Goal: Transaction & Acquisition: Obtain resource

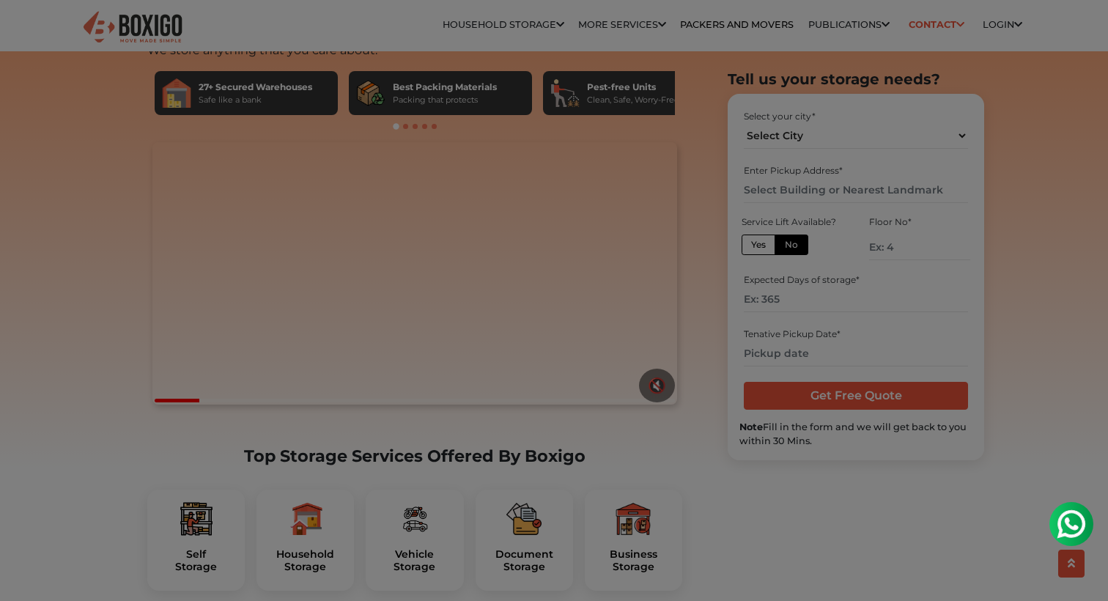
scroll to position [155, 0]
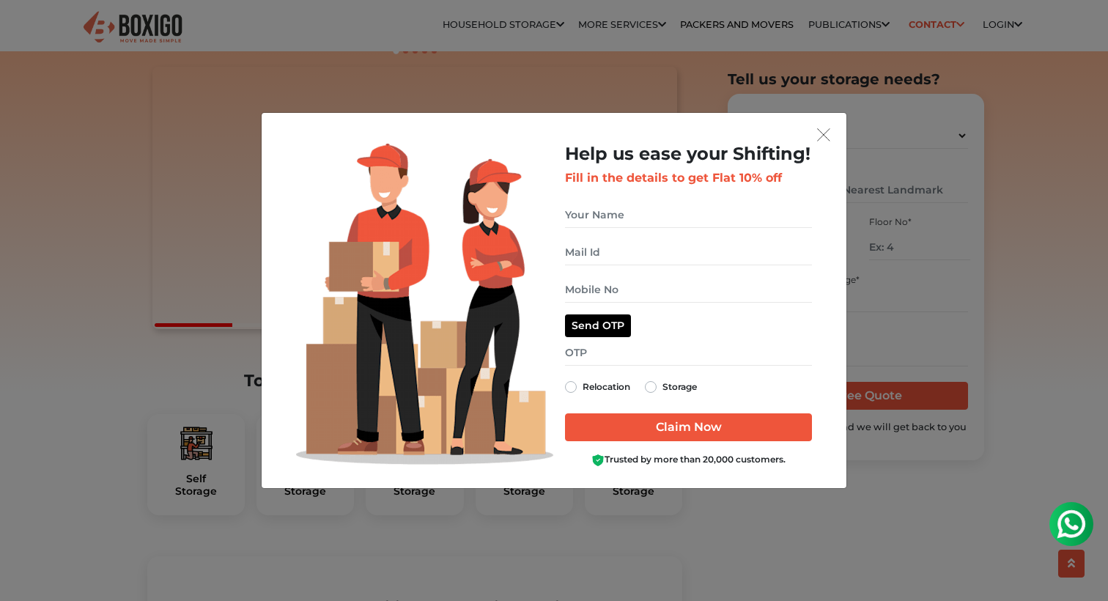
click at [828, 133] on img "get free quote dialog" at bounding box center [823, 134] width 13 height 13
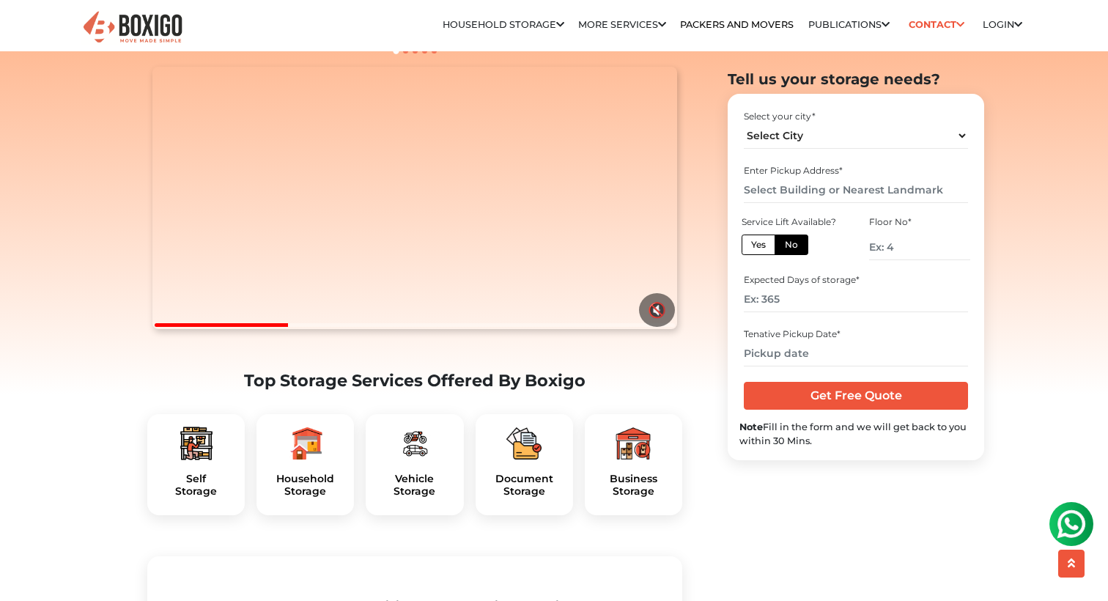
click at [318, 461] on img at bounding box center [305, 443] width 35 height 35
click at [309, 493] on div "Household Storage" at bounding box center [306, 464] width 98 height 101
click at [320, 498] on h5 "Household Storage" at bounding box center [305, 485] width 74 height 25
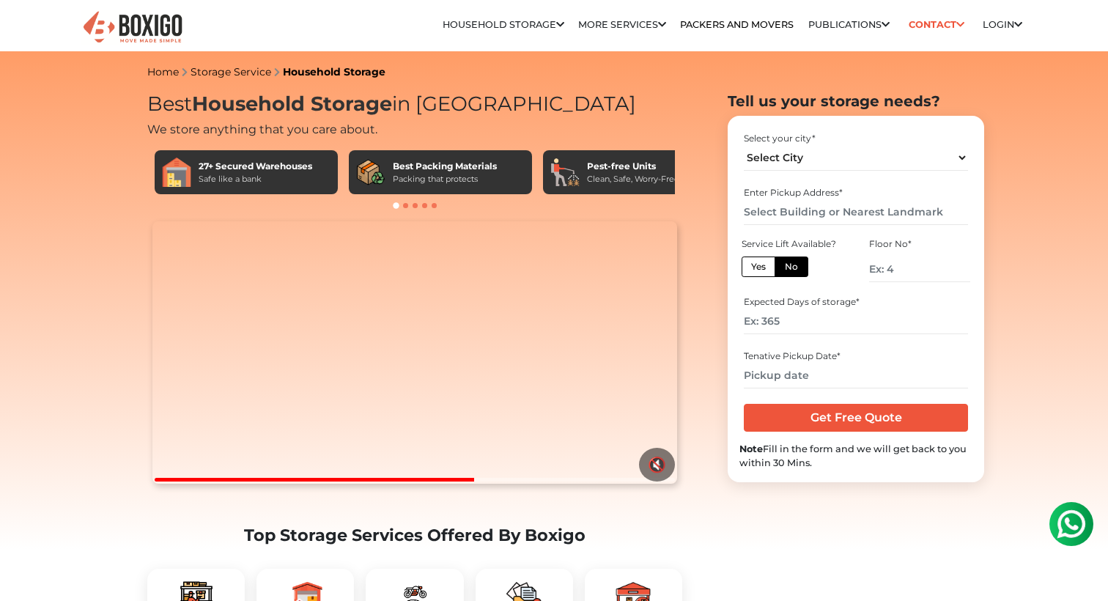
click at [413, 175] on div "Packing that protects" at bounding box center [445, 179] width 104 height 12
click at [407, 206] on span at bounding box center [405, 205] width 5 height 5
click at [405, 206] on span at bounding box center [405, 205] width 5 height 5
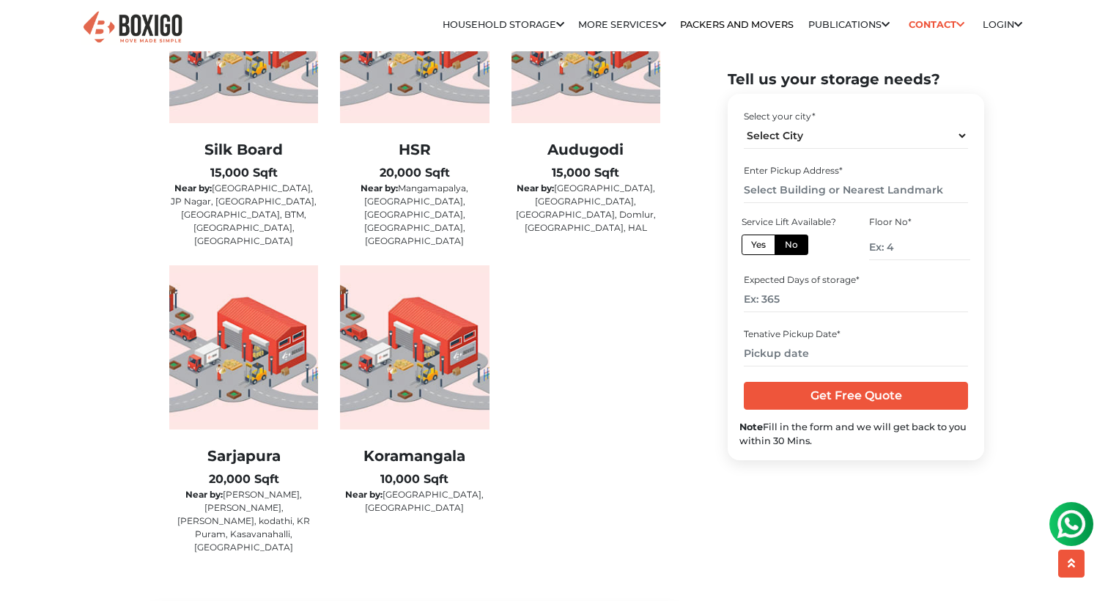
scroll to position [2553, 0]
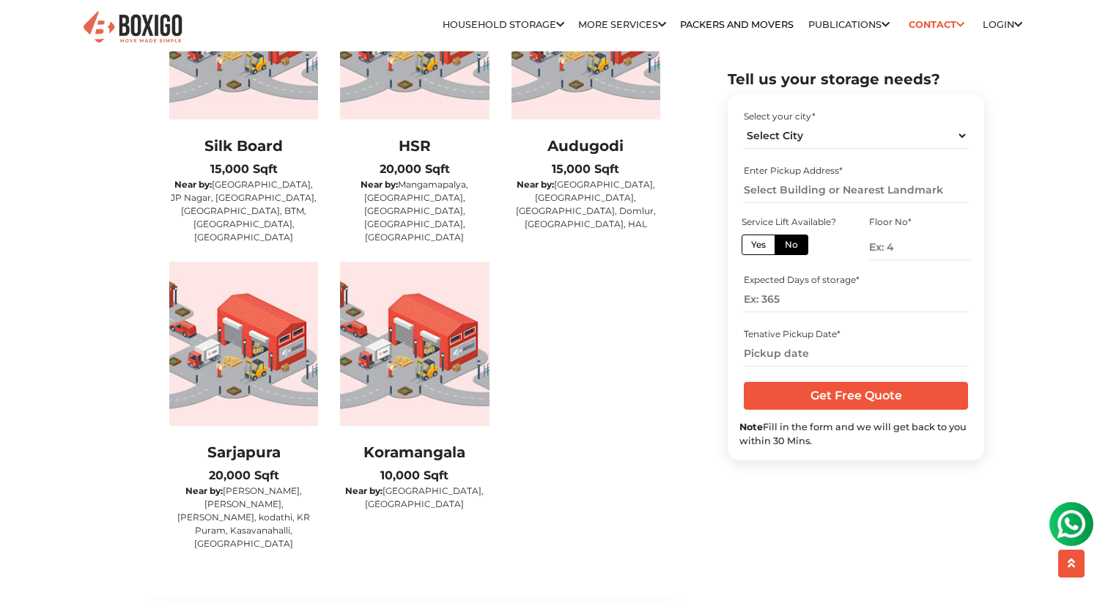
click at [234, 444] on h2 "Sarjapura" at bounding box center [243, 453] width 149 height 18
click at [254, 342] on img at bounding box center [243, 344] width 149 height 164
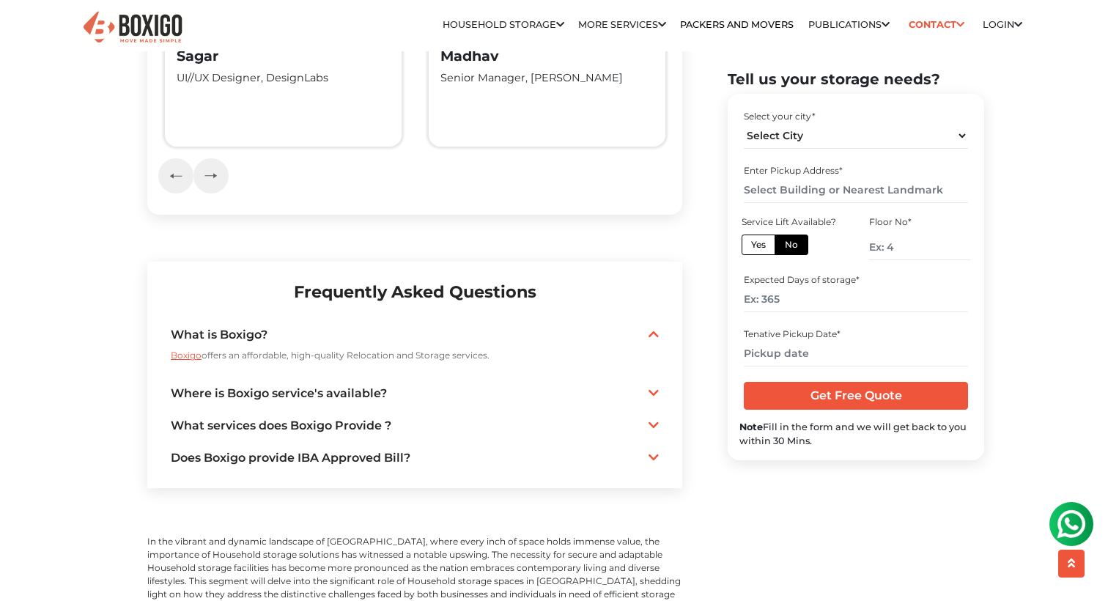
scroll to position [3361, 0]
click at [654, 451] on icon at bounding box center [654, 457] width 10 height 12
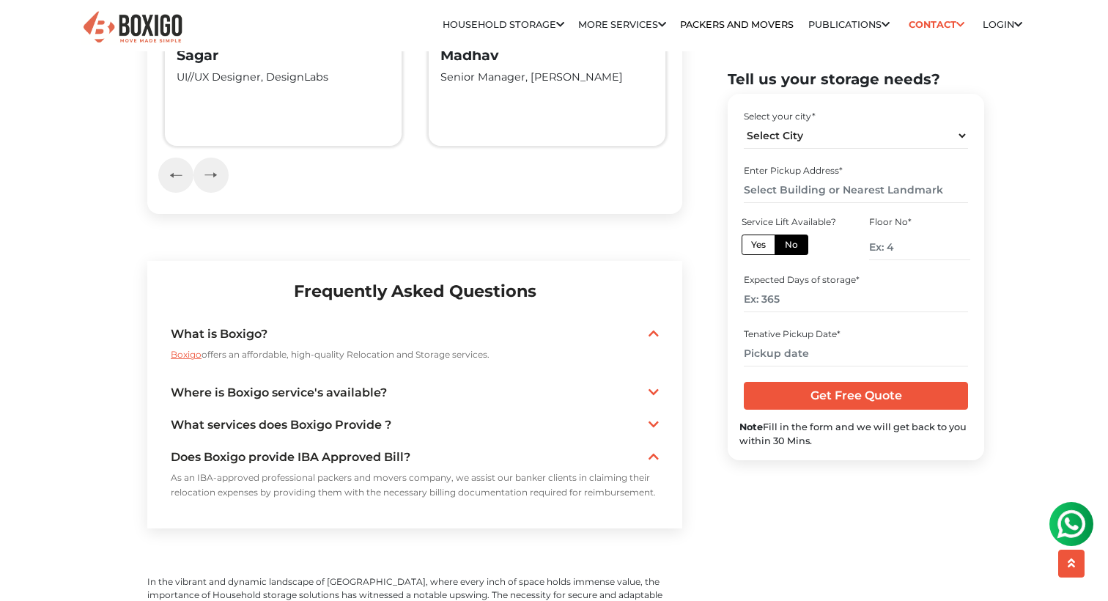
click at [654, 451] on icon at bounding box center [654, 457] width 10 height 12
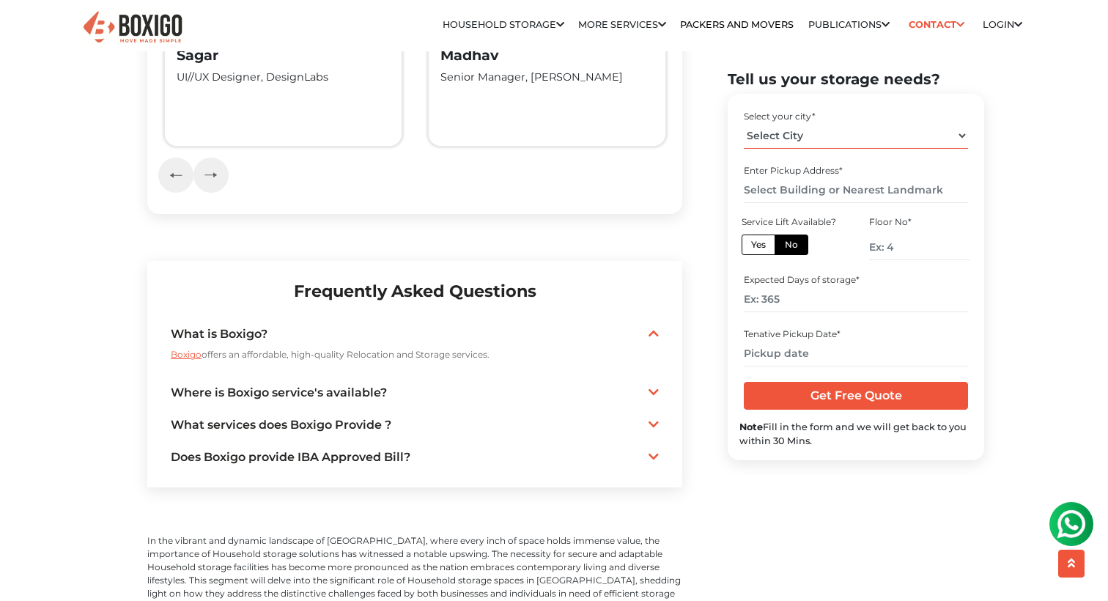
select select "Bangalore"
click at [795, 245] on label "No" at bounding box center [792, 245] width 34 height 21
click at [795, 245] on input "No" at bounding box center [790, 243] width 10 height 10
click at [891, 247] on input "number" at bounding box center [919, 248] width 101 height 26
type input "1"
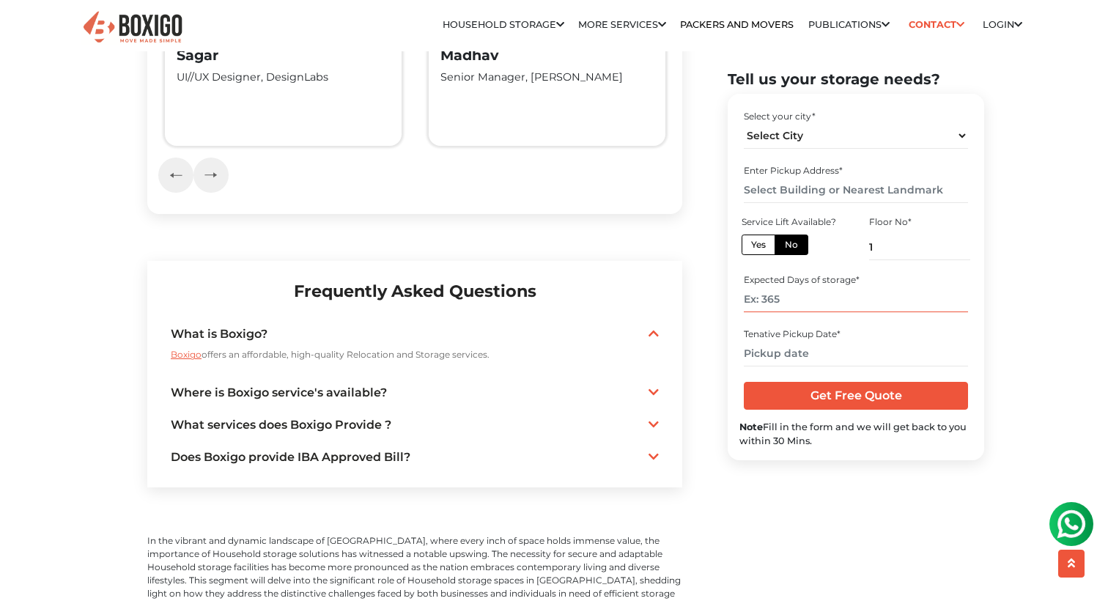
click at [816, 306] on input "number" at bounding box center [856, 300] width 224 height 26
type input "3"
type input "90"
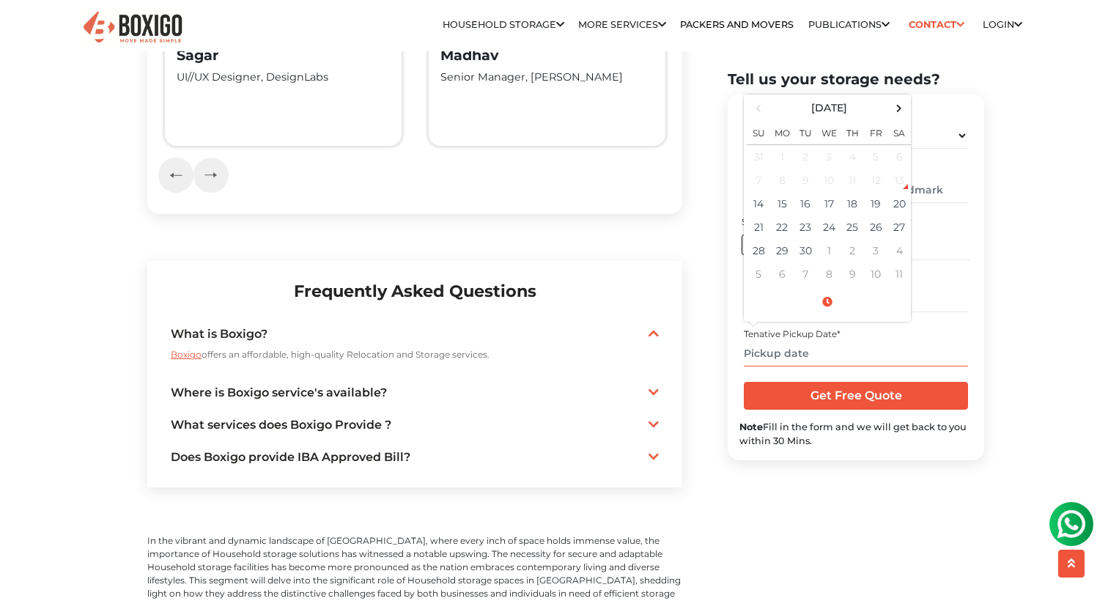
click at [783, 350] on input "text" at bounding box center [856, 354] width 224 height 26
click at [897, 206] on td "20" at bounding box center [899, 203] width 23 height 23
type input "09/20/2025 12:00 AM"
click at [790, 395] on input "Get Free Quote" at bounding box center [856, 396] width 224 height 28
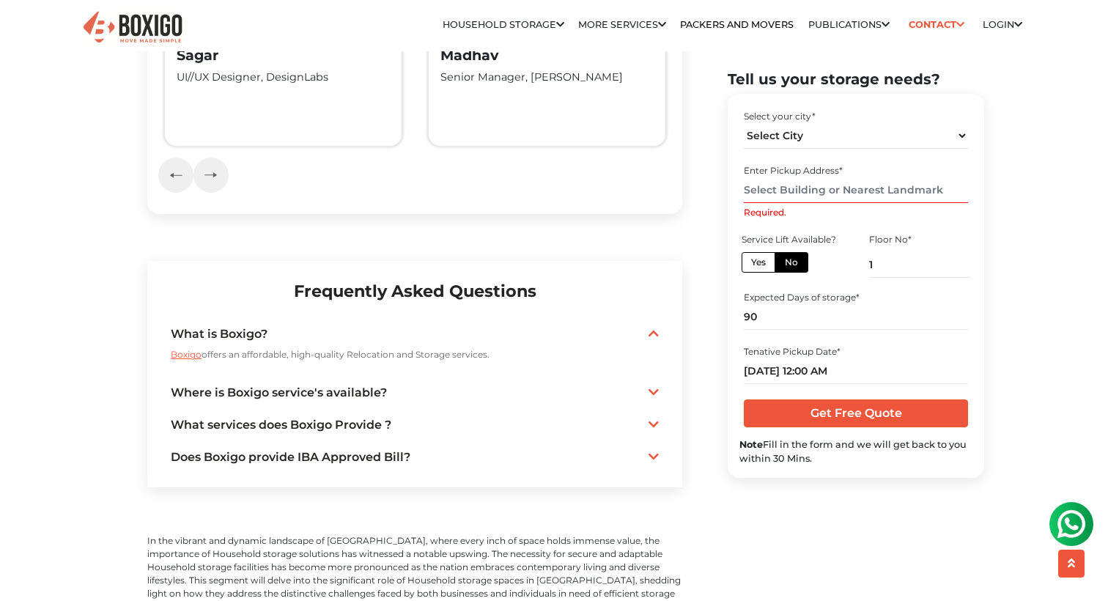
click at [804, 414] on input "Get Free Quote" at bounding box center [856, 414] width 224 height 28
click at [924, 191] on input "Required." at bounding box center [856, 190] width 224 height 26
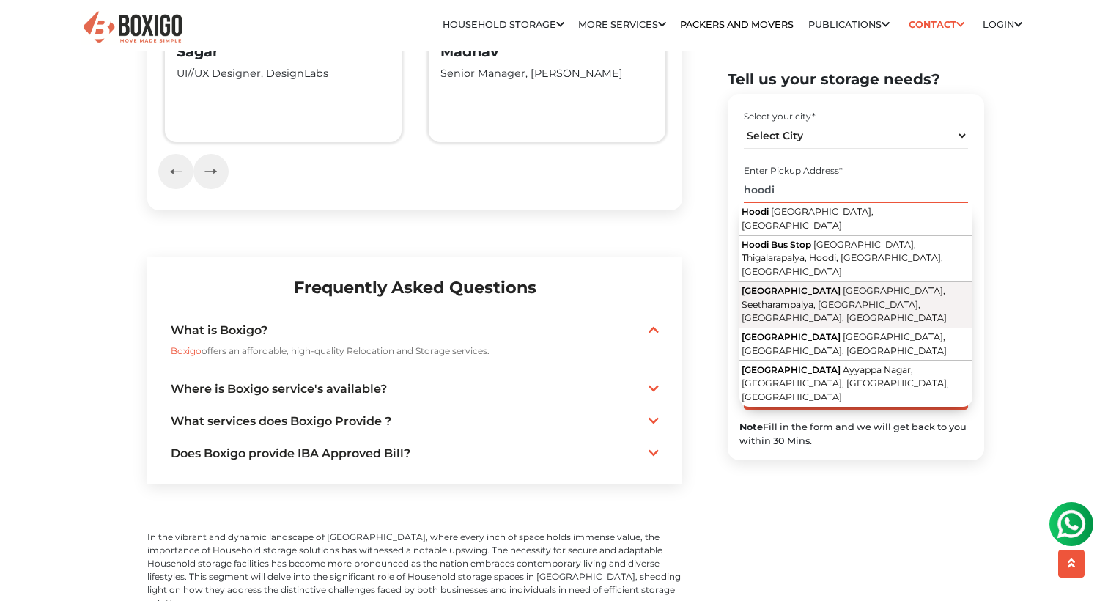
scroll to position [3350, 0]
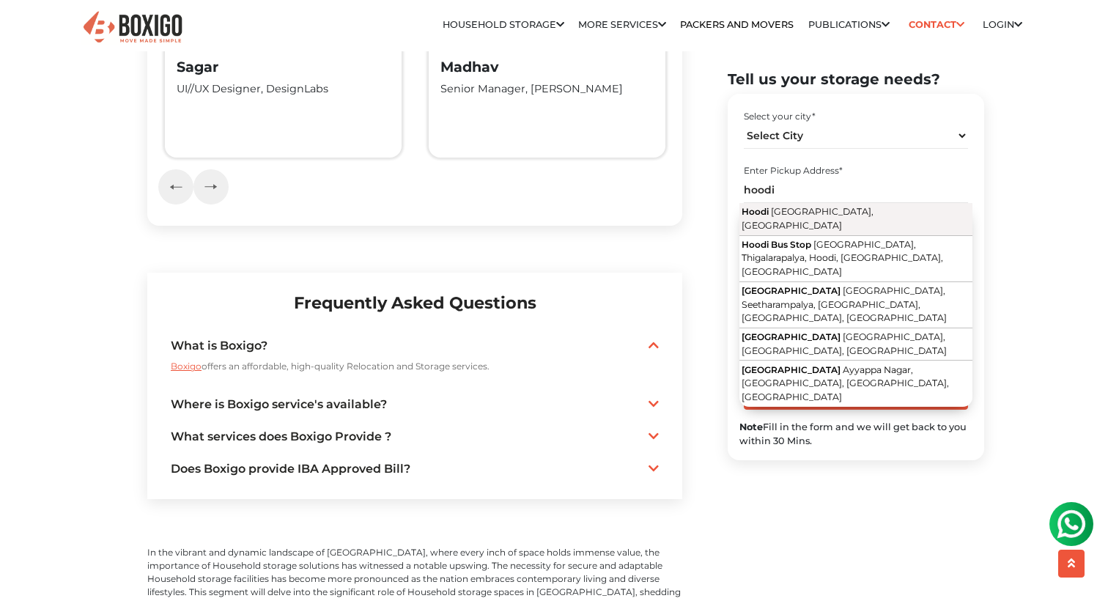
click at [872, 211] on button "Hoodi Bengaluru, Karnataka" at bounding box center [856, 219] width 233 height 33
type input "Hoodi, Bengaluru, Karnataka"
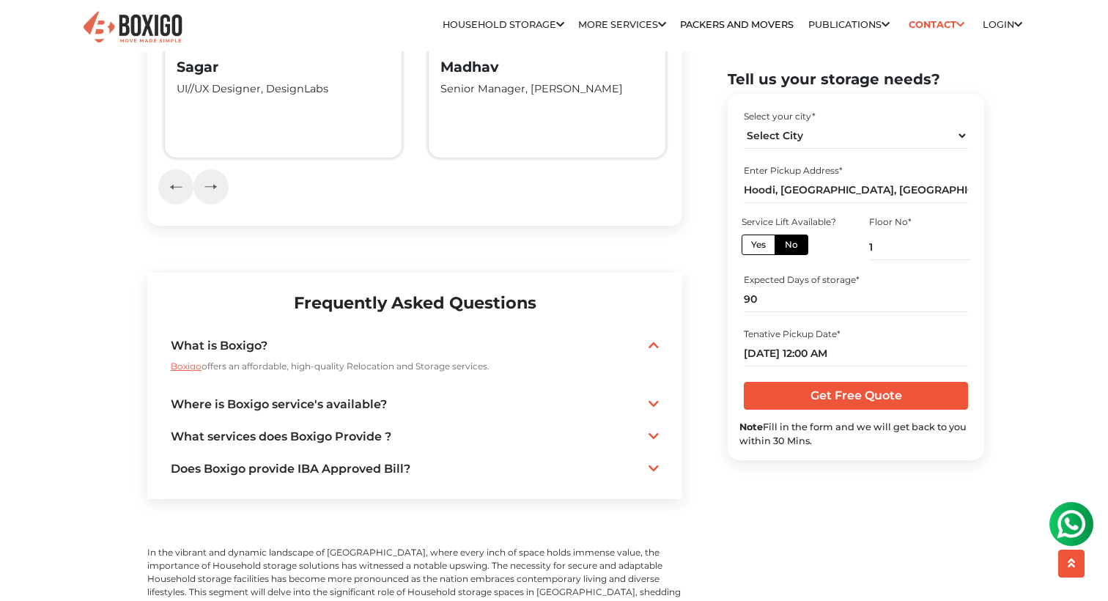
click at [793, 402] on input "Get Free Quote" at bounding box center [856, 396] width 224 height 28
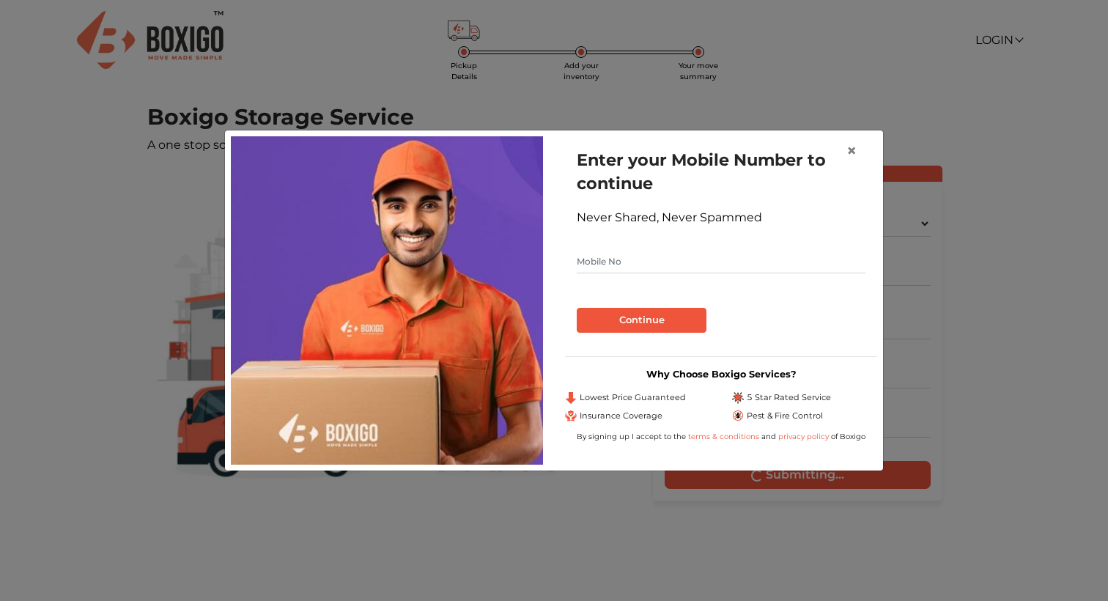
click at [699, 262] on input "text" at bounding box center [721, 261] width 289 height 23
type input "8885000705"
click at [652, 317] on button "Continue" at bounding box center [642, 320] width 130 height 25
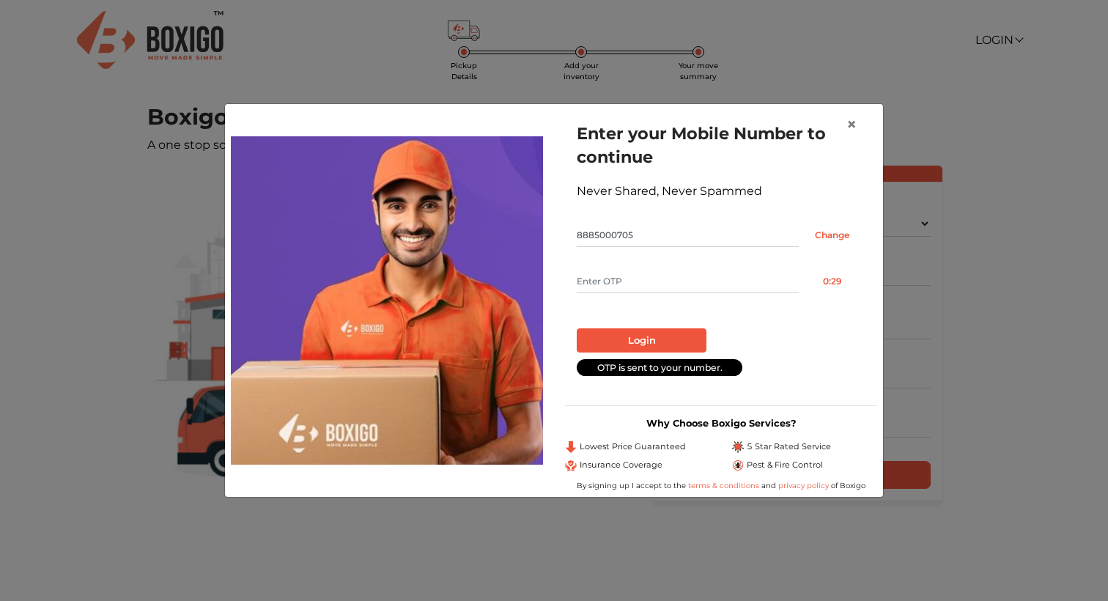
click at [683, 288] on input "text" at bounding box center [688, 281] width 222 height 23
click at [633, 284] on input "text" at bounding box center [688, 281] width 222 height 23
click at [633, 285] on input "text" at bounding box center [688, 281] width 222 height 23
click at [636, 280] on input "text" at bounding box center [688, 281] width 222 height 23
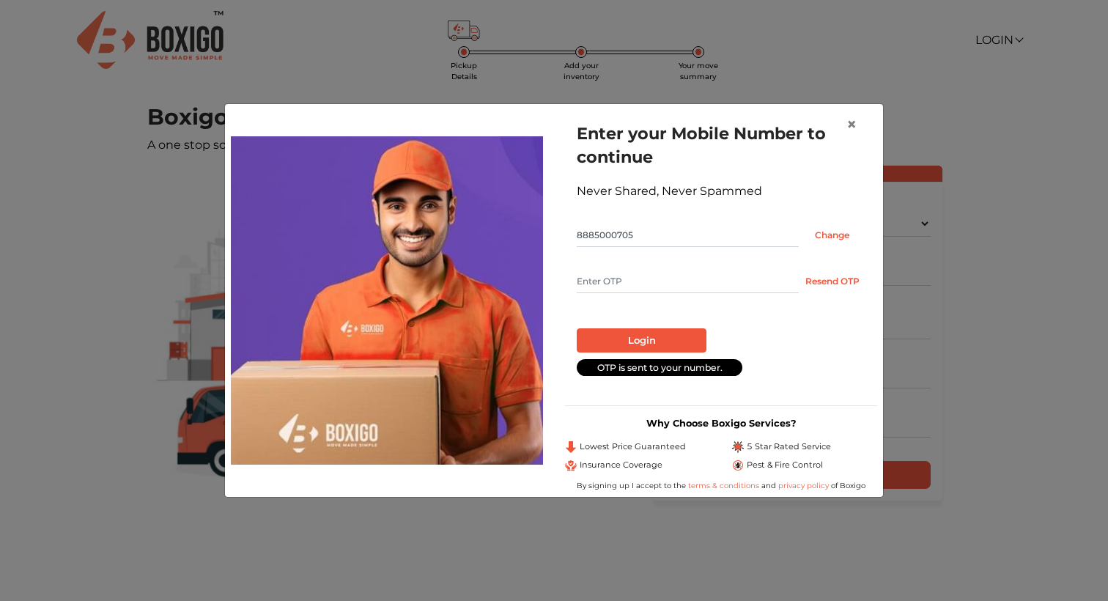
click at [636, 277] on input "text" at bounding box center [688, 281] width 222 height 23
type input "6281"
click at [643, 343] on button "Login" at bounding box center [642, 340] width 130 height 25
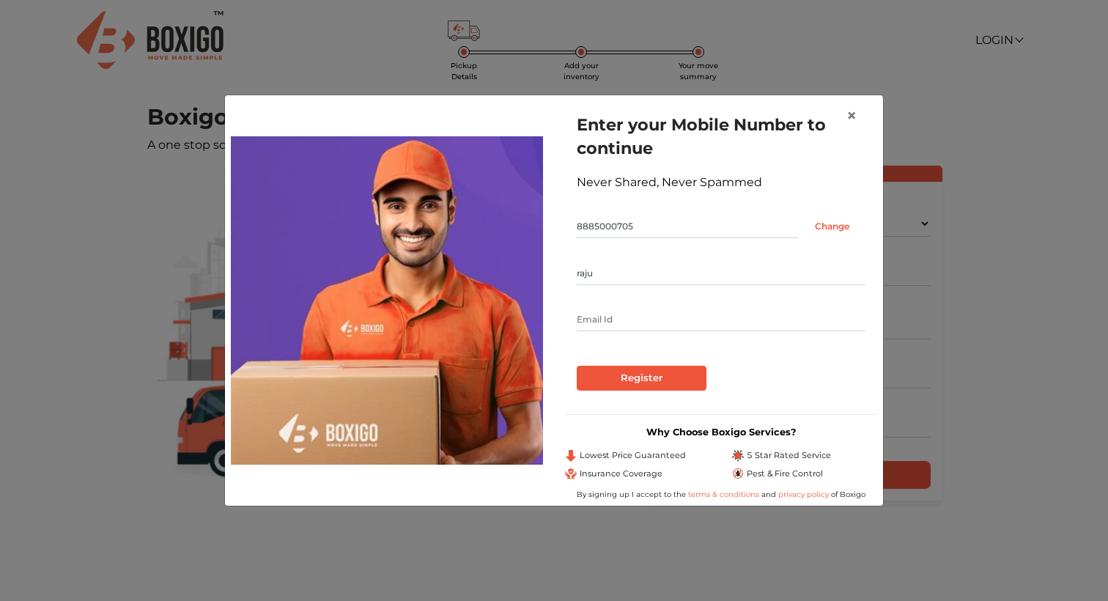
type input "raju"
type input "[EMAIL_ADDRESS][DOMAIN_NAME]"
click at [641, 375] on input "Register" at bounding box center [642, 378] width 130 height 25
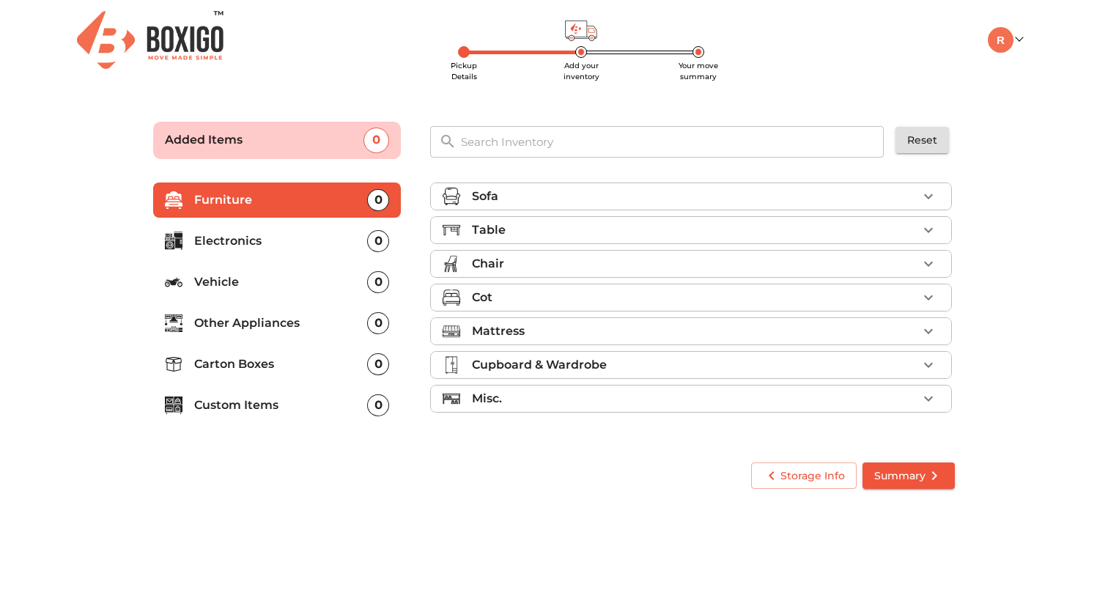
click at [758, 196] on div "Sofa" at bounding box center [695, 197] width 446 height 18
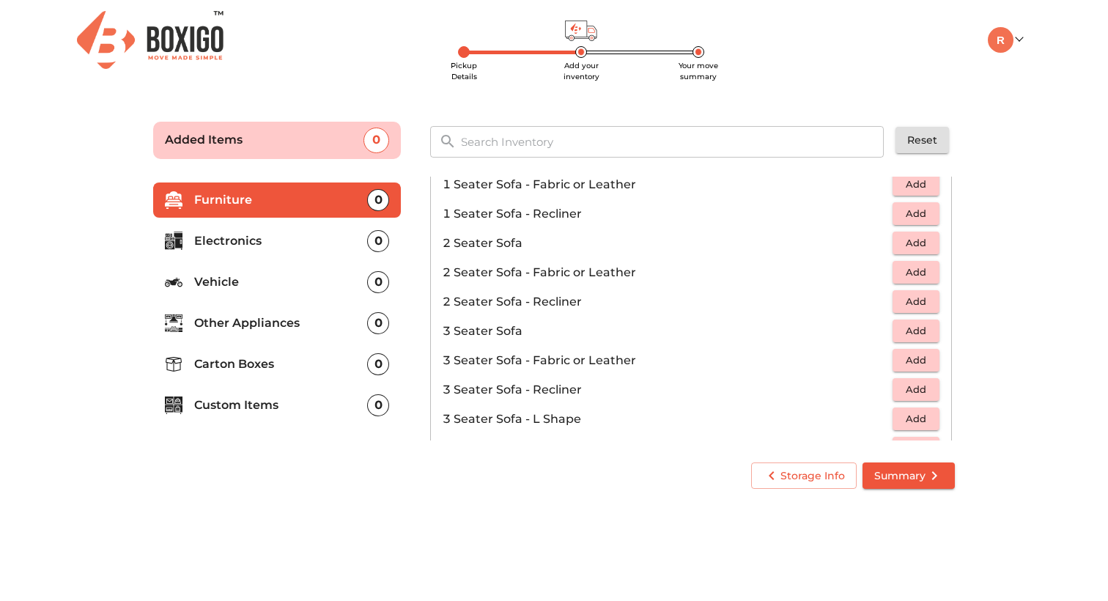
scroll to position [98, 0]
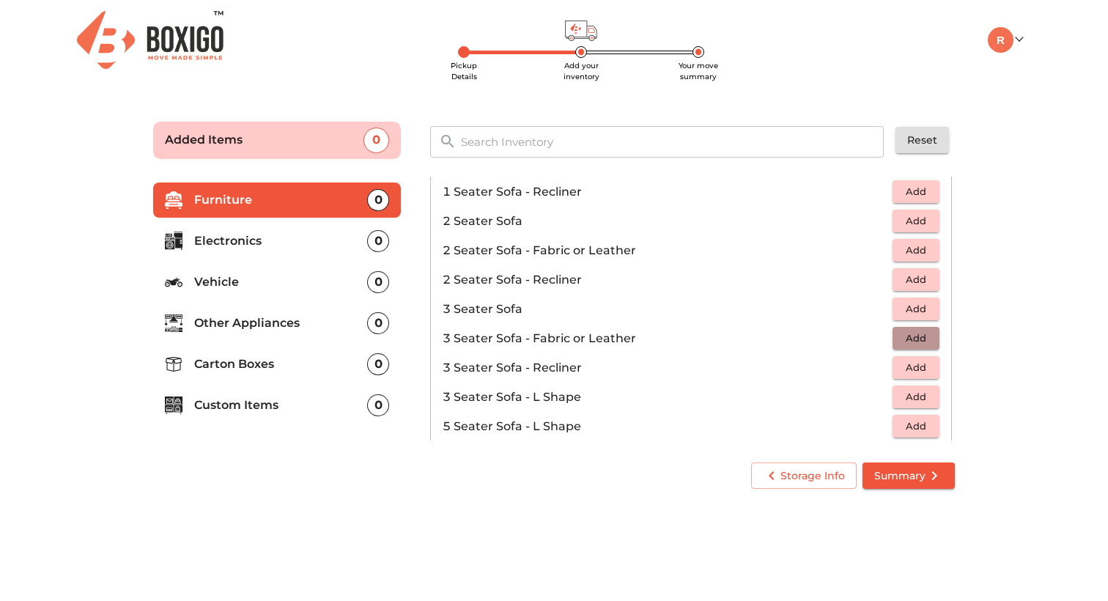
click at [921, 343] on span "Add" at bounding box center [916, 338] width 32 height 17
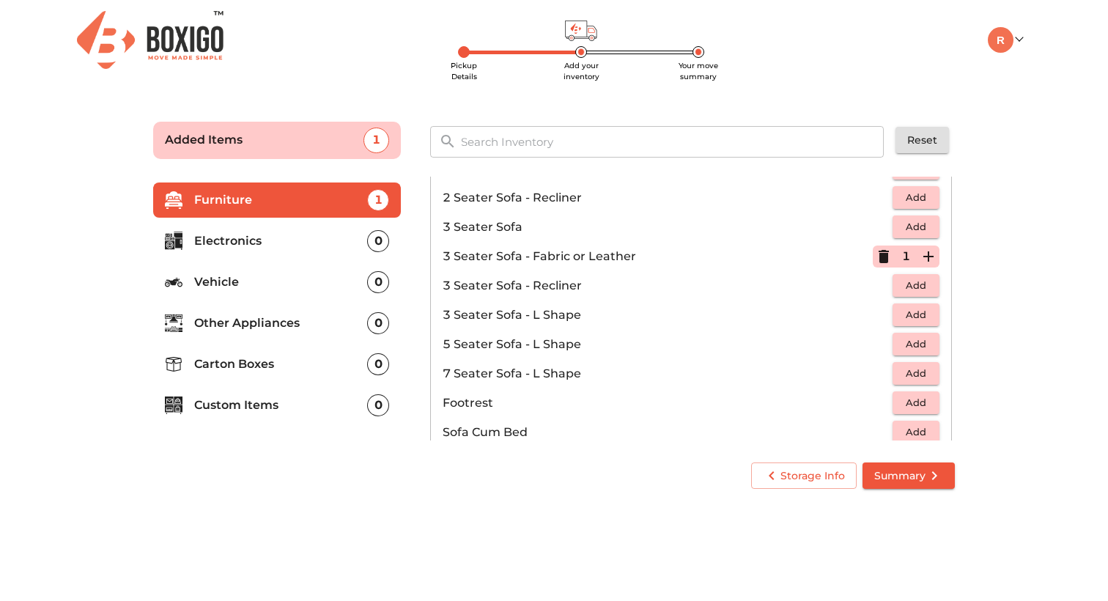
scroll to position [157, 0]
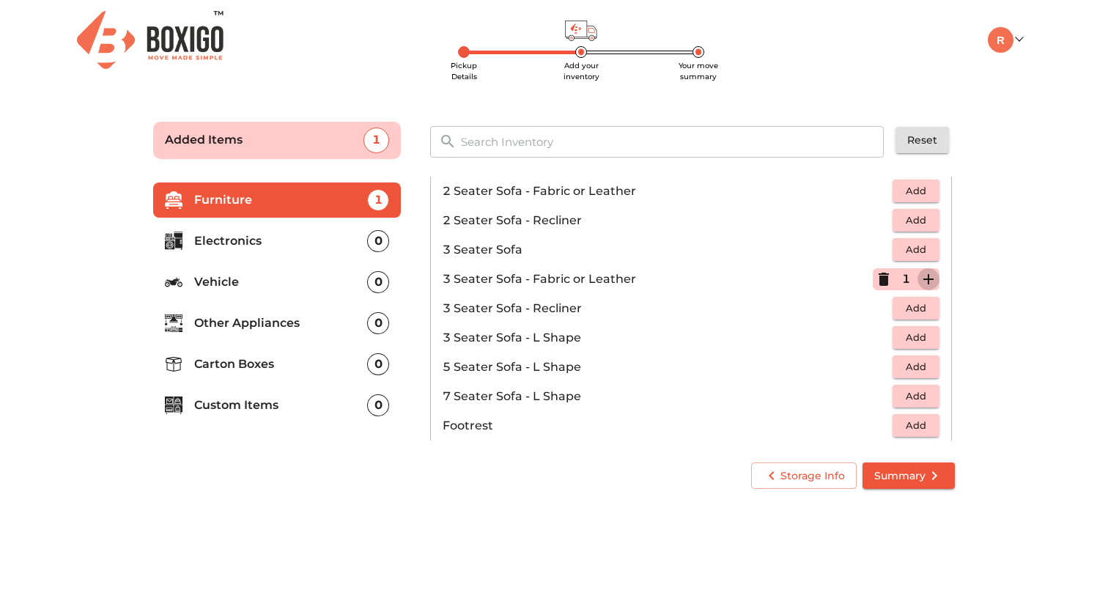
click at [929, 278] on icon "button" at bounding box center [929, 279] width 10 height 10
click at [883, 279] on icon "button" at bounding box center [884, 279] width 10 height 1
click at [883, 279] on icon "button" at bounding box center [884, 279] width 10 height 13
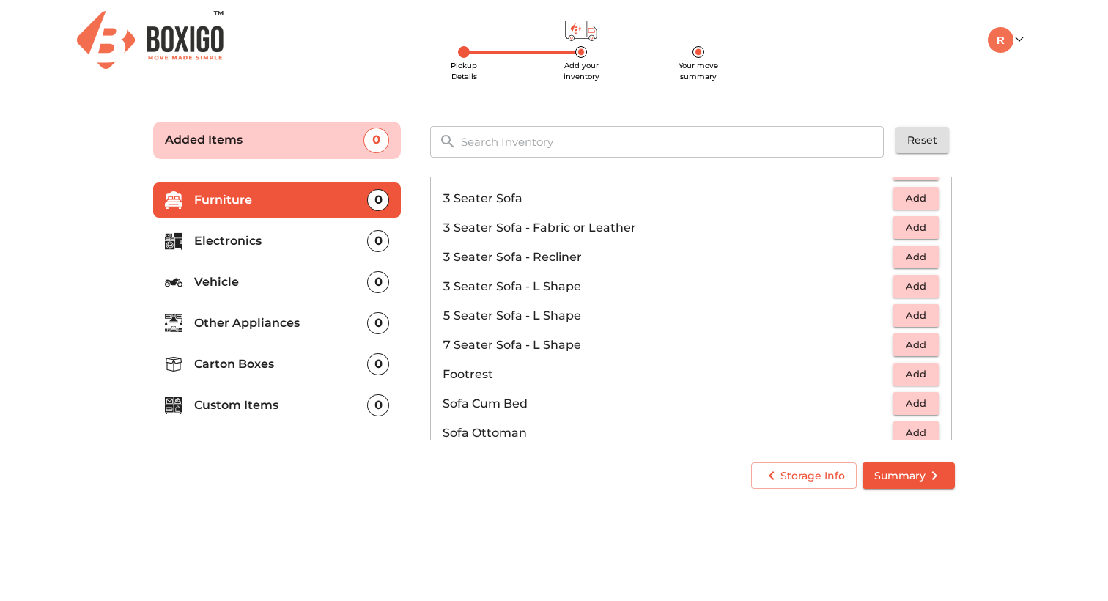
scroll to position [241, 0]
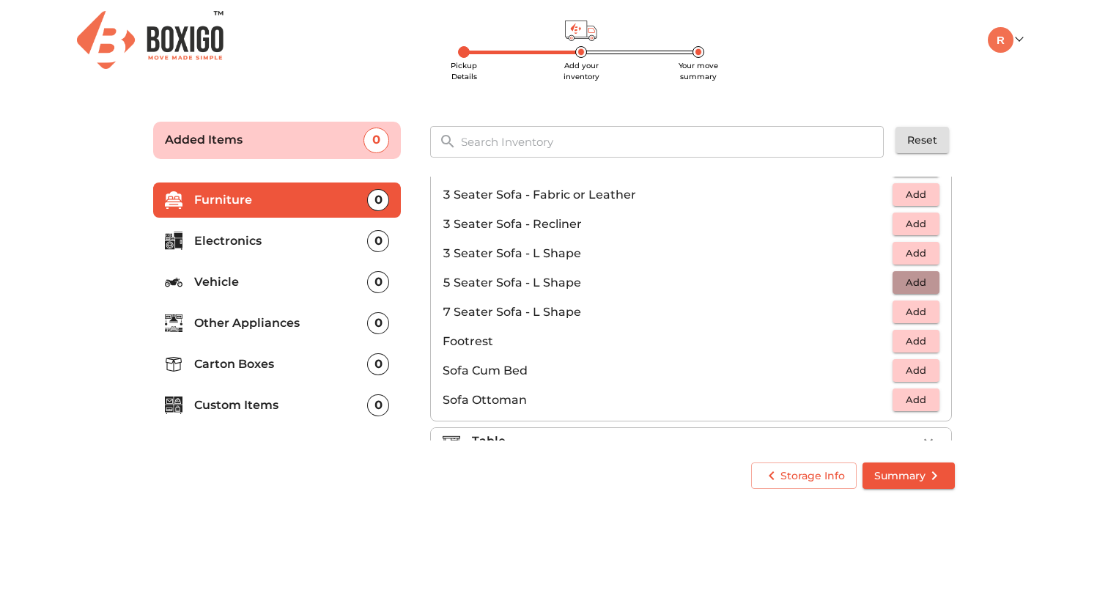
click at [916, 286] on span "Add" at bounding box center [916, 282] width 32 height 17
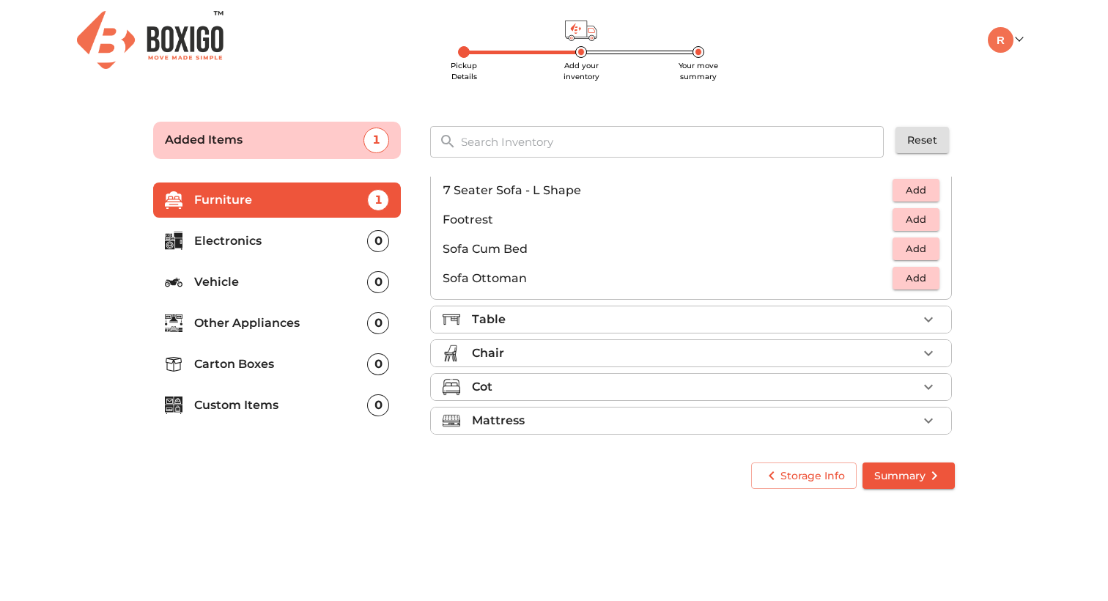
scroll to position [390, 0]
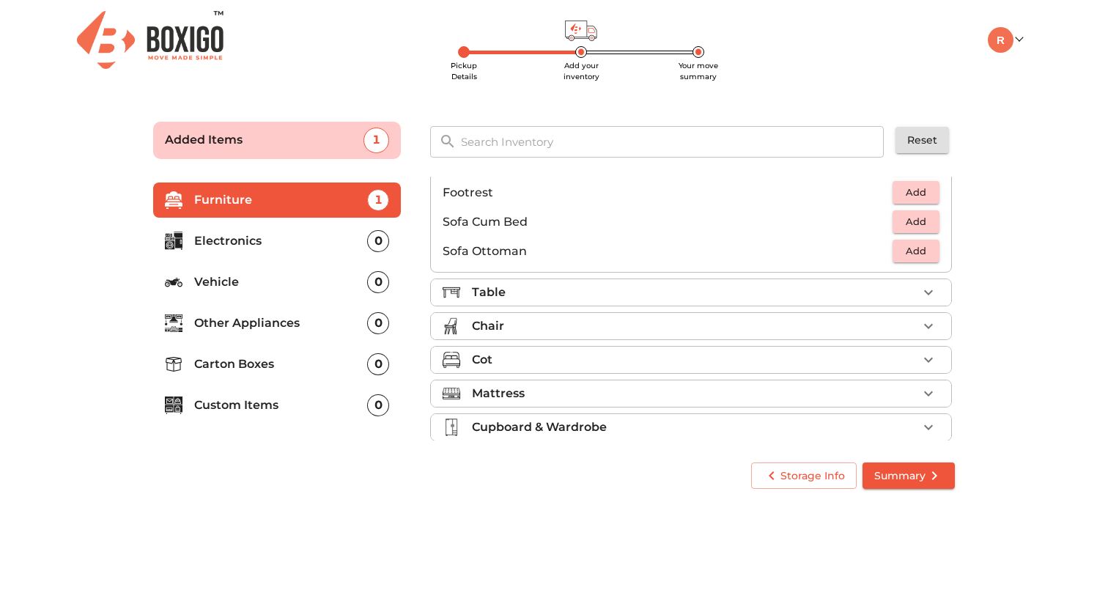
click at [836, 284] on div "Table" at bounding box center [695, 293] width 446 height 18
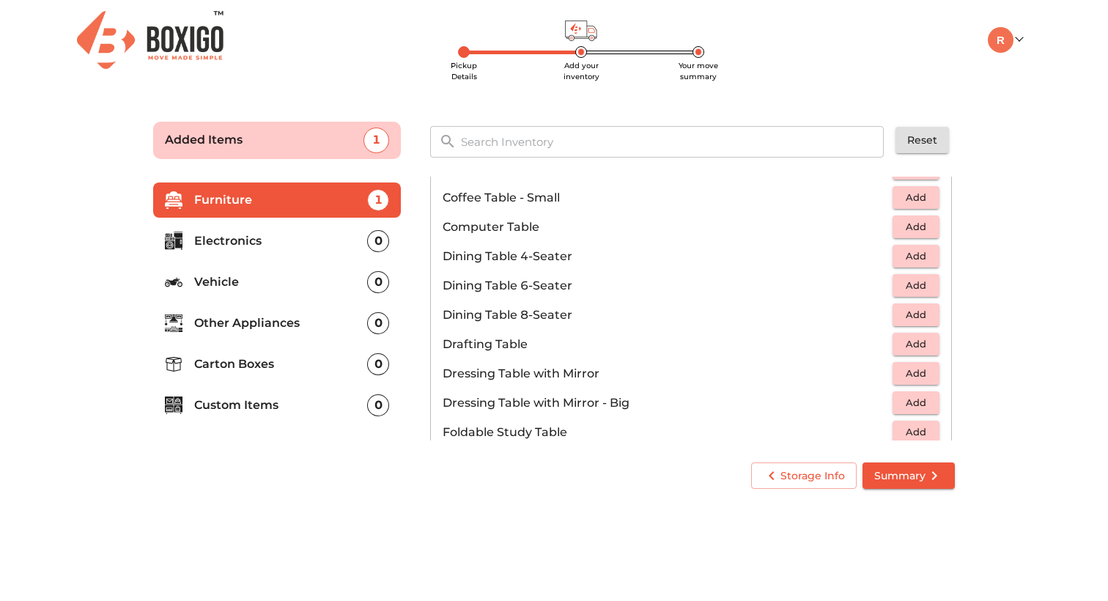
scroll to position [211, 0]
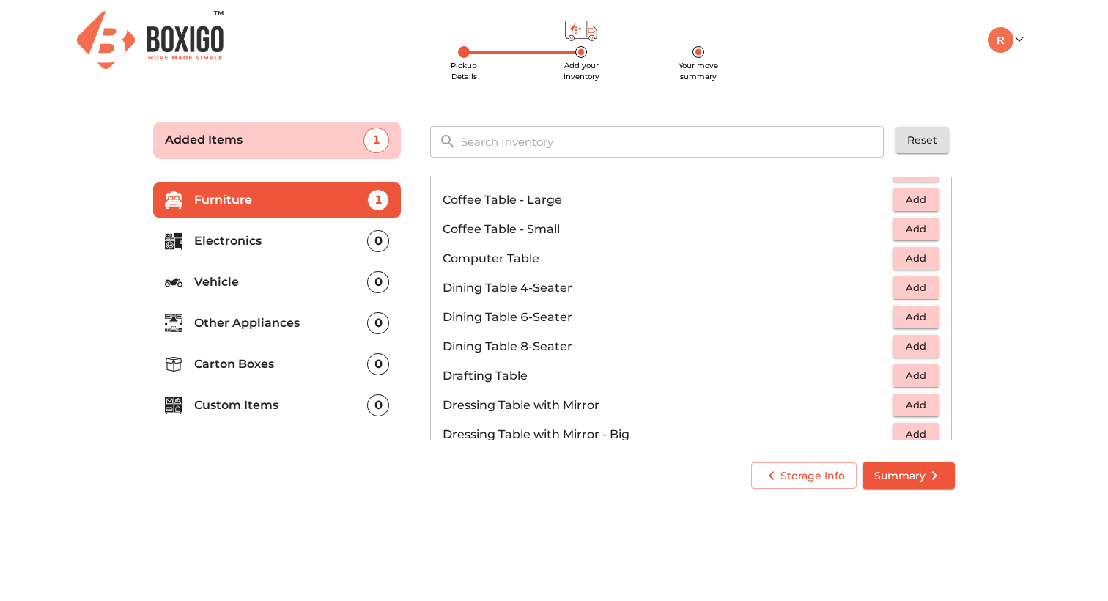
click at [907, 260] on span "Add" at bounding box center [916, 258] width 32 height 17
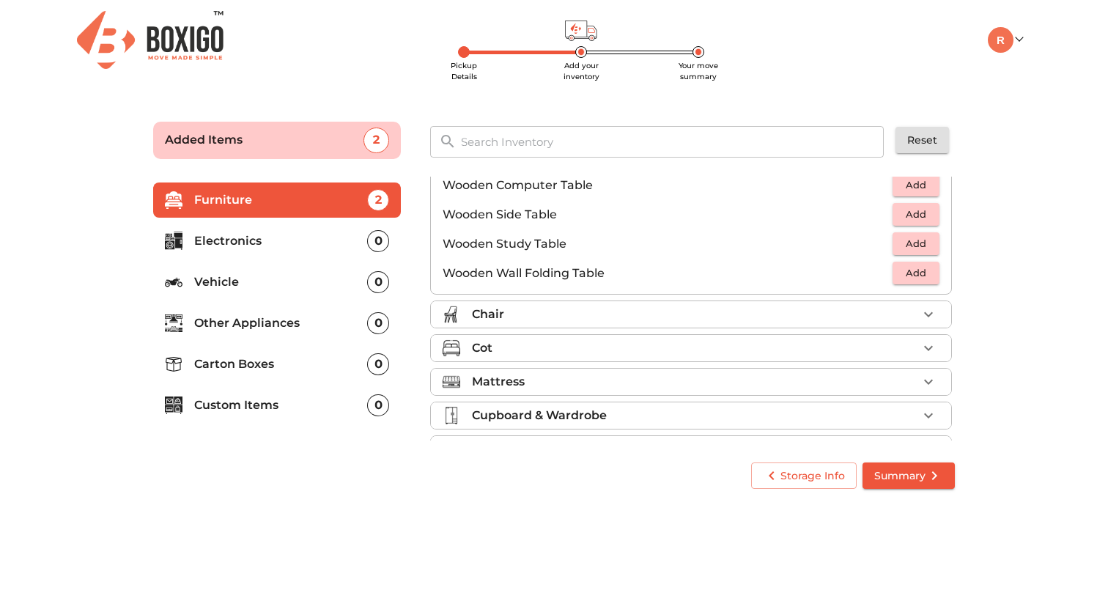
scroll to position [1012, 0]
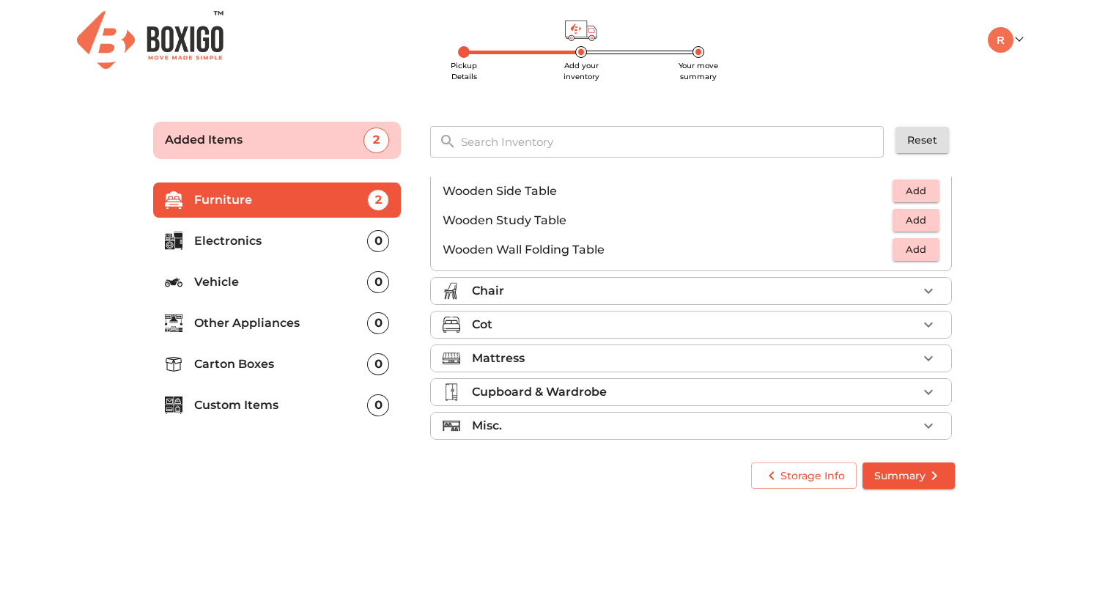
click at [676, 287] on div "Chair" at bounding box center [695, 291] width 446 height 18
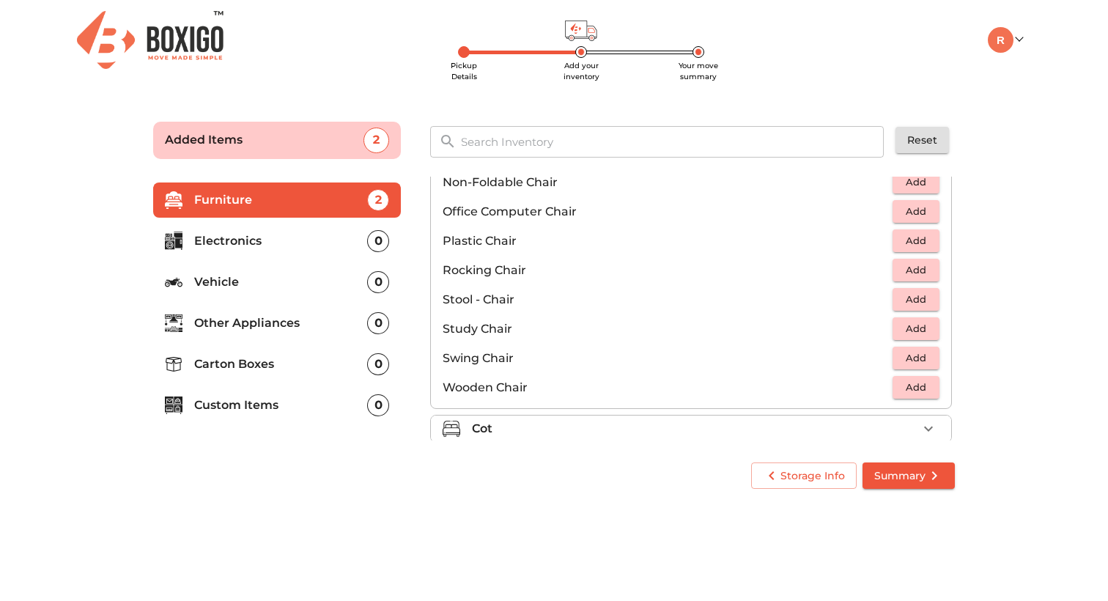
scroll to position [499, 0]
click at [907, 240] on span "Add" at bounding box center [916, 239] width 32 height 17
click at [931, 243] on icon "button" at bounding box center [929, 240] width 18 height 18
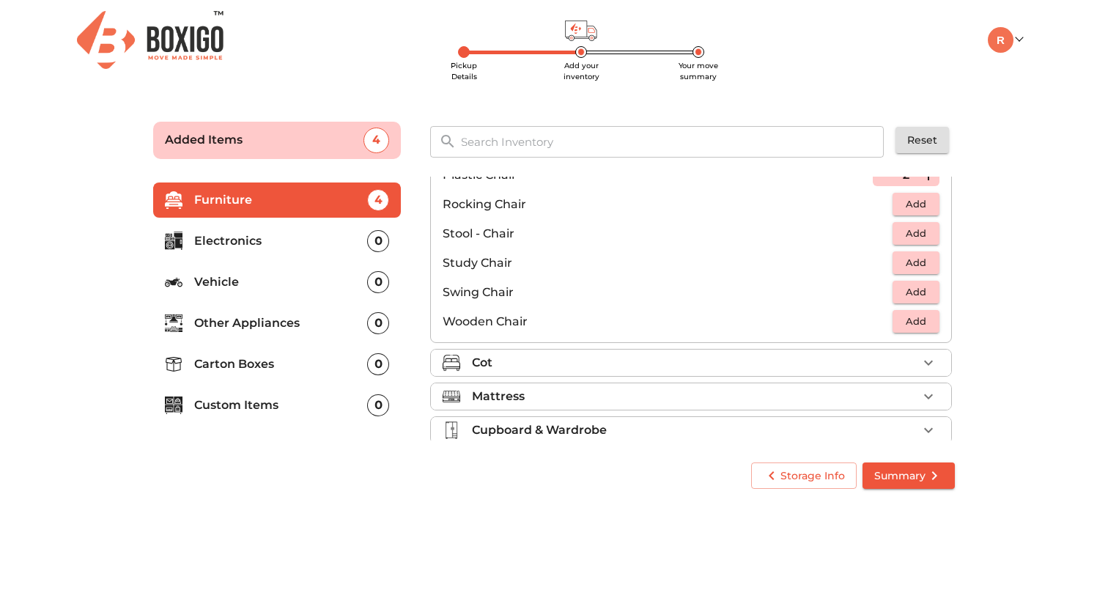
scroll to position [571, 0]
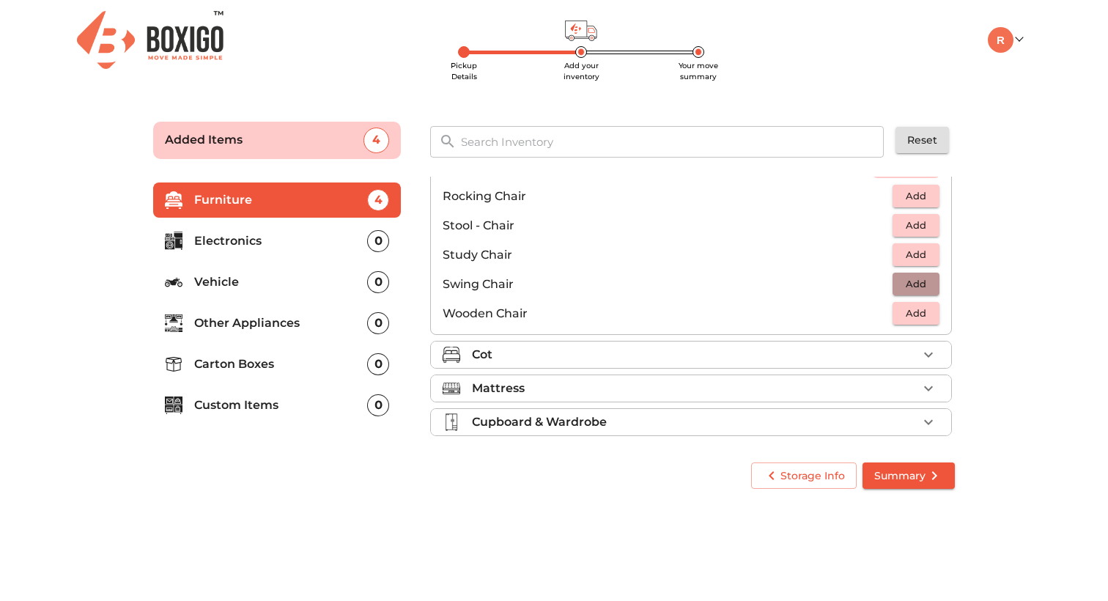
click at [918, 287] on span "Add" at bounding box center [916, 284] width 32 height 17
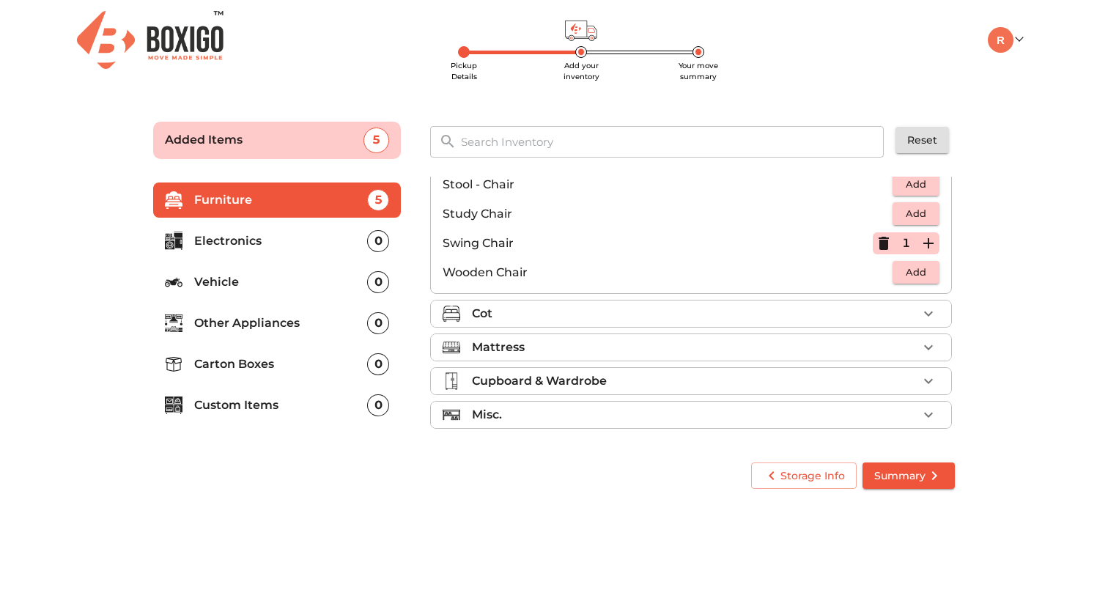
click at [633, 315] on div "Cot" at bounding box center [695, 314] width 446 height 18
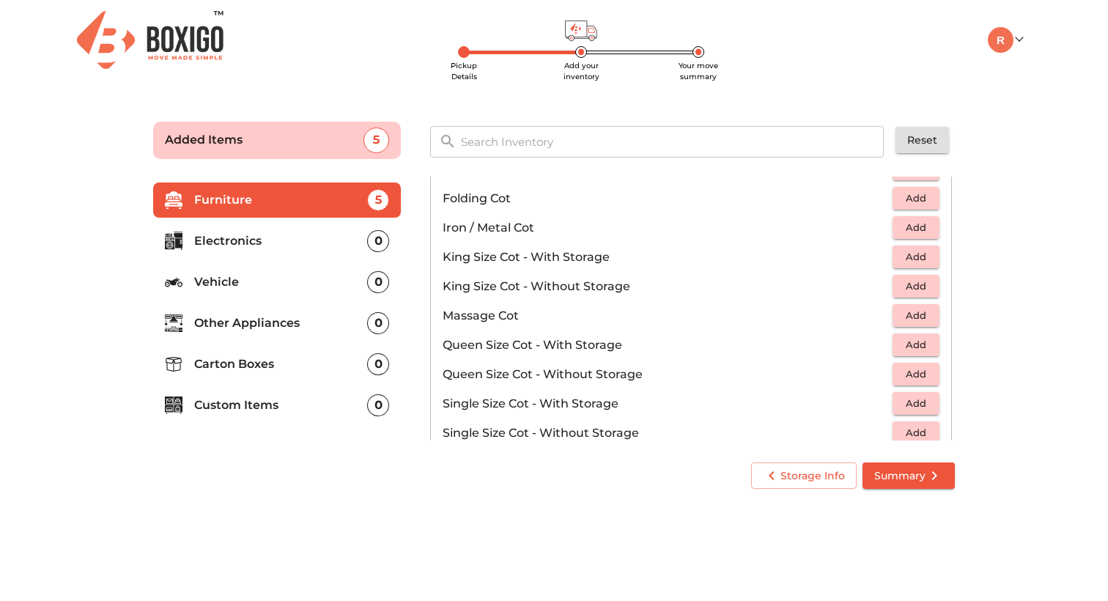
scroll to position [337, 0]
click at [914, 289] on span "Add" at bounding box center [916, 287] width 32 height 17
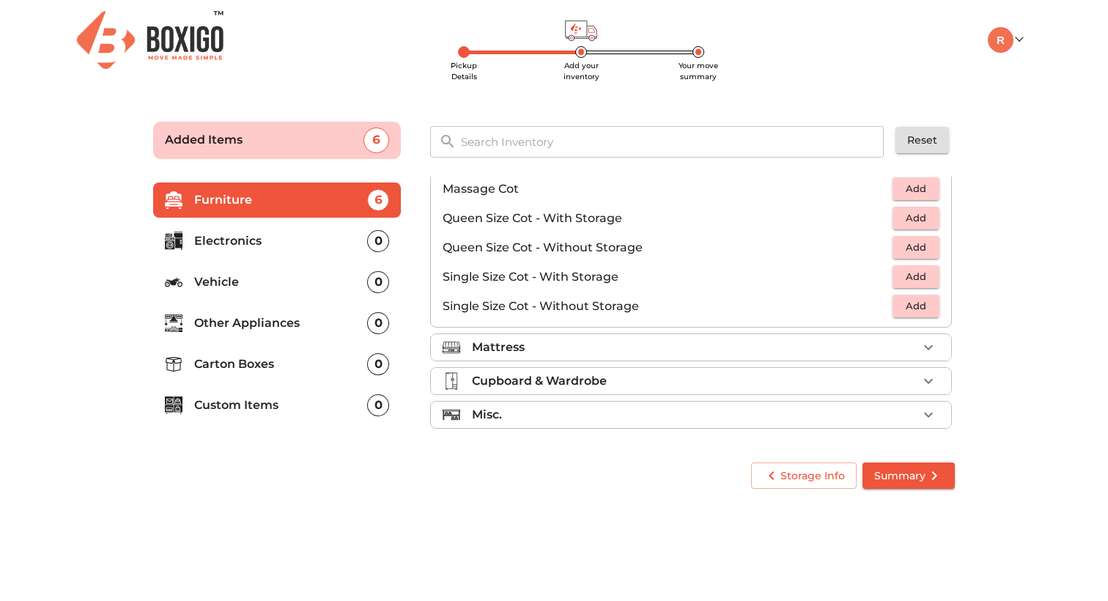
scroll to position [0, 0]
click at [764, 349] on div "Mattress" at bounding box center [695, 348] width 446 height 18
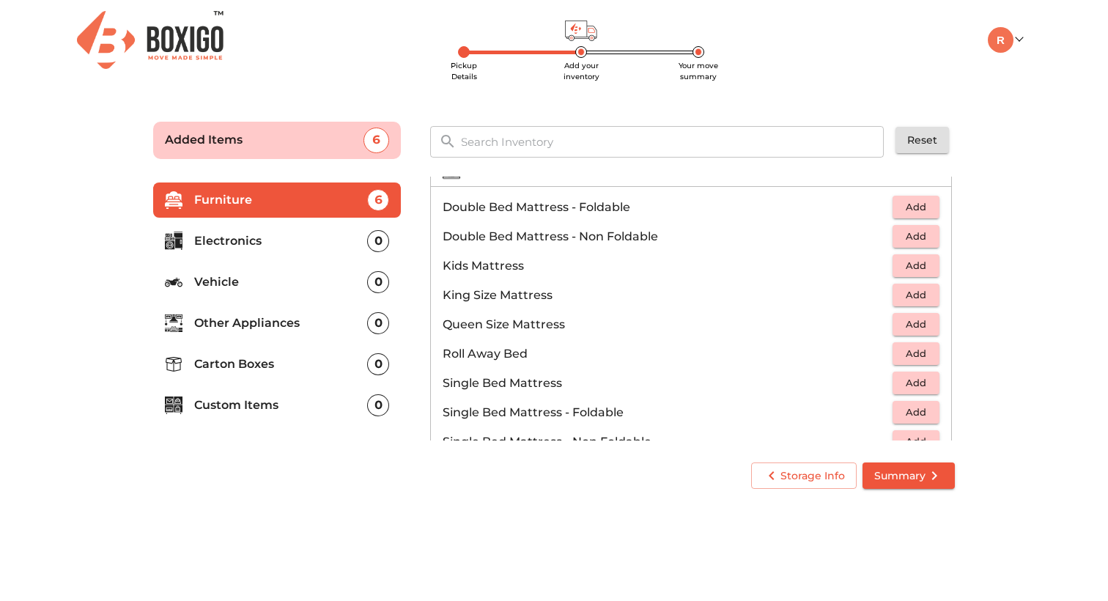
scroll to position [159, 0]
click at [908, 294] on span "Add" at bounding box center [916, 294] width 32 height 17
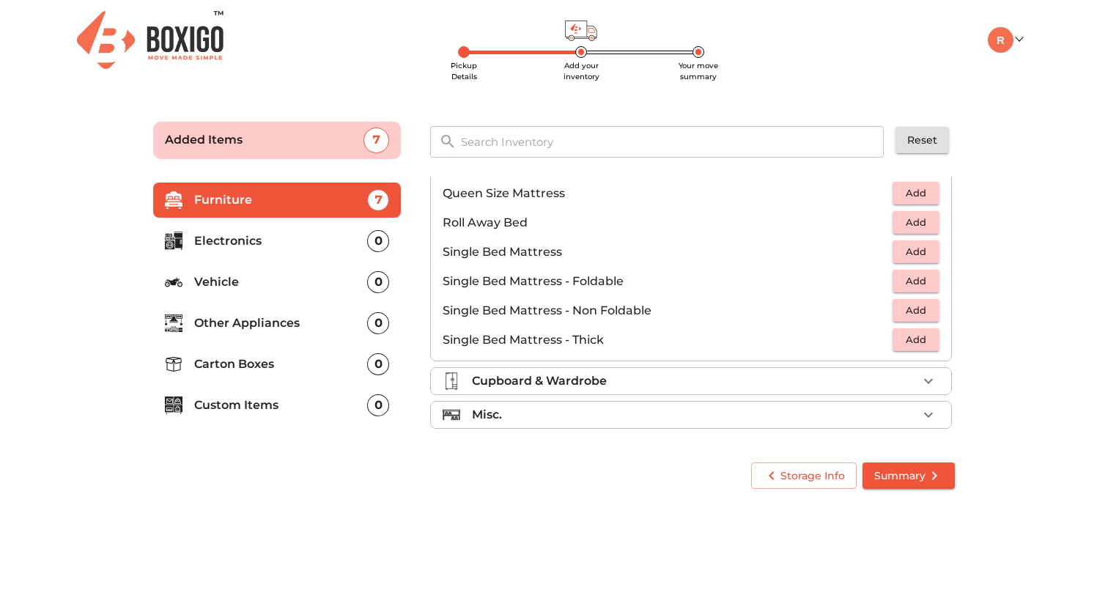
scroll to position [0, 0]
click at [711, 386] on div "Cupboard & Wardrobe" at bounding box center [695, 381] width 446 height 18
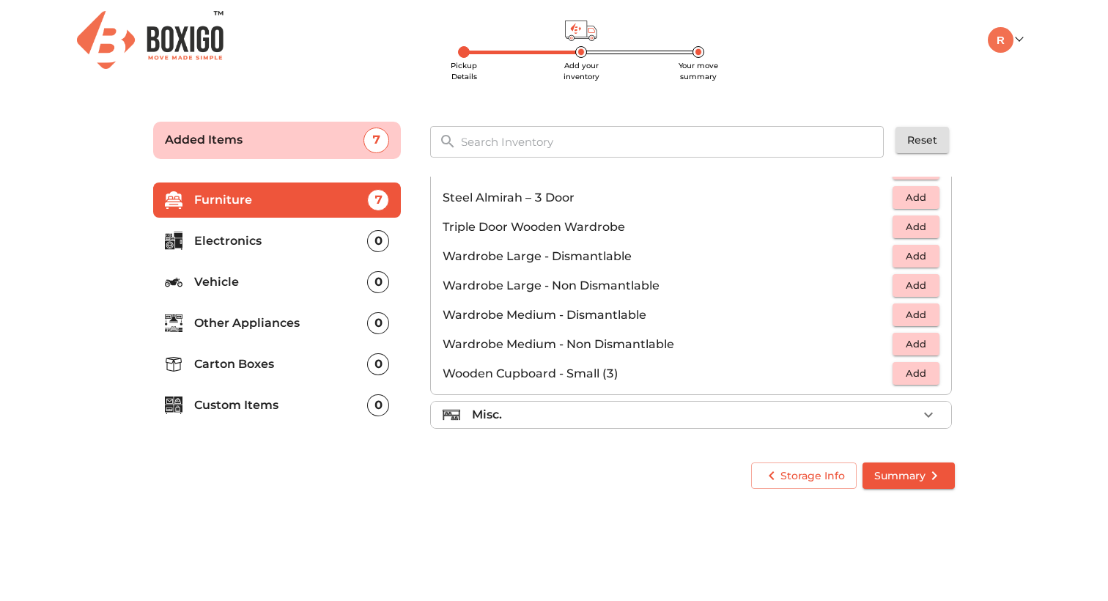
click at [581, 409] on div "Misc." at bounding box center [695, 415] width 446 height 18
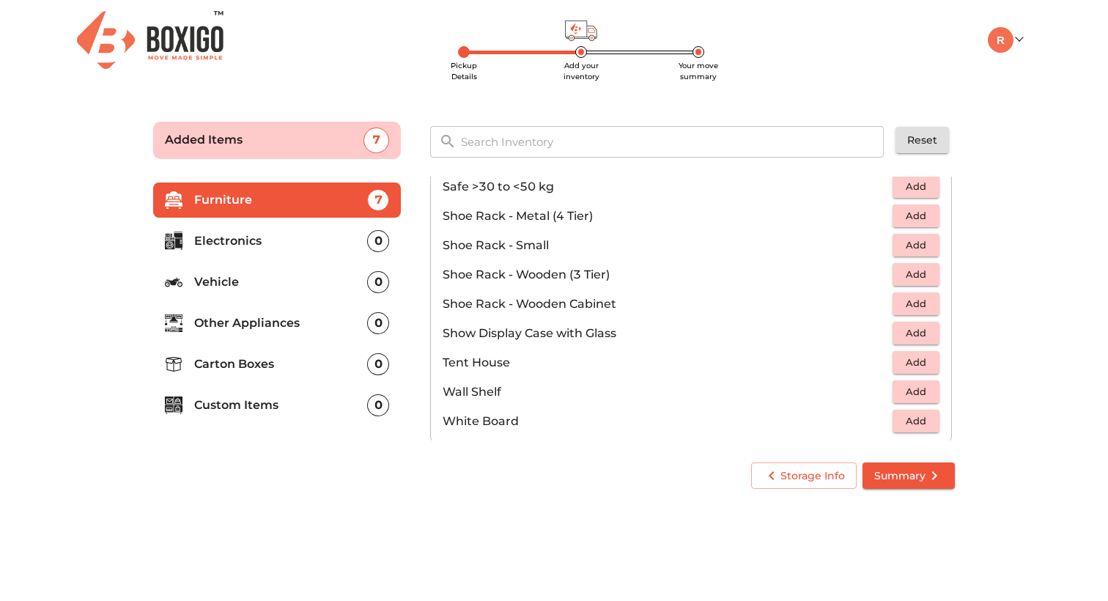
scroll to position [776, 0]
click at [913, 307] on span "Add" at bounding box center [916, 302] width 32 height 17
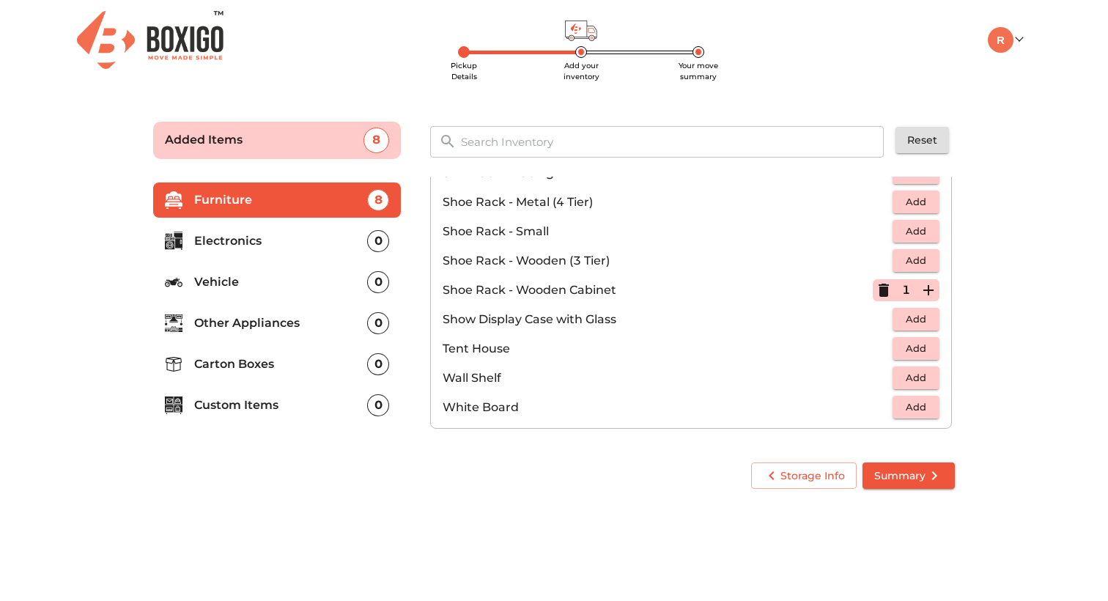
scroll to position [788, 0]
click at [254, 238] on p "Electronics" at bounding box center [280, 241] width 173 height 18
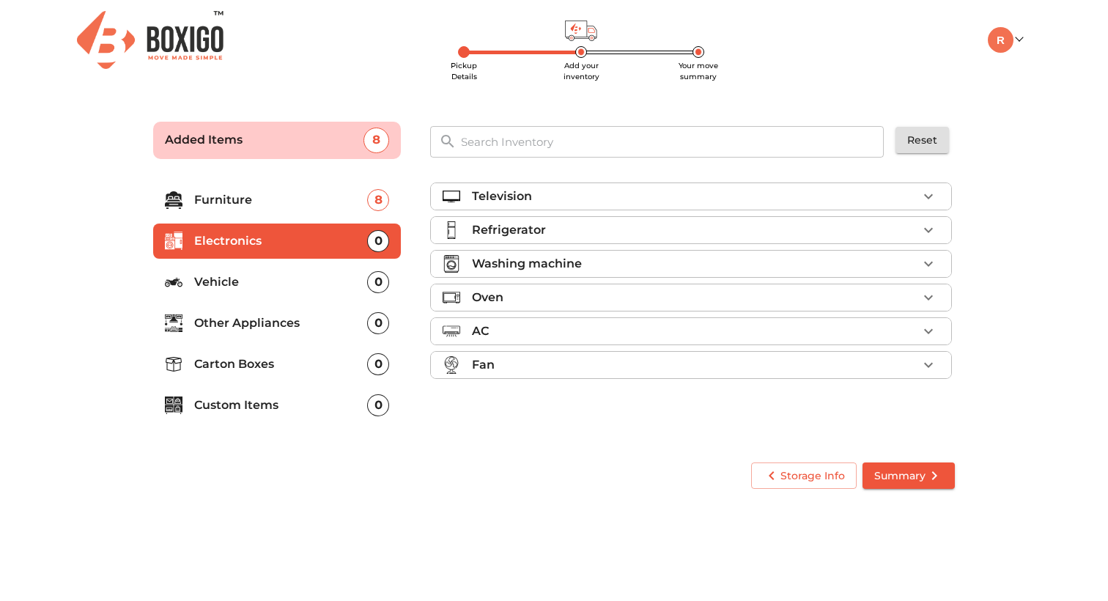
click at [608, 195] on div "Television" at bounding box center [695, 197] width 446 height 18
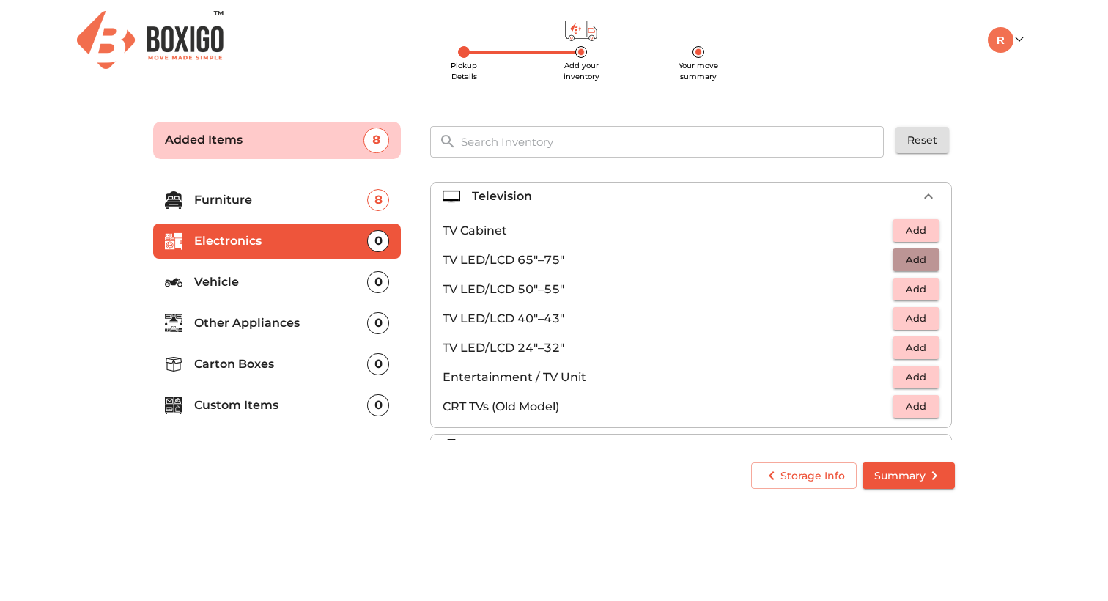
click at [905, 261] on span "Add" at bounding box center [916, 259] width 32 height 17
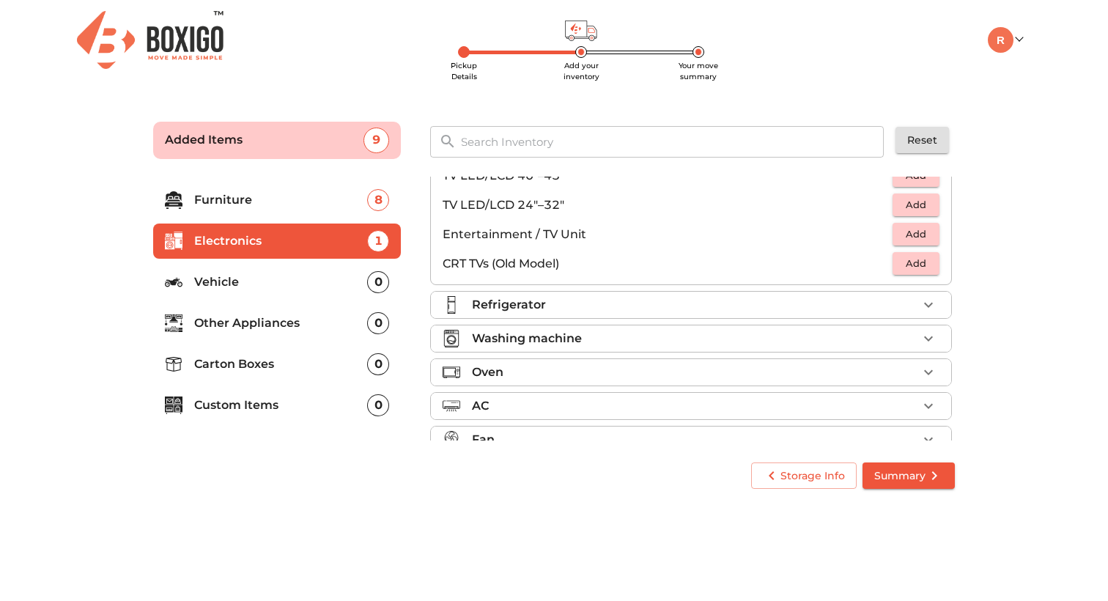
scroll to position [155, 0]
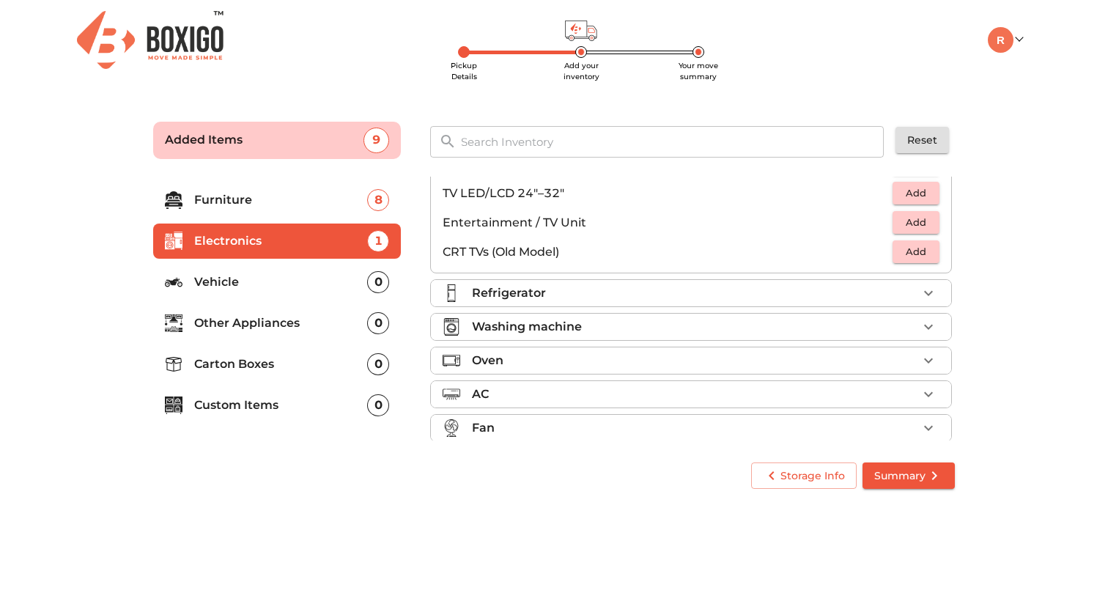
click at [688, 298] on div "Refrigerator" at bounding box center [695, 293] width 446 height 18
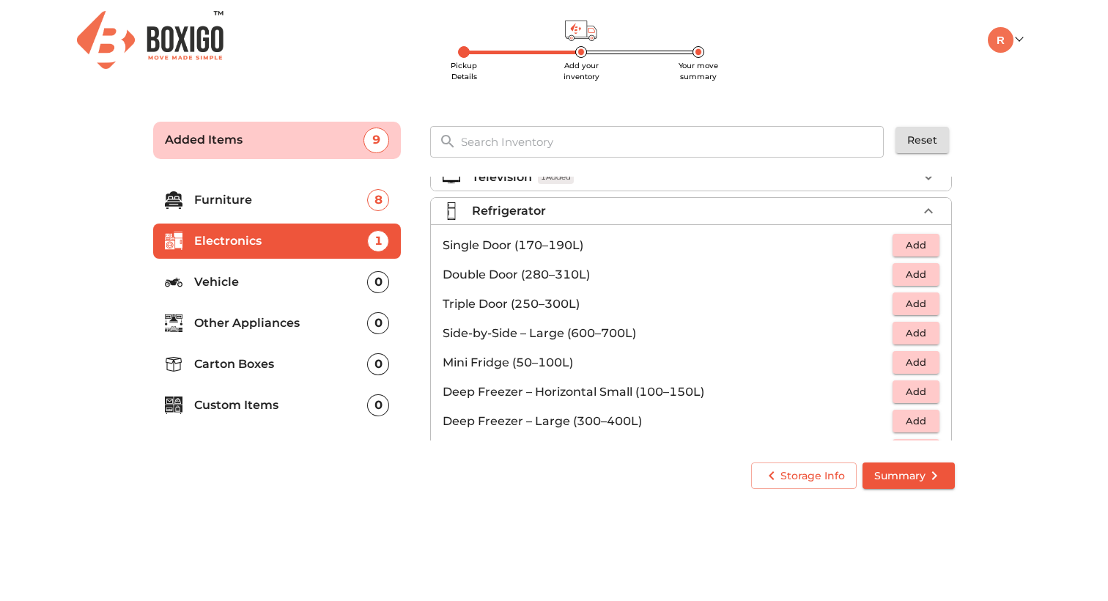
scroll to position [2, 0]
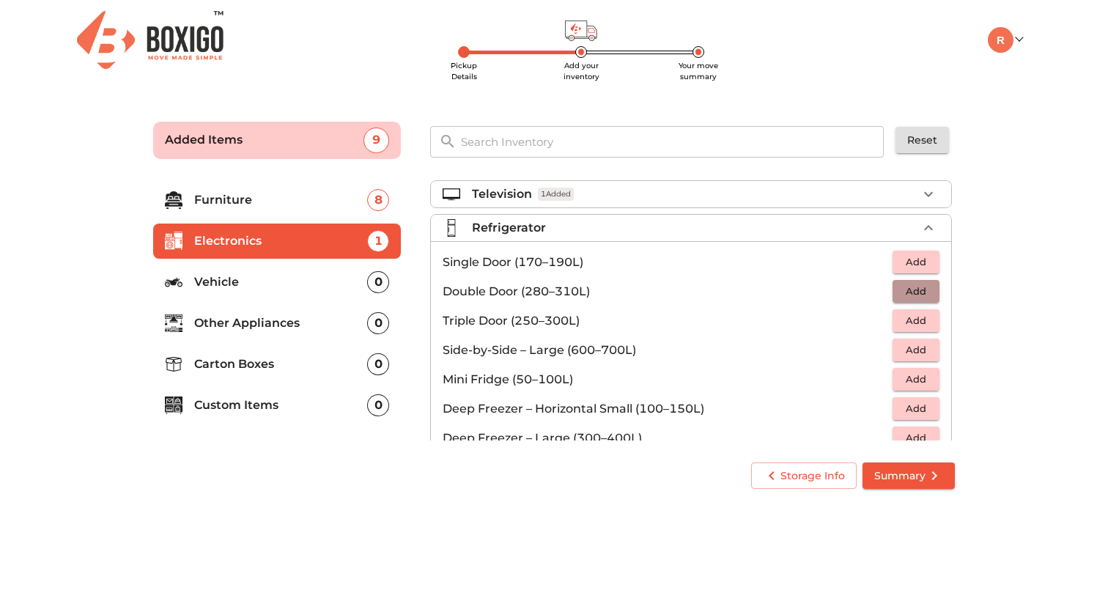
click at [913, 289] on span "Add" at bounding box center [916, 291] width 32 height 17
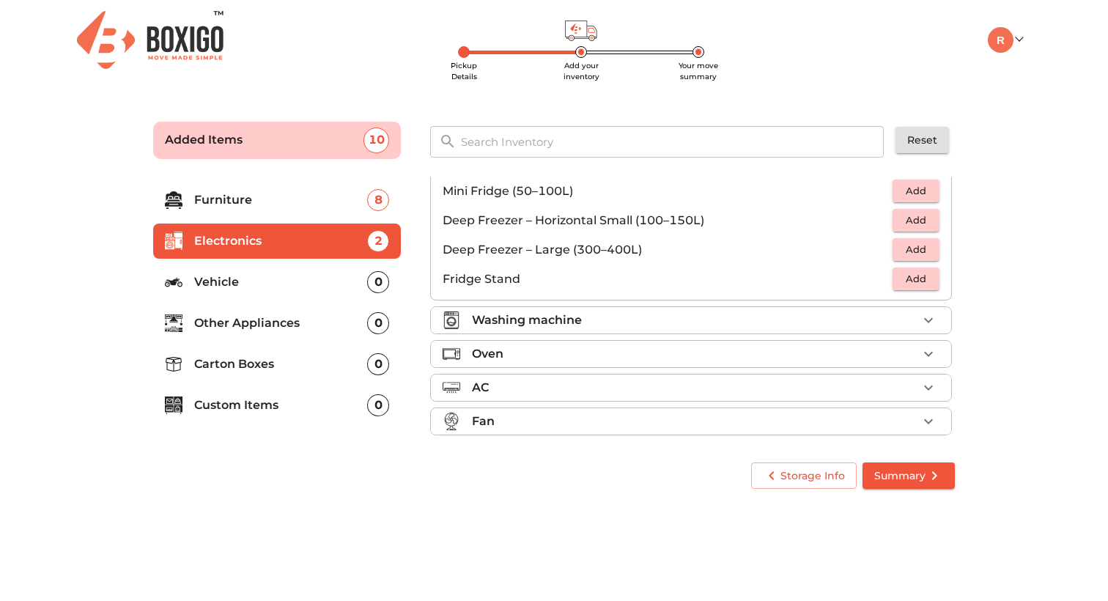
click at [674, 317] on div "Washing machine" at bounding box center [695, 321] width 446 height 18
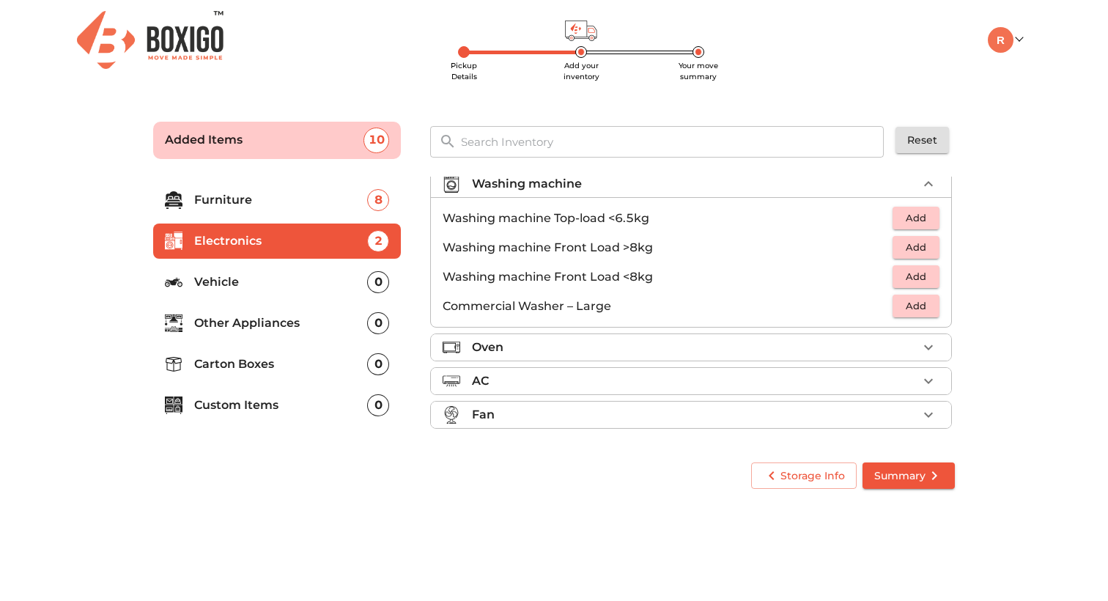
scroll to position [80, 0]
click at [919, 254] on span "Add" at bounding box center [916, 247] width 32 height 17
click at [691, 349] on div "Oven" at bounding box center [695, 348] width 446 height 18
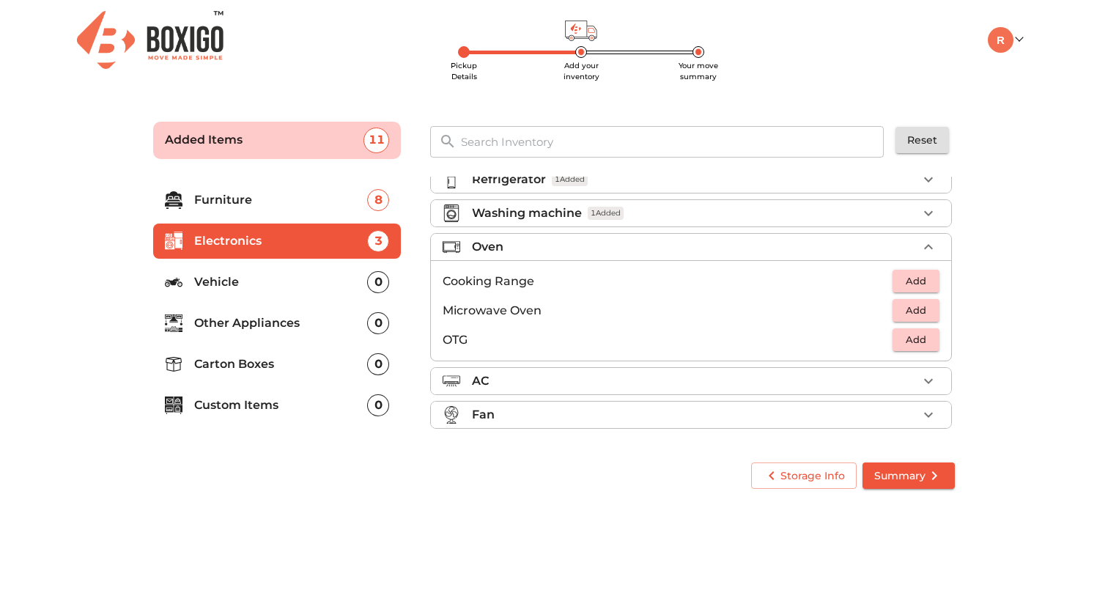
click at [914, 312] on span "Add" at bounding box center [916, 310] width 32 height 17
click at [613, 379] on div "AC" at bounding box center [695, 381] width 446 height 18
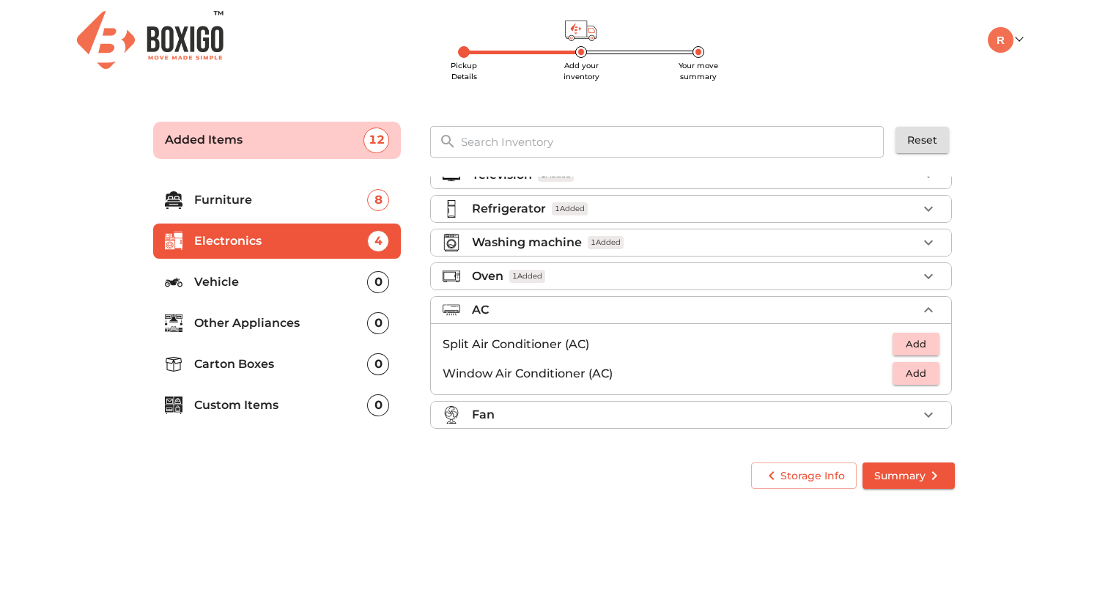
scroll to position [21, 0]
click at [913, 350] on span "Add" at bounding box center [916, 344] width 32 height 17
click at [668, 416] on div "Fan" at bounding box center [695, 415] width 446 height 18
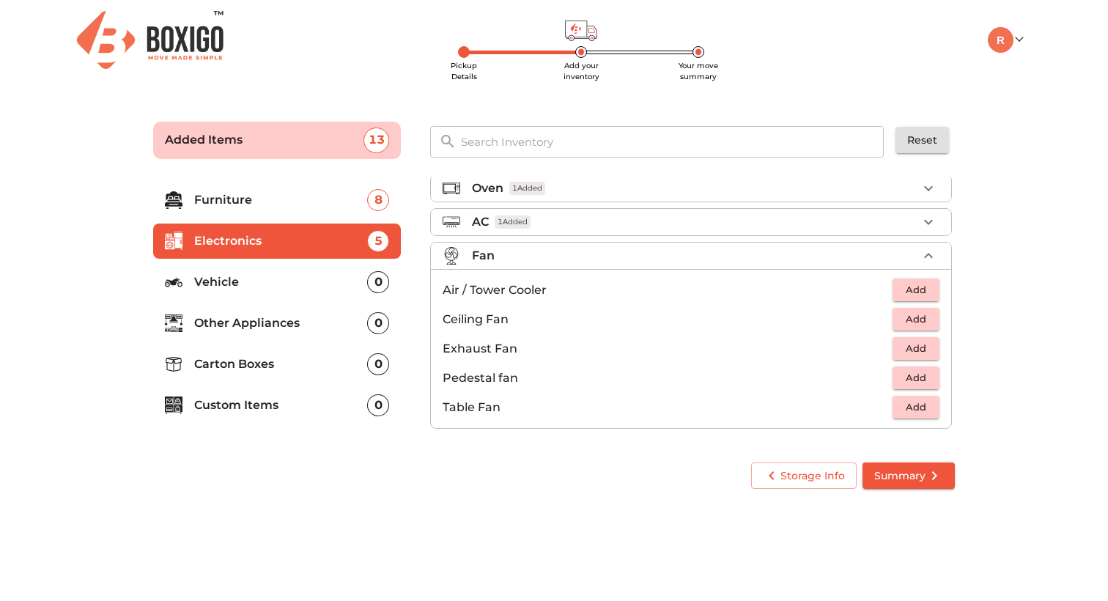
click at [265, 282] on p "Vehicle" at bounding box center [280, 282] width 173 height 18
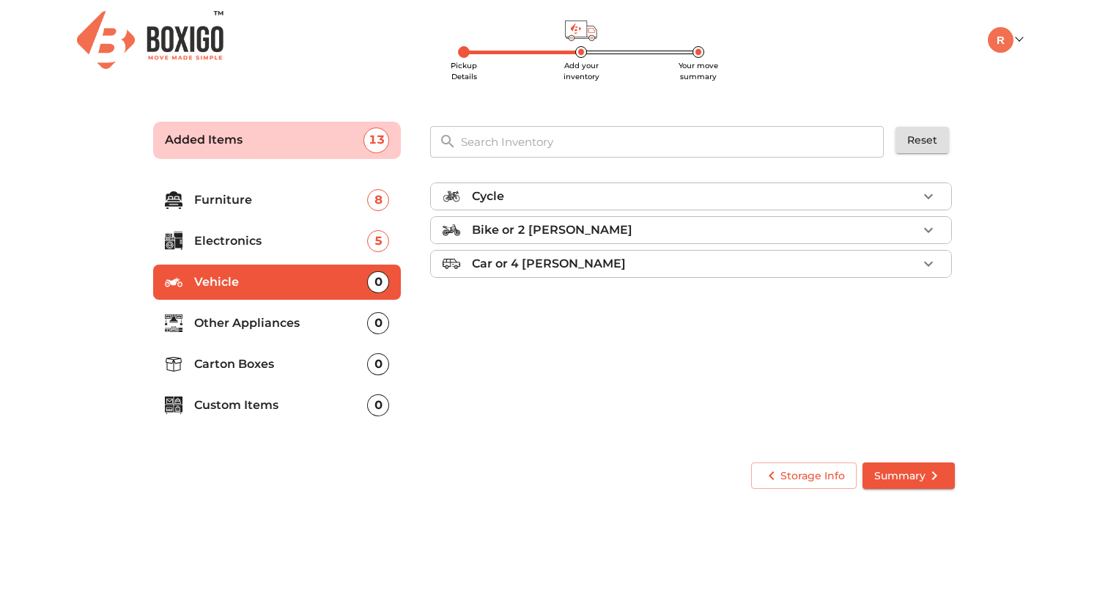
click at [266, 330] on p "Other Appliances" at bounding box center [280, 324] width 173 height 18
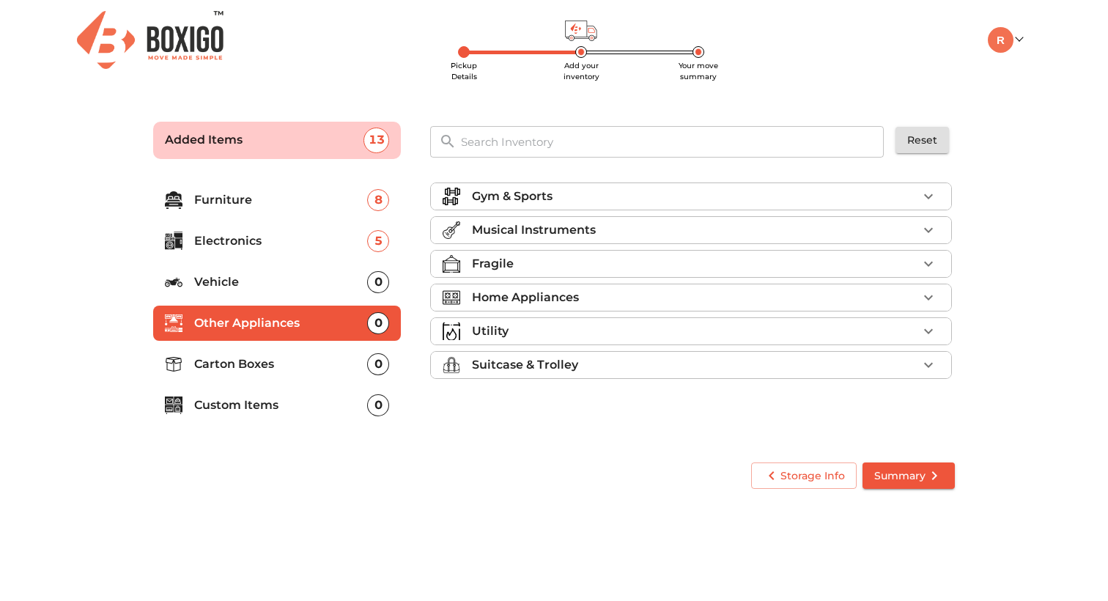
click at [259, 370] on p "Carton Boxes" at bounding box center [280, 365] width 173 height 18
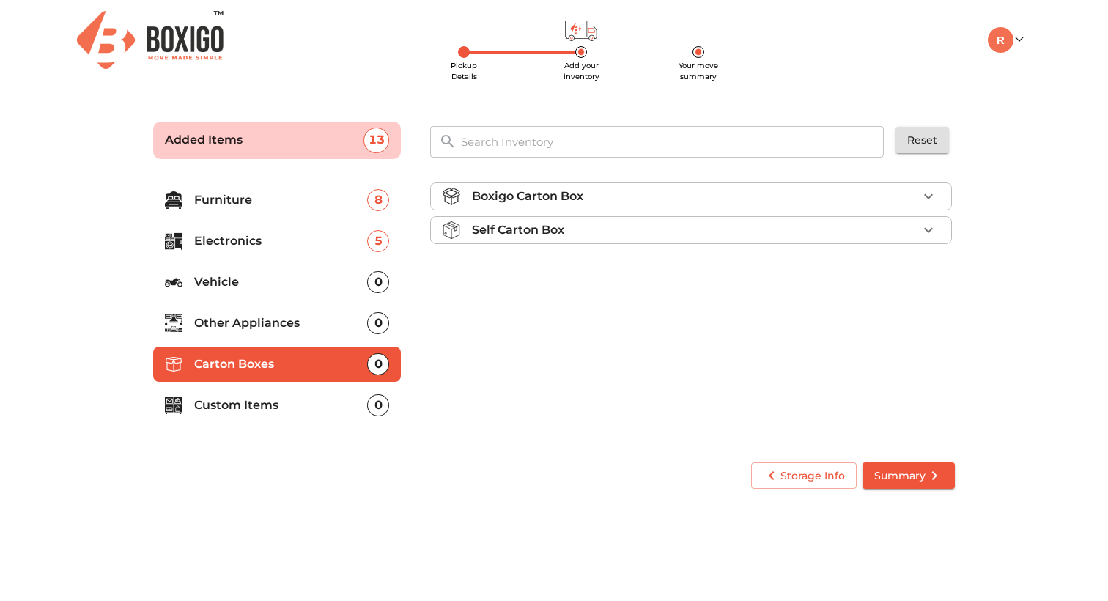
click at [669, 188] on div "Boxigo Carton Box" at bounding box center [695, 197] width 446 height 18
click at [913, 229] on span "Add" at bounding box center [916, 230] width 32 height 17
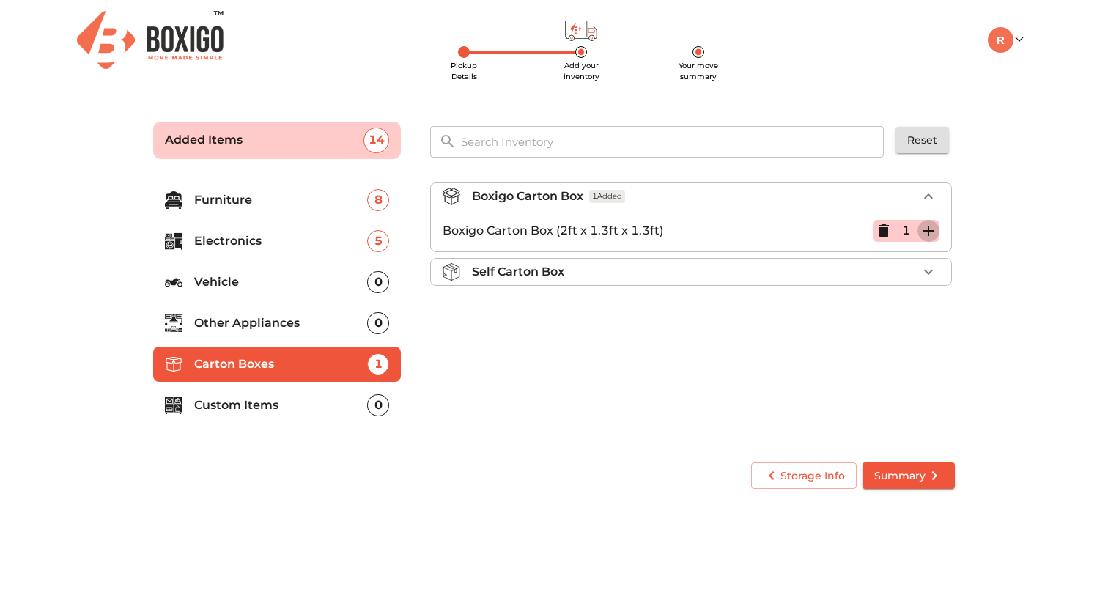
click at [929, 231] on icon "button" at bounding box center [929, 231] width 10 height 10
click at [929, 235] on icon "button" at bounding box center [929, 231] width 10 height 10
click at [229, 403] on p "Custom Items" at bounding box center [280, 406] width 173 height 18
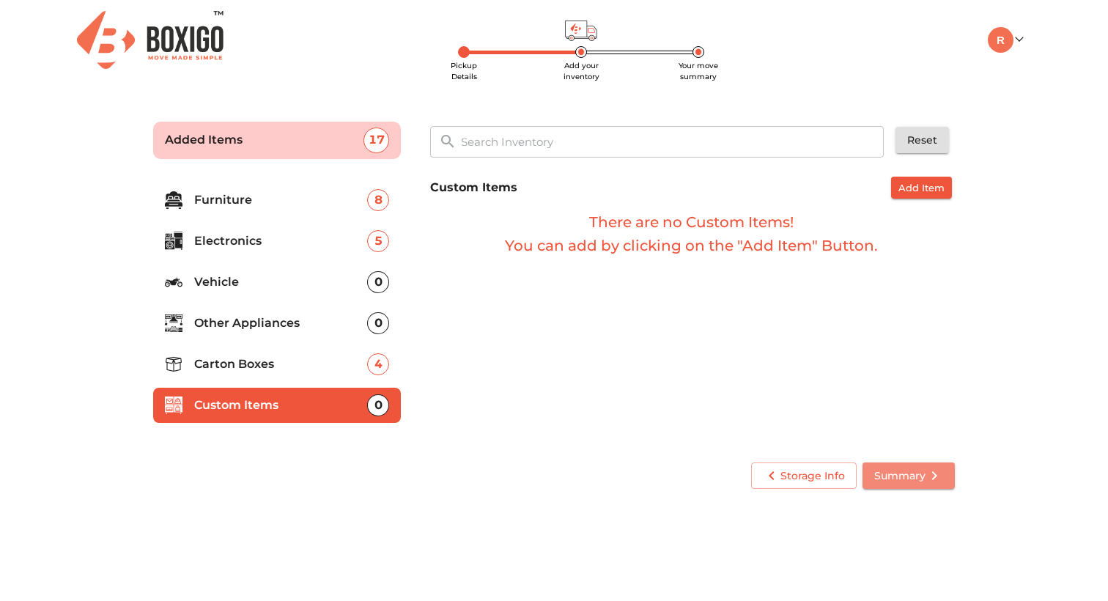
click at [927, 474] on icon "submit" at bounding box center [935, 476] width 18 height 18
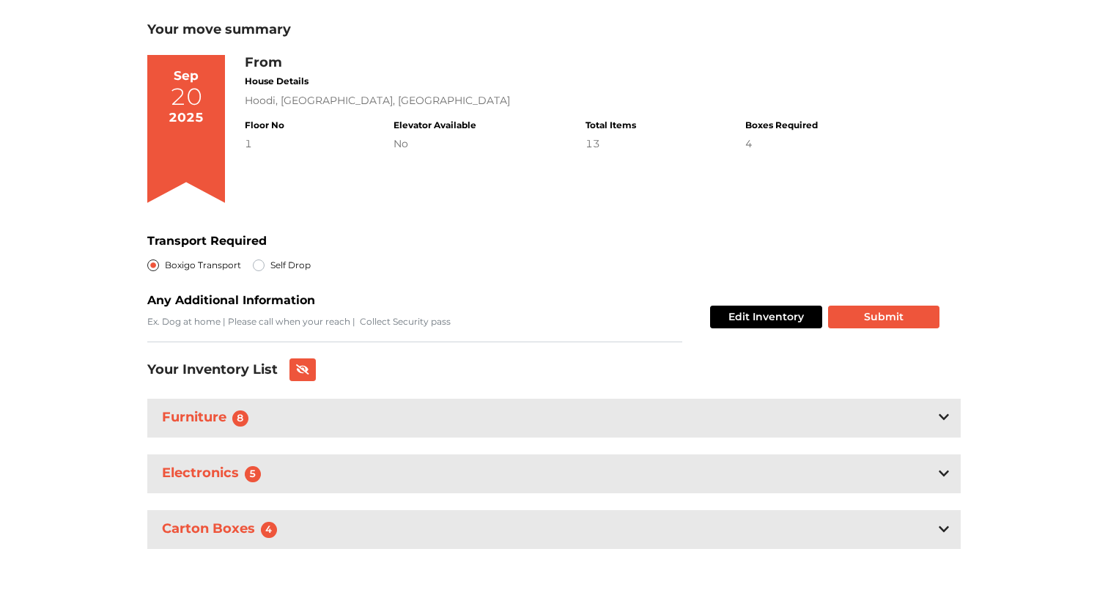
scroll to position [82, 0]
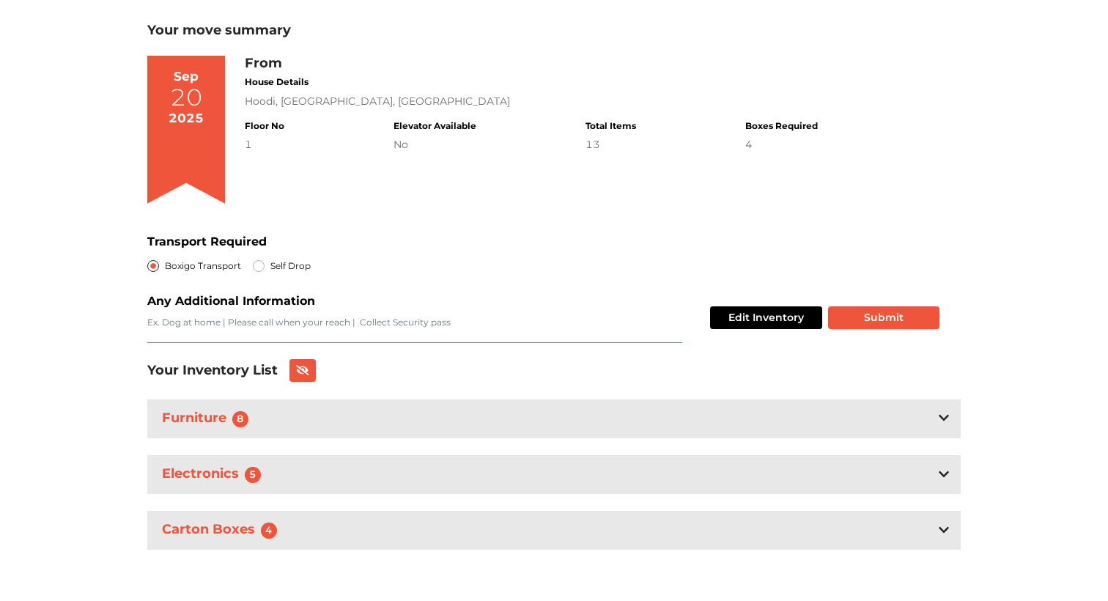
click at [319, 324] on textarea "Transport Required" at bounding box center [414, 329] width 535 height 27
click at [790, 317] on button "Edit Inventory" at bounding box center [766, 317] width 112 height 23
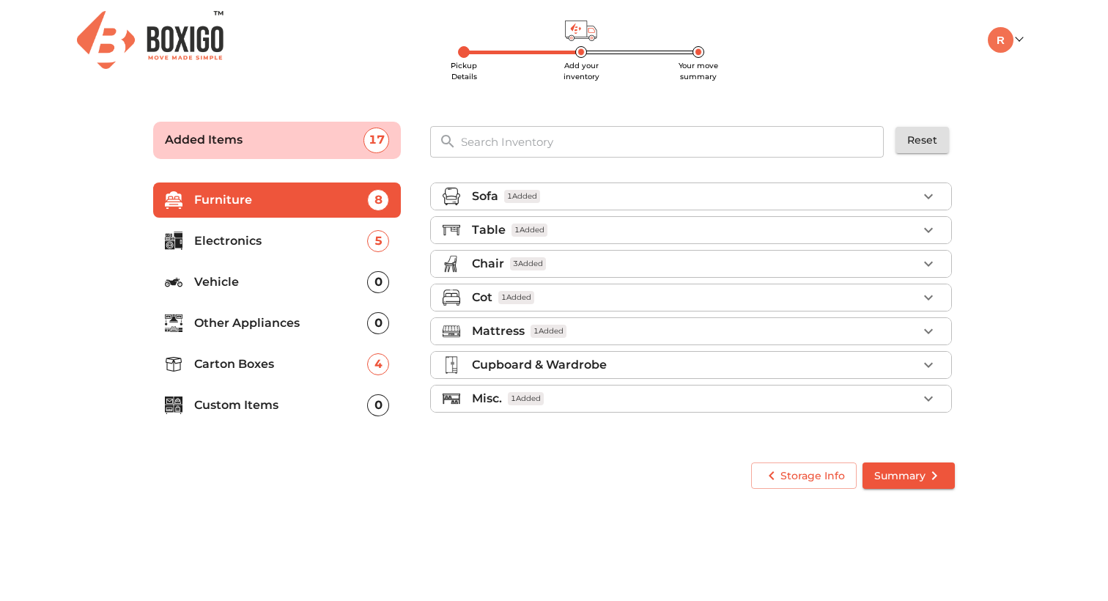
click at [240, 249] on p "Electronics" at bounding box center [280, 241] width 173 height 18
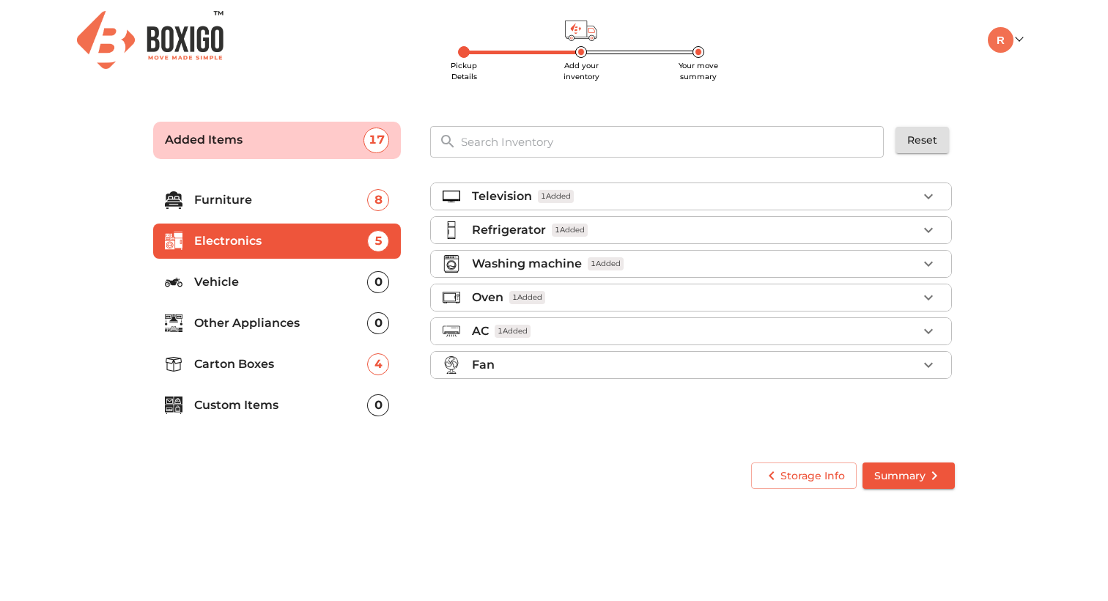
click at [253, 282] on p "Vehicle" at bounding box center [280, 282] width 173 height 18
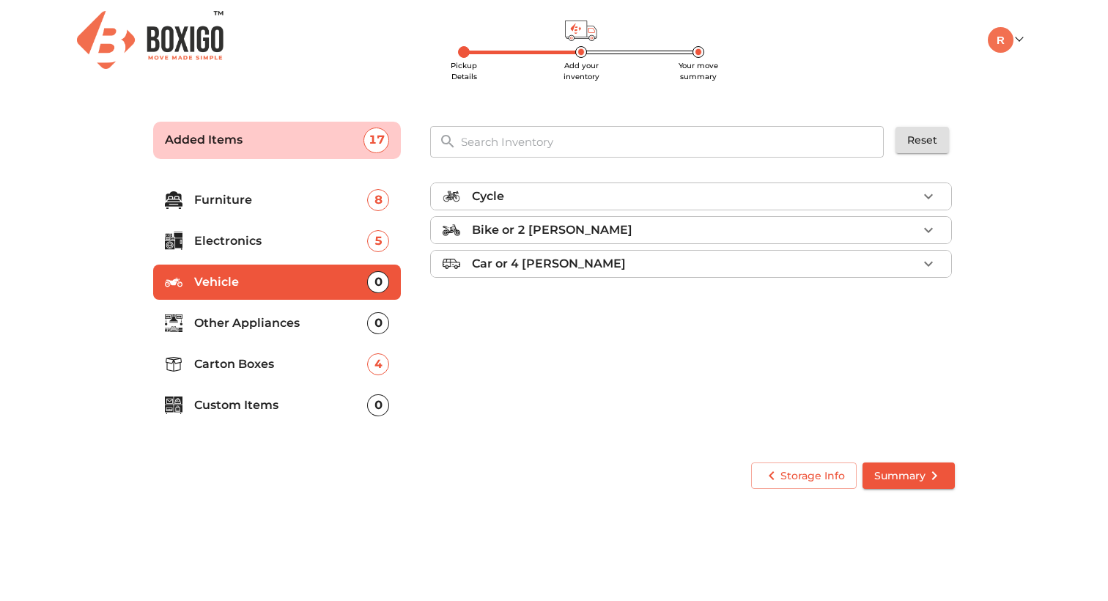
click at [255, 323] on p "Other Appliances" at bounding box center [280, 324] width 173 height 18
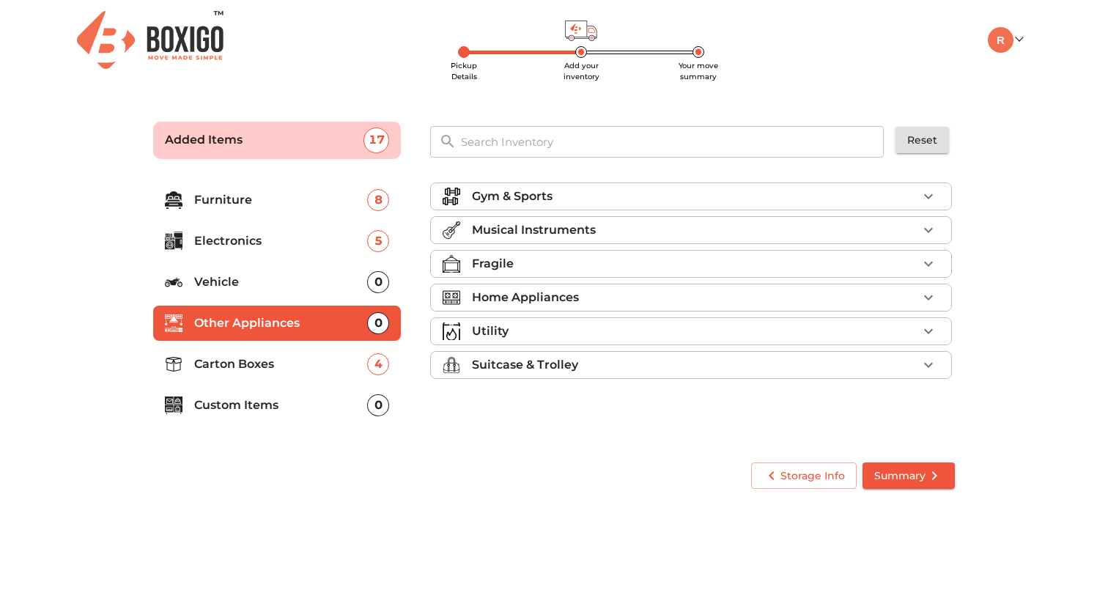
click at [280, 286] on p "Vehicle" at bounding box center [280, 282] width 173 height 18
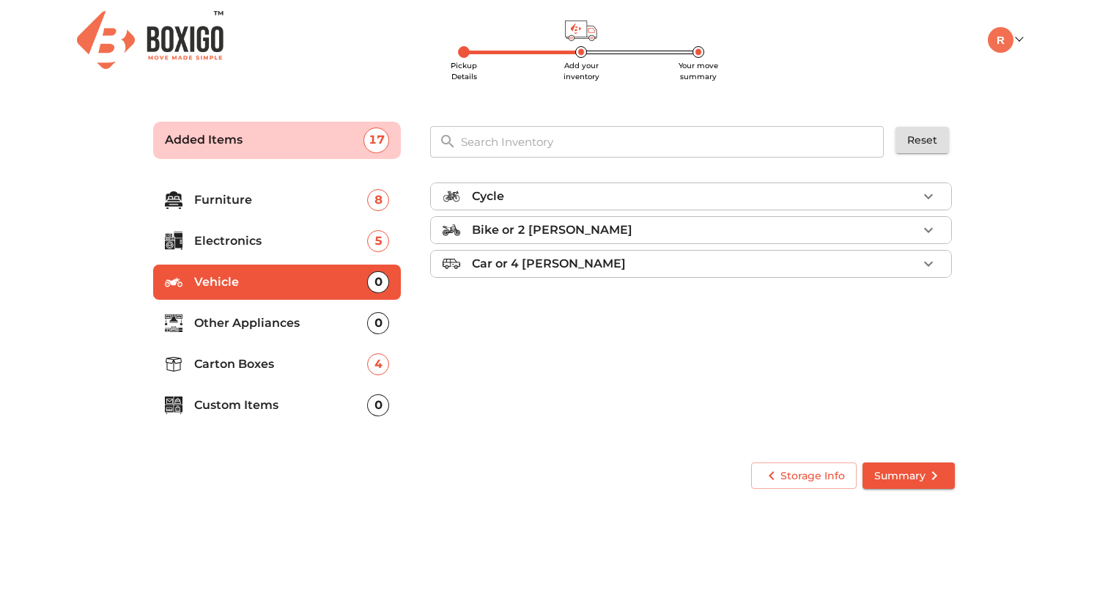
click at [691, 193] on div "Cycle" at bounding box center [695, 197] width 446 height 18
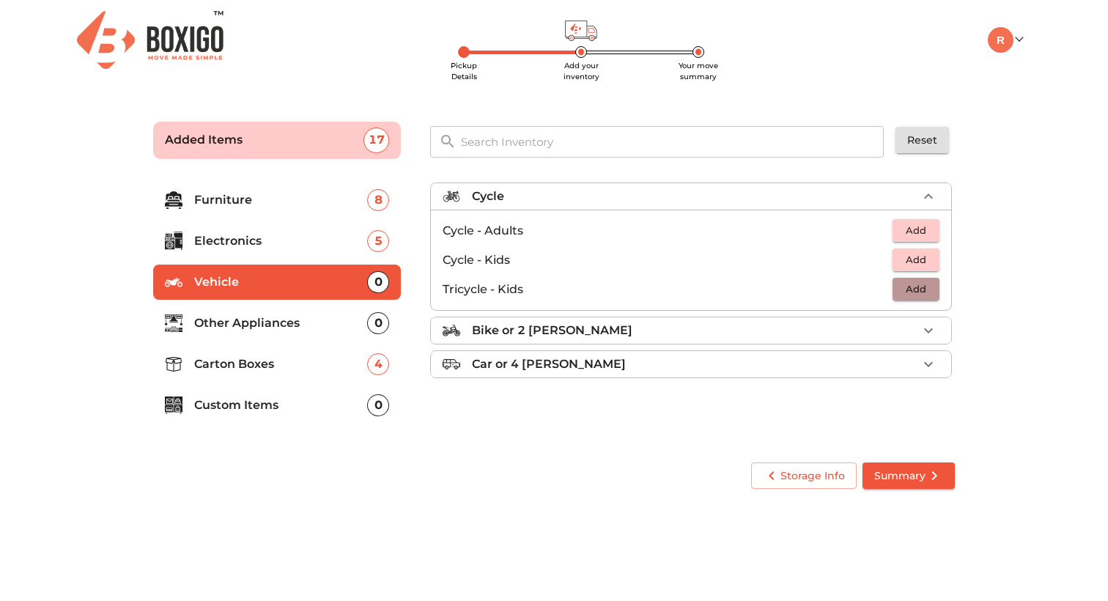
click at [921, 293] on span "Add" at bounding box center [916, 289] width 32 height 17
click at [925, 293] on icon "button" at bounding box center [929, 290] width 18 height 18
click at [295, 318] on p "Other Appliances" at bounding box center [280, 324] width 173 height 18
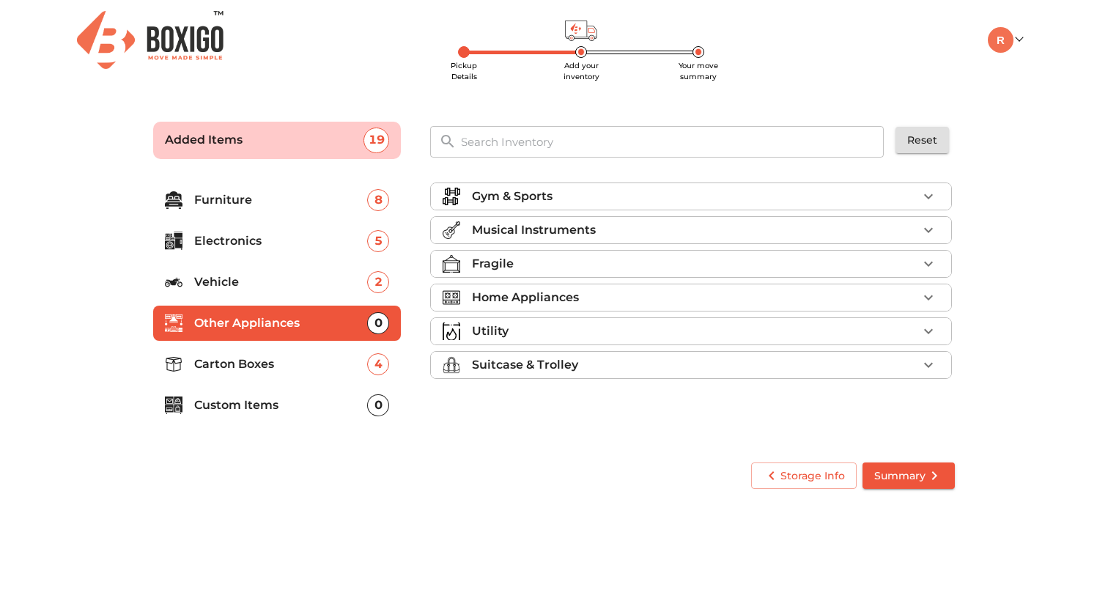
click at [273, 403] on p "Custom Items" at bounding box center [280, 406] width 173 height 18
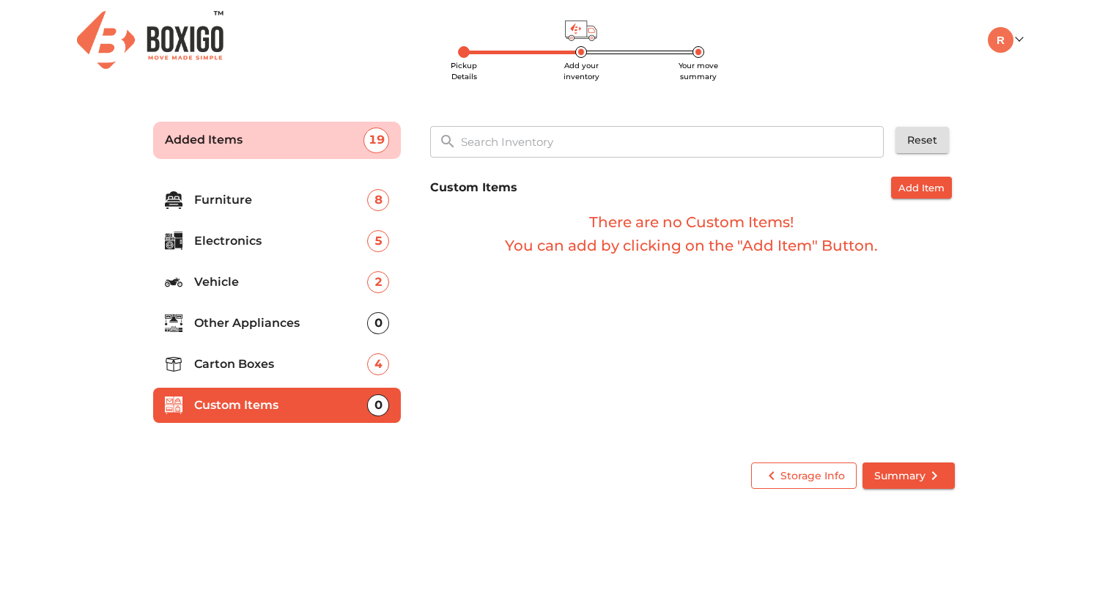
click at [812, 475] on span "Storage Info" at bounding box center [804, 476] width 82 height 18
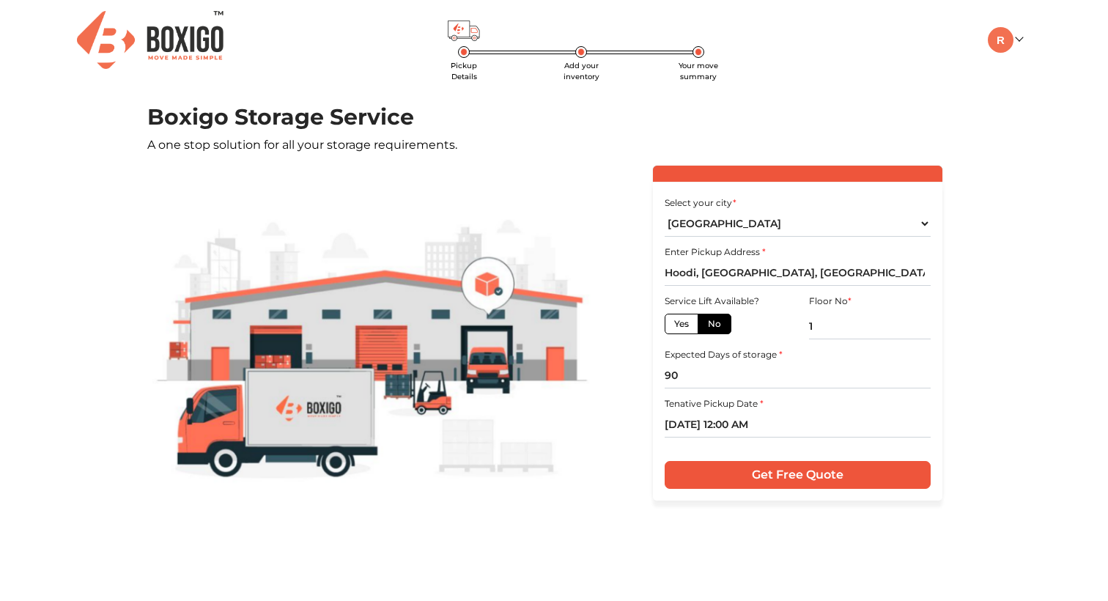
click at [787, 481] on input "Get Free Quote" at bounding box center [797, 475] width 265 height 28
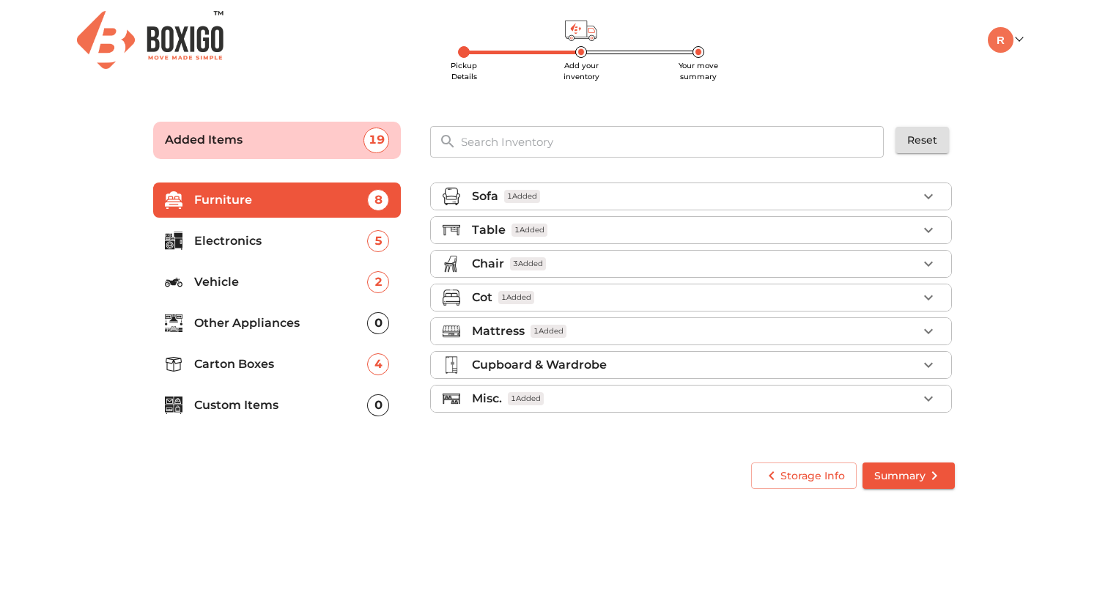
click at [931, 479] on icon "submit" at bounding box center [935, 476] width 18 height 18
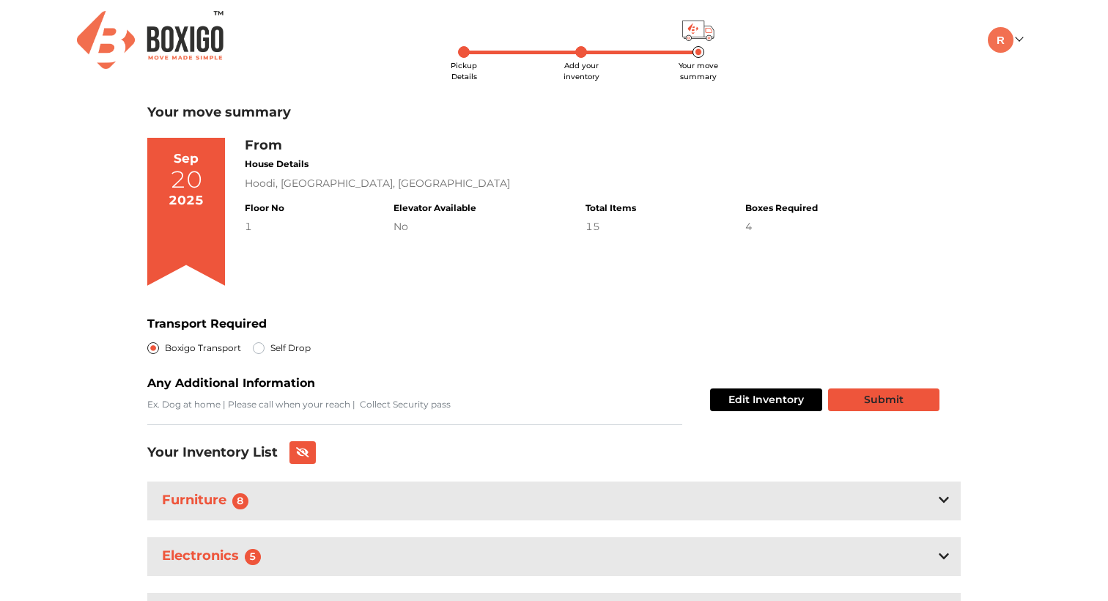
click at [890, 409] on button "Submit" at bounding box center [883, 400] width 111 height 23
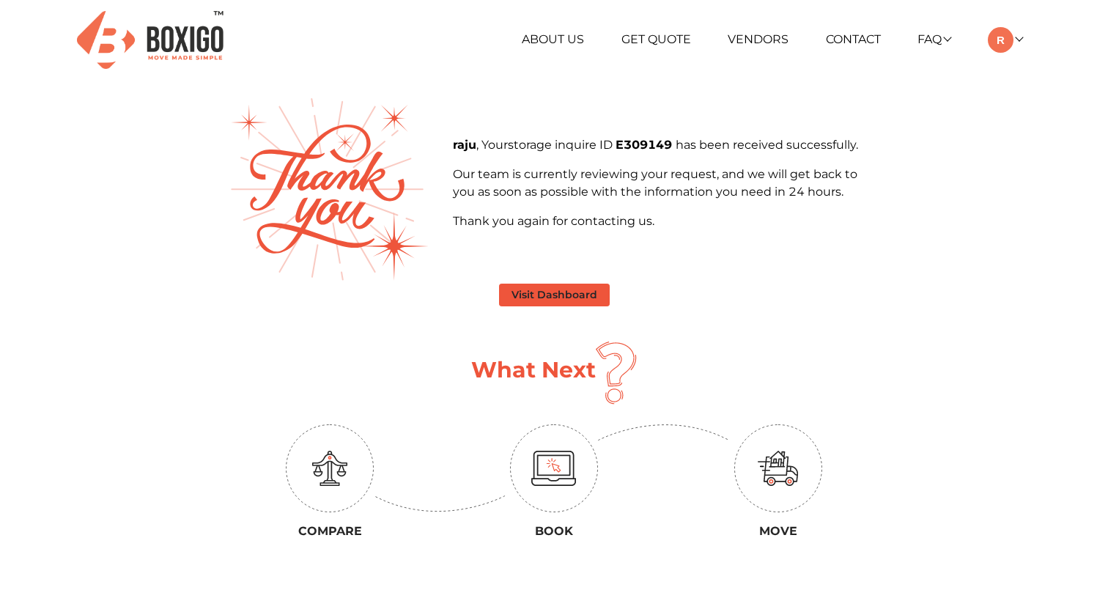
click at [560, 296] on button "Visit Dashboard" at bounding box center [554, 295] width 111 height 23
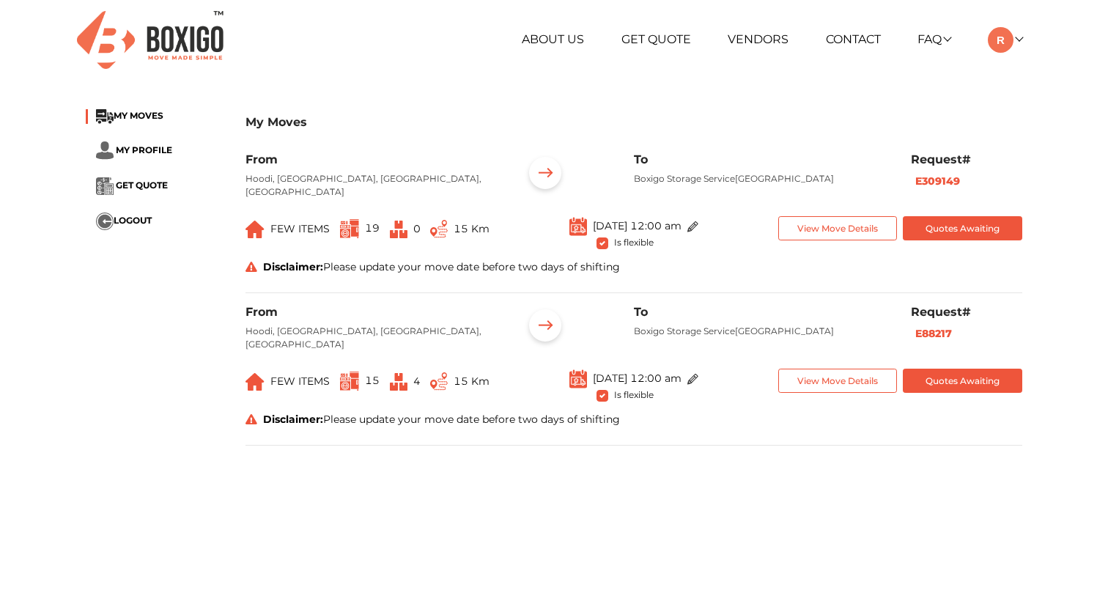
click at [840, 232] on button "View Move Details" at bounding box center [839, 228] width 120 height 24
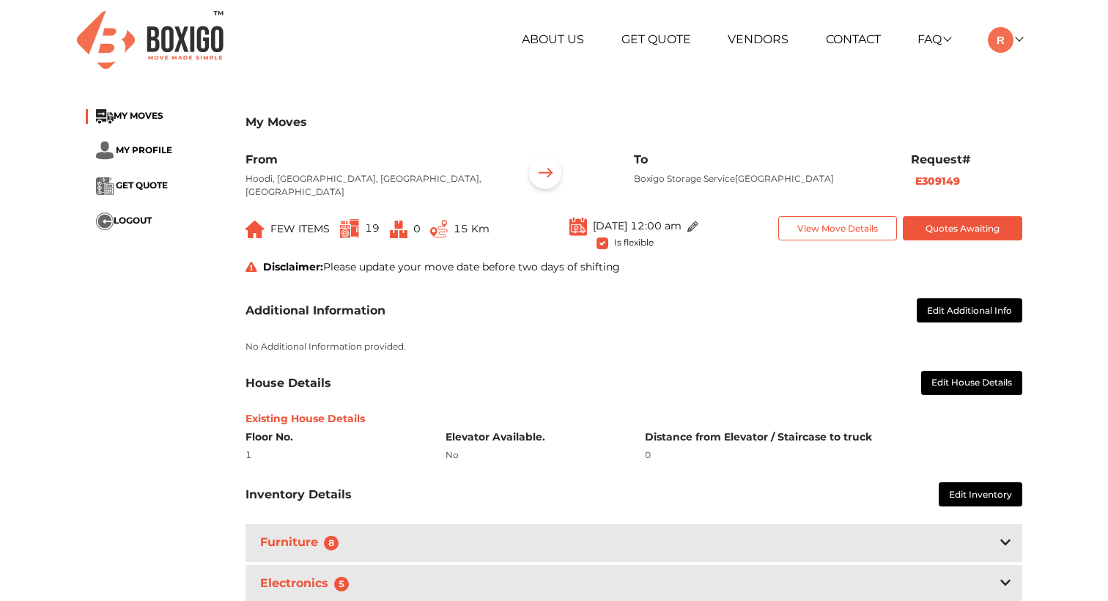
click at [840, 232] on button "View Move Details" at bounding box center [839, 228] width 120 height 24
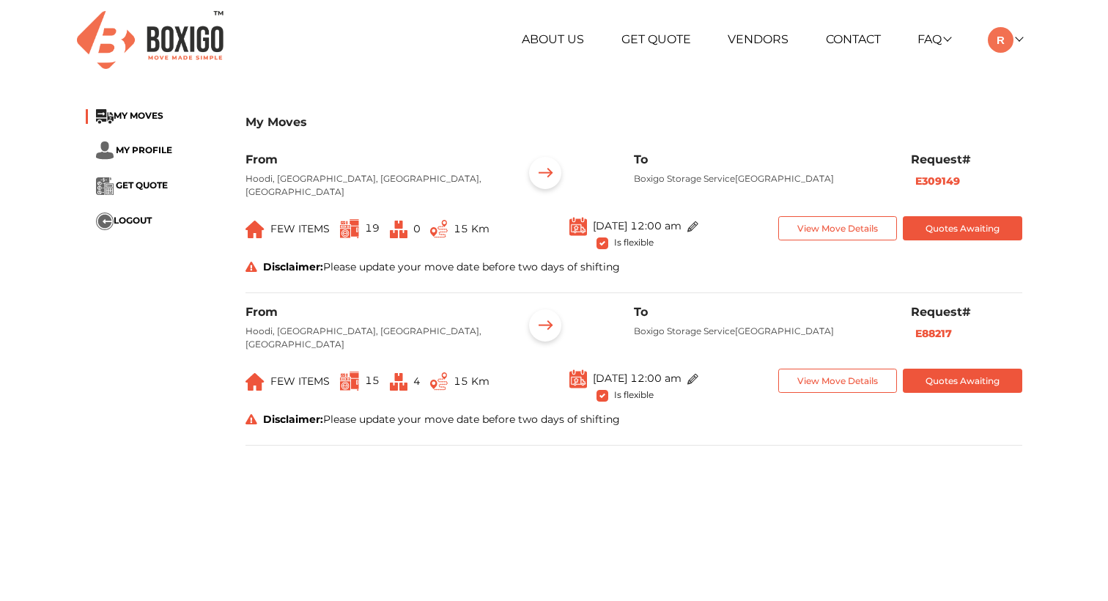
click at [840, 232] on button "View Move Details" at bounding box center [839, 228] width 120 height 24
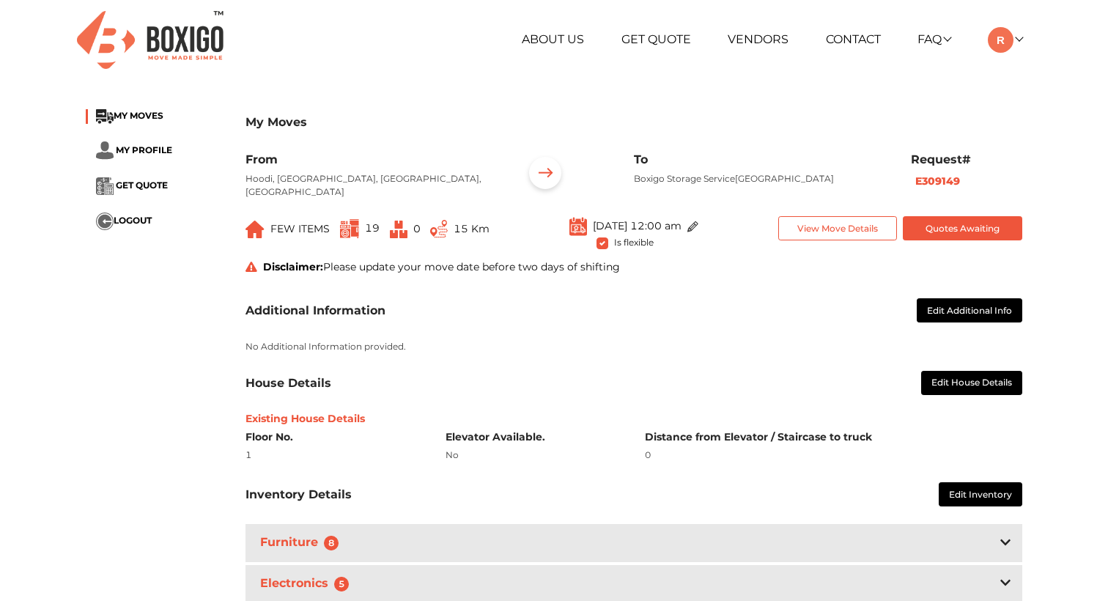
click at [840, 232] on button "View Move Details" at bounding box center [839, 228] width 120 height 24
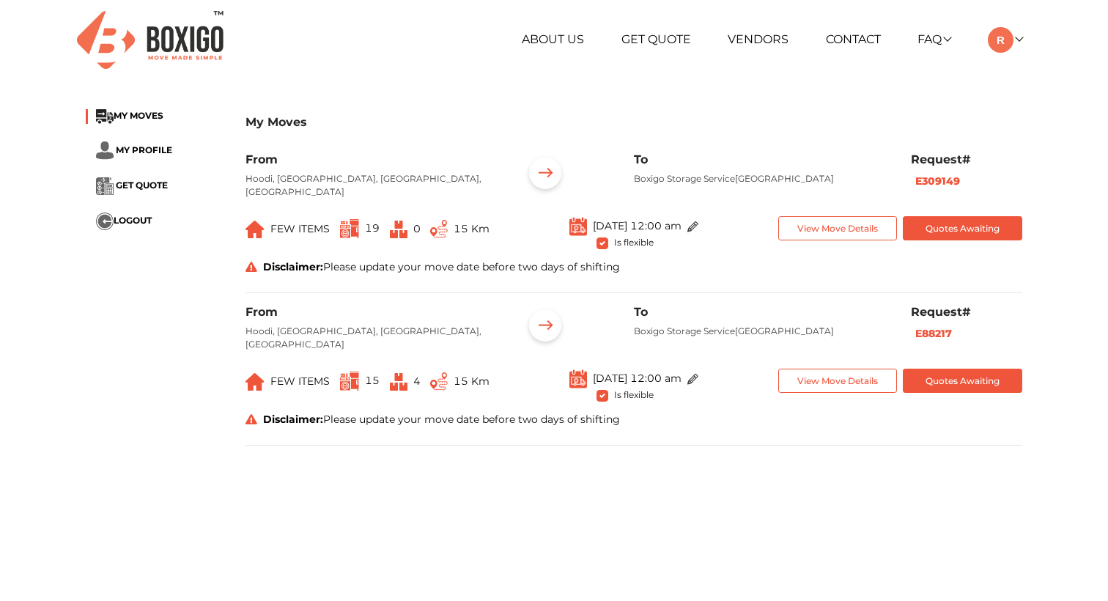
click at [960, 231] on button "Quotes Awaiting" at bounding box center [963, 228] width 120 height 24
click at [965, 227] on button "Quotes Awaiting" at bounding box center [963, 228] width 120 height 24
click at [958, 225] on button "Quotes Awaiting" at bounding box center [963, 228] width 120 height 24
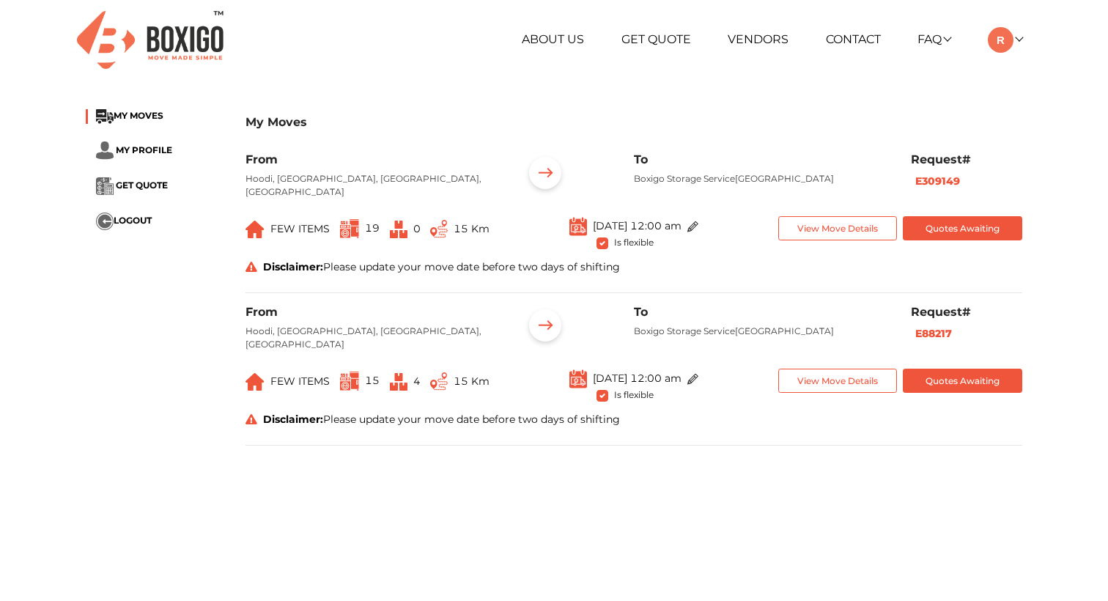
click at [952, 224] on button "Quotes Awaiting" at bounding box center [963, 228] width 120 height 24
click at [543, 172] on img at bounding box center [545, 174] width 45 height 45
click at [956, 226] on button "Quotes Awaiting" at bounding box center [963, 228] width 120 height 24
click at [155, 187] on span "GET QUOTE" at bounding box center [142, 185] width 52 height 11
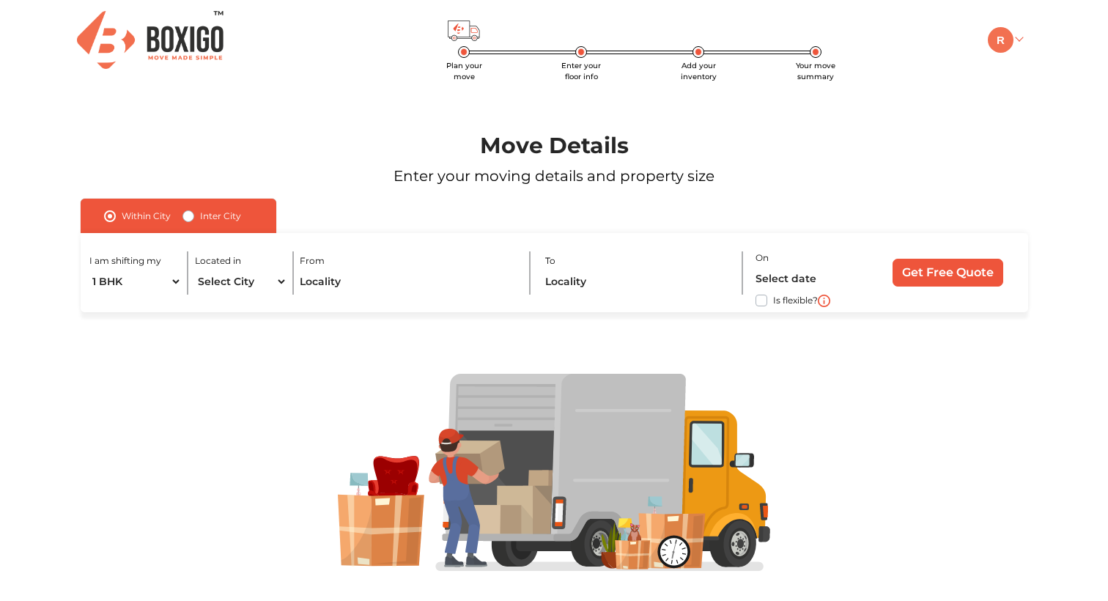
click at [1013, 42] on img at bounding box center [1001, 40] width 26 height 26
click at [1060, 91] on link "My Profile" at bounding box center [1046, 87] width 117 height 27
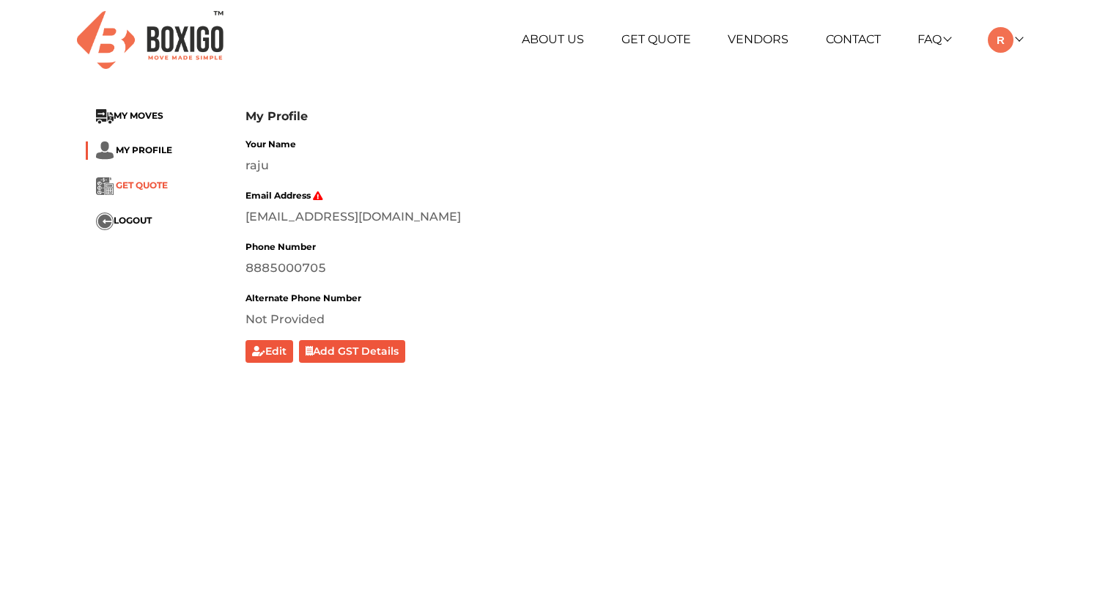
click at [145, 188] on span "GET QUOTE" at bounding box center [142, 185] width 52 height 11
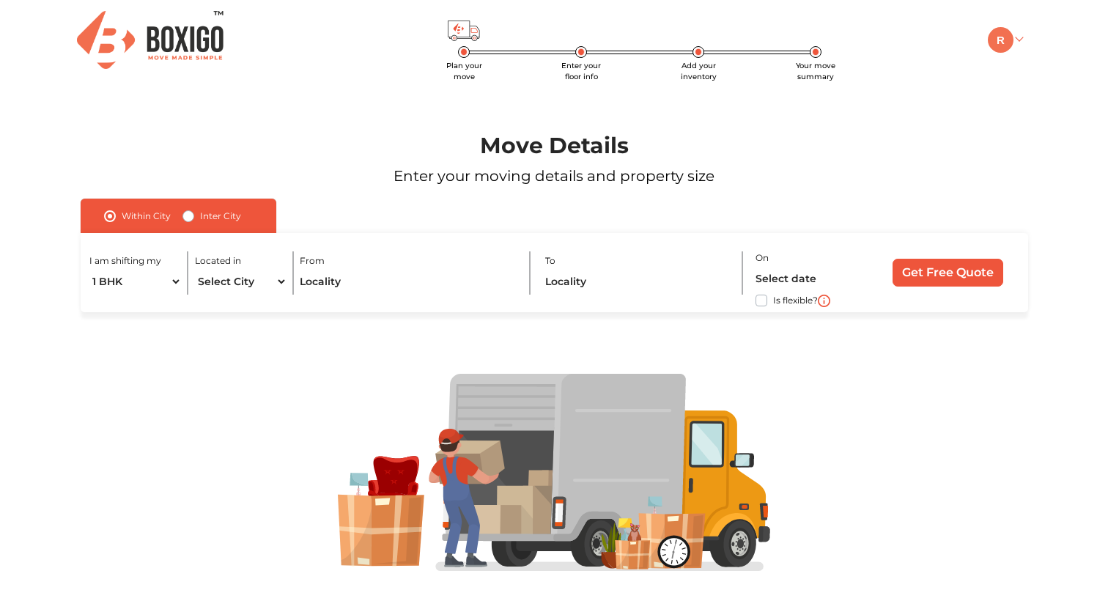
click at [1005, 46] on img at bounding box center [1001, 40] width 26 height 26
click at [1034, 92] on link "My Profile" at bounding box center [1046, 87] width 117 height 27
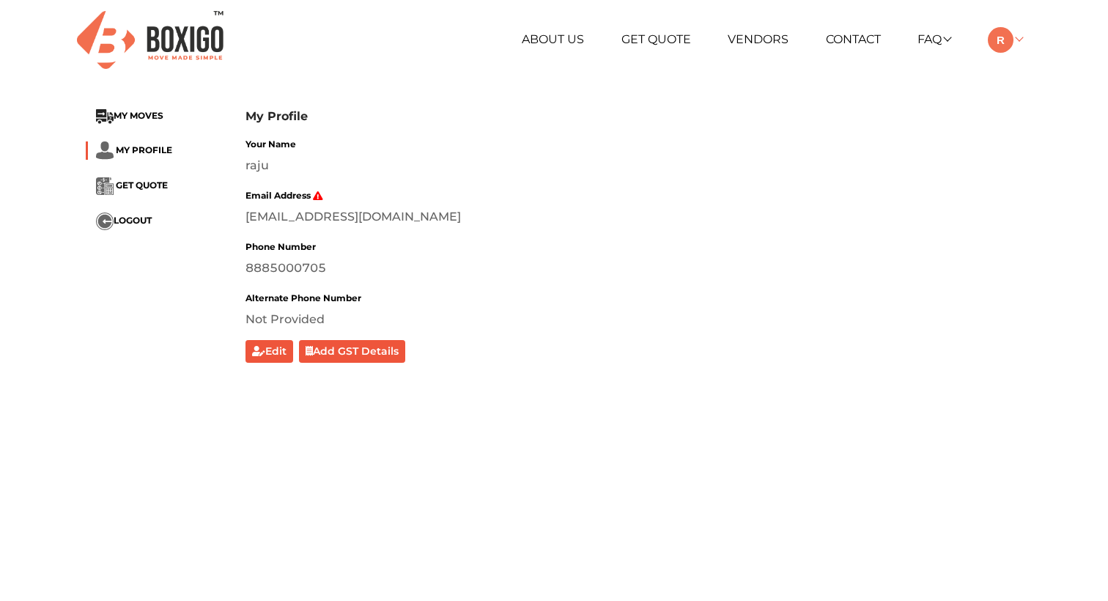
click at [1015, 38] on link at bounding box center [1005, 39] width 34 height 14
click at [1024, 120] on link "Make Estimate" at bounding box center [1046, 114] width 117 height 27
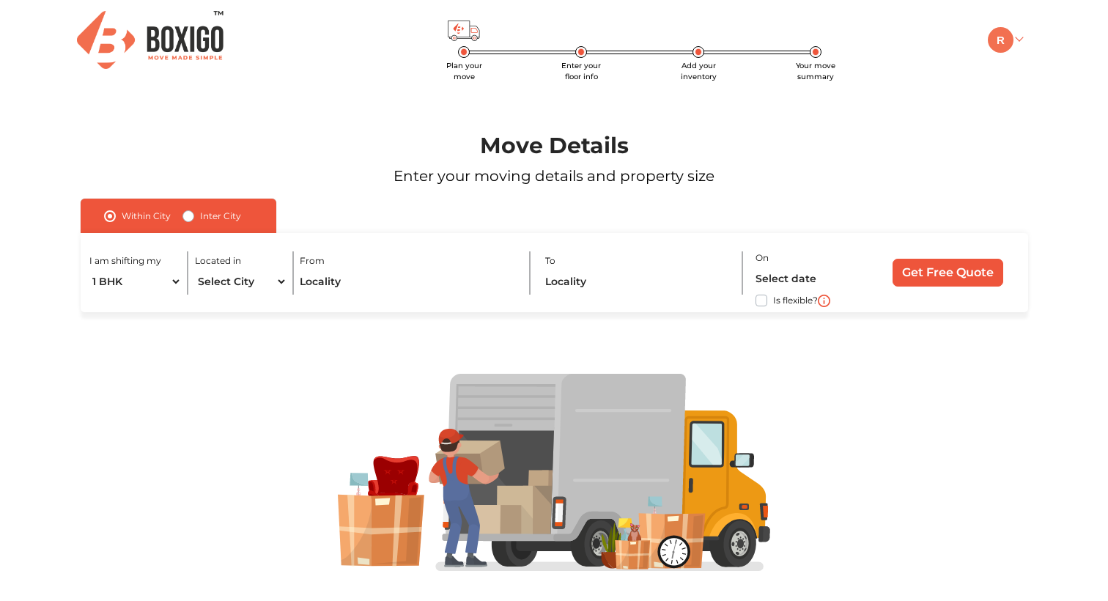
click at [999, 45] on img at bounding box center [1001, 40] width 26 height 26
click at [1045, 68] on link "My Moves" at bounding box center [1046, 60] width 117 height 27
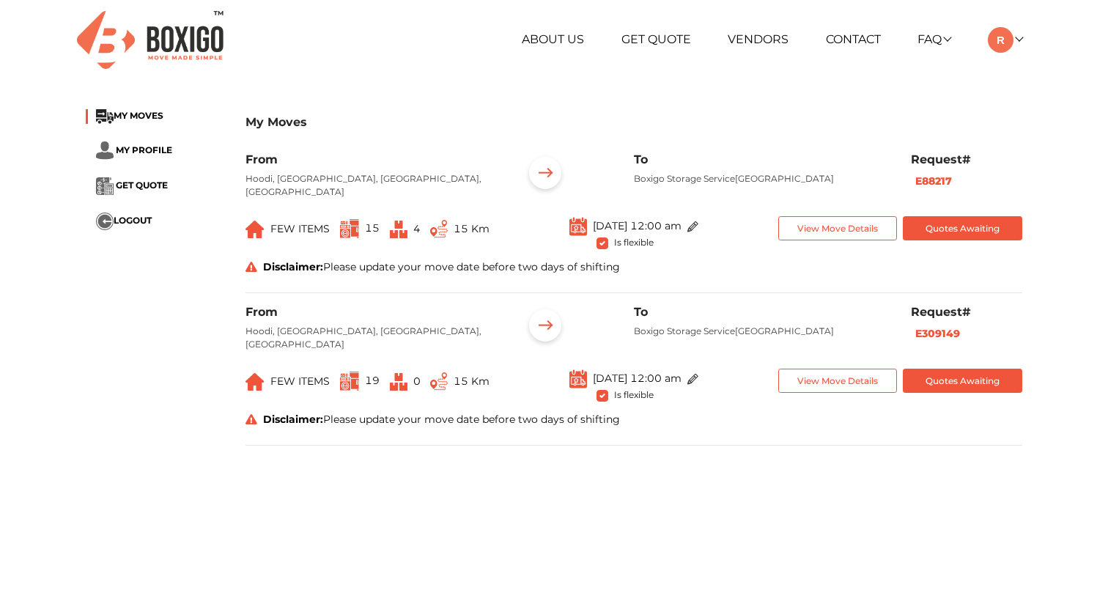
click at [952, 231] on button "Quotes Awaiting" at bounding box center [963, 228] width 120 height 24
click at [828, 226] on button "View Move Details" at bounding box center [839, 228] width 120 height 24
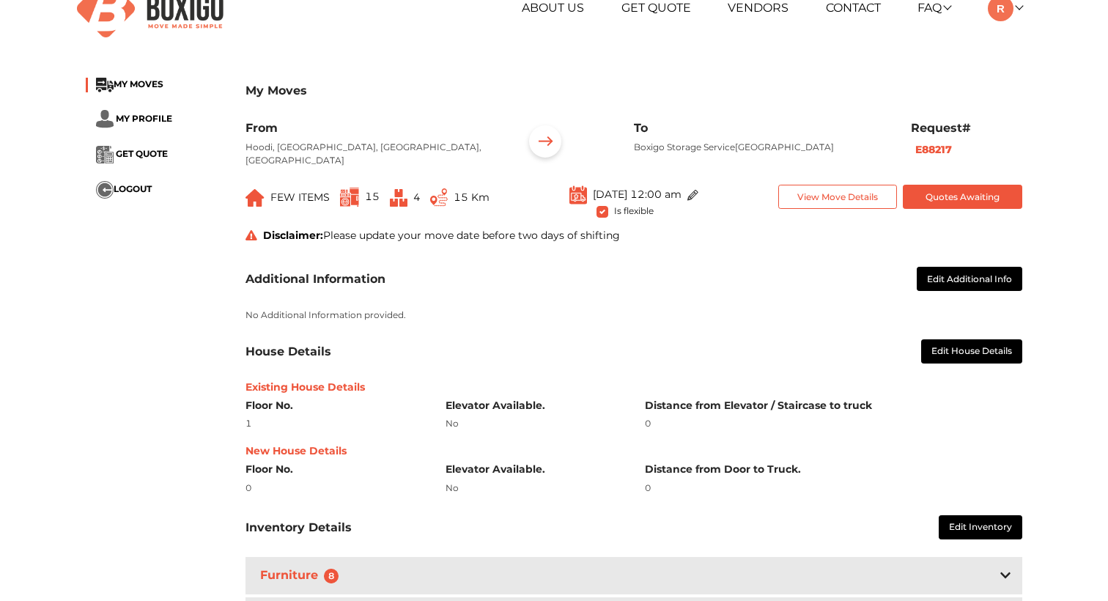
scroll to position [30, 0]
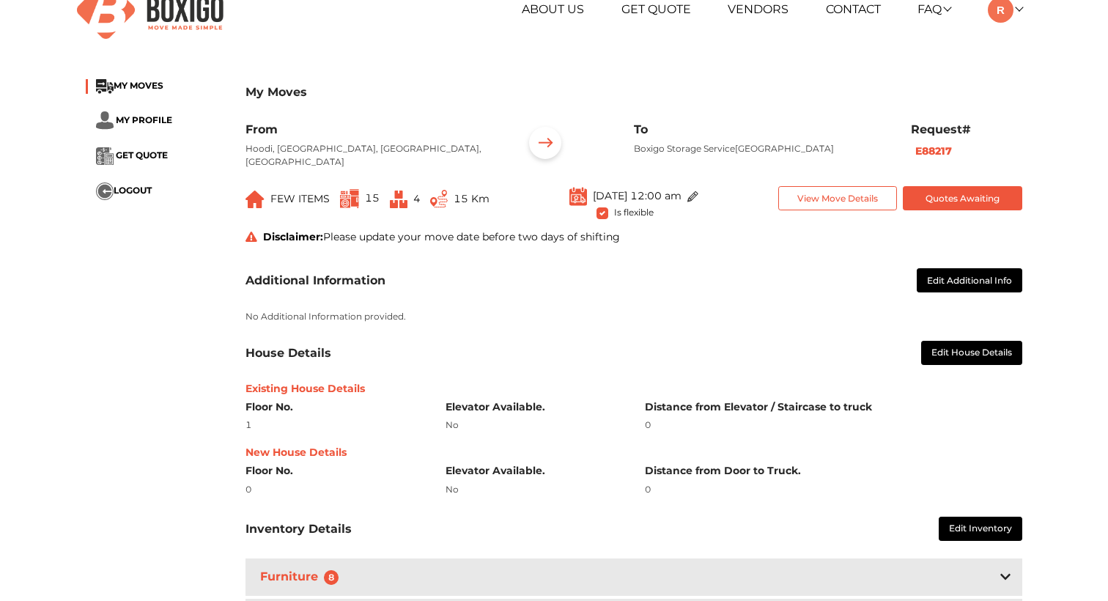
click at [974, 194] on button "Quotes Awaiting" at bounding box center [963, 198] width 120 height 24
click at [963, 201] on button "Quotes Awaiting" at bounding box center [963, 198] width 120 height 24
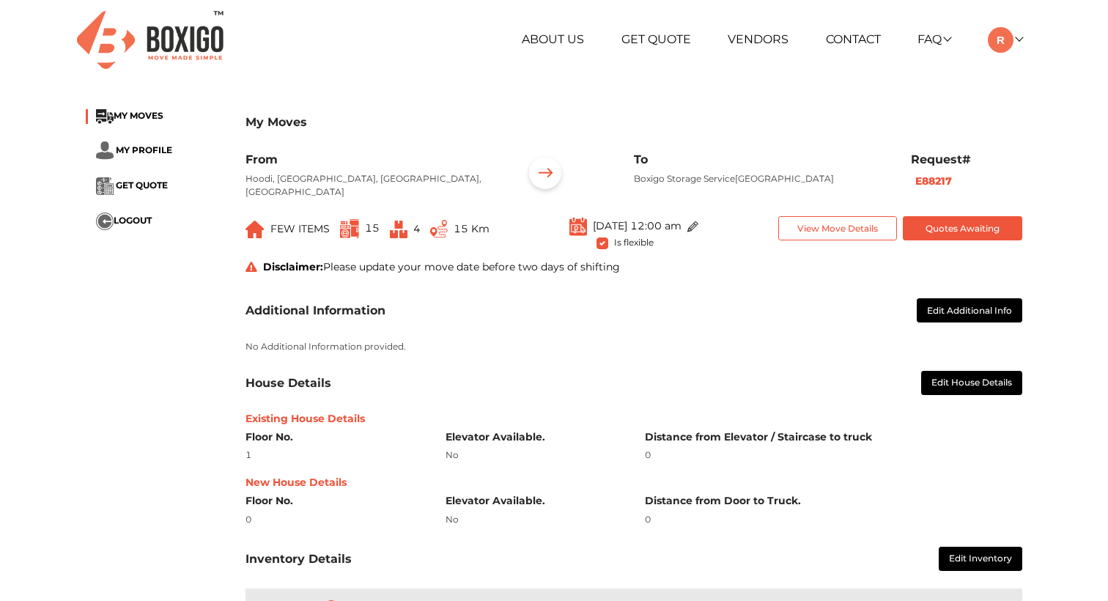
scroll to position [0, 0]
click at [473, 389] on div "House Details Edit House Details" at bounding box center [634, 383] width 777 height 24
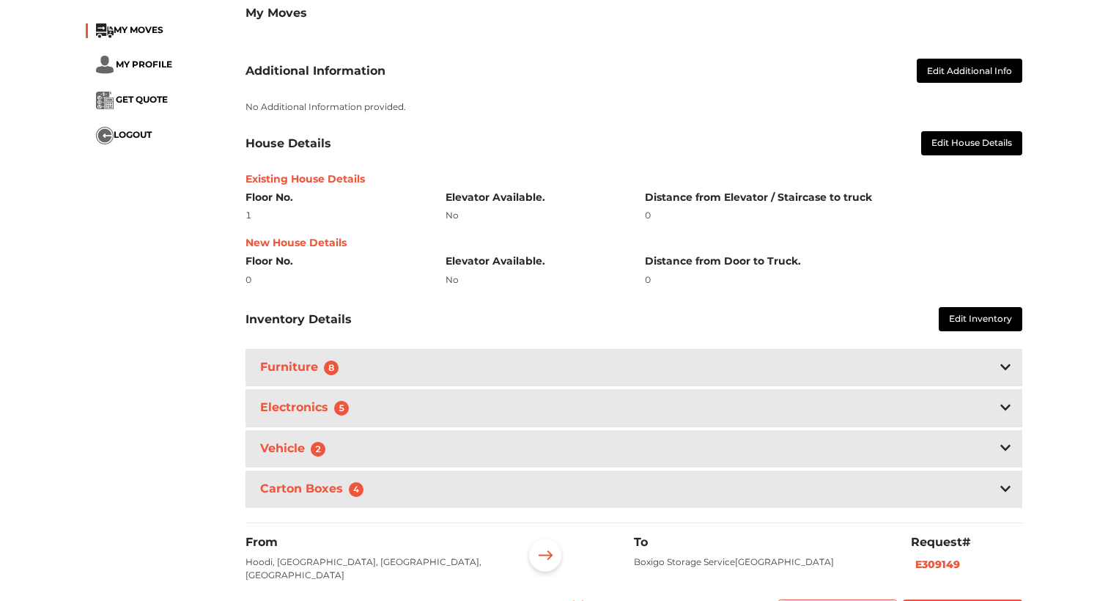
scroll to position [241, 0]
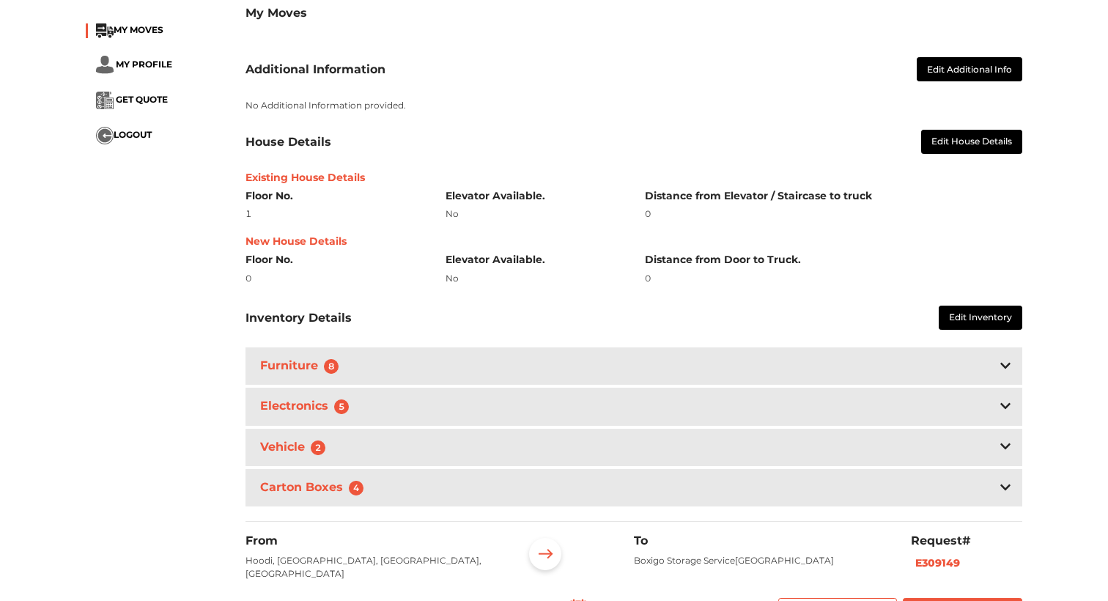
click at [754, 260] on h6 "Distance from Door to Truck." at bounding box center [834, 260] width 378 height 12
click at [579, 354] on div "Furniture 8" at bounding box center [634, 366] width 777 height 37
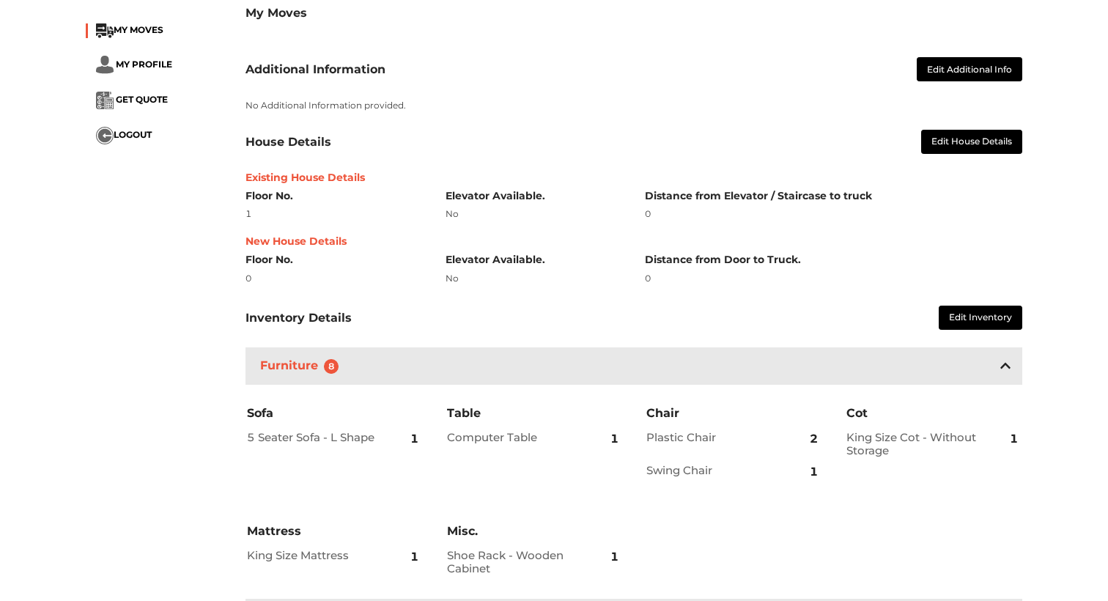
click at [579, 354] on div "Furniture 8" at bounding box center [634, 366] width 777 height 37
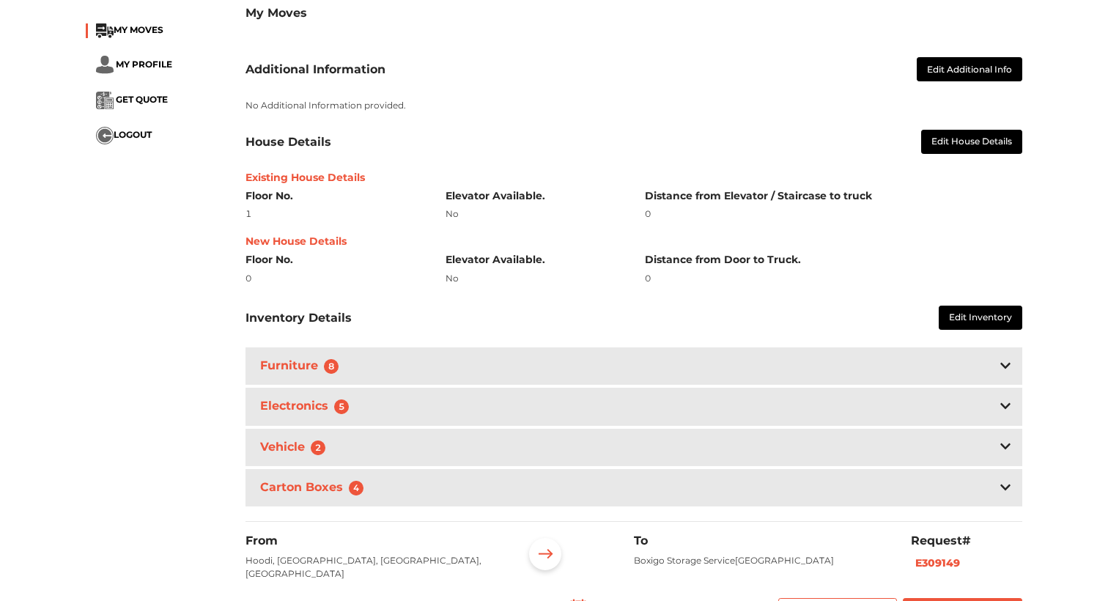
click at [579, 354] on div "Furniture 8" at bounding box center [634, 366] width 777 height 37
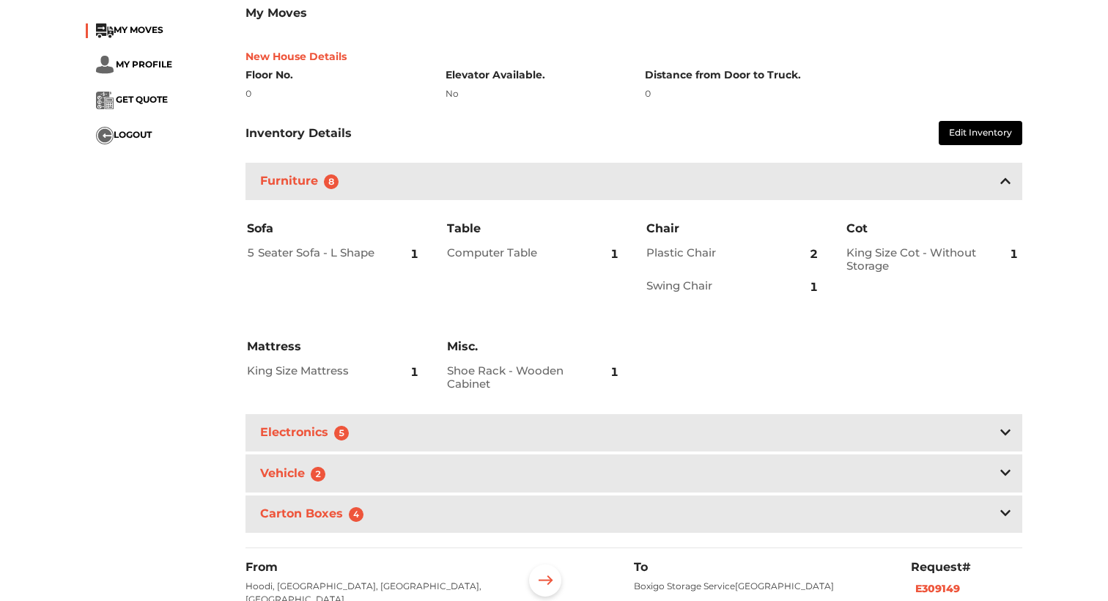
scroll to position [435, 0]
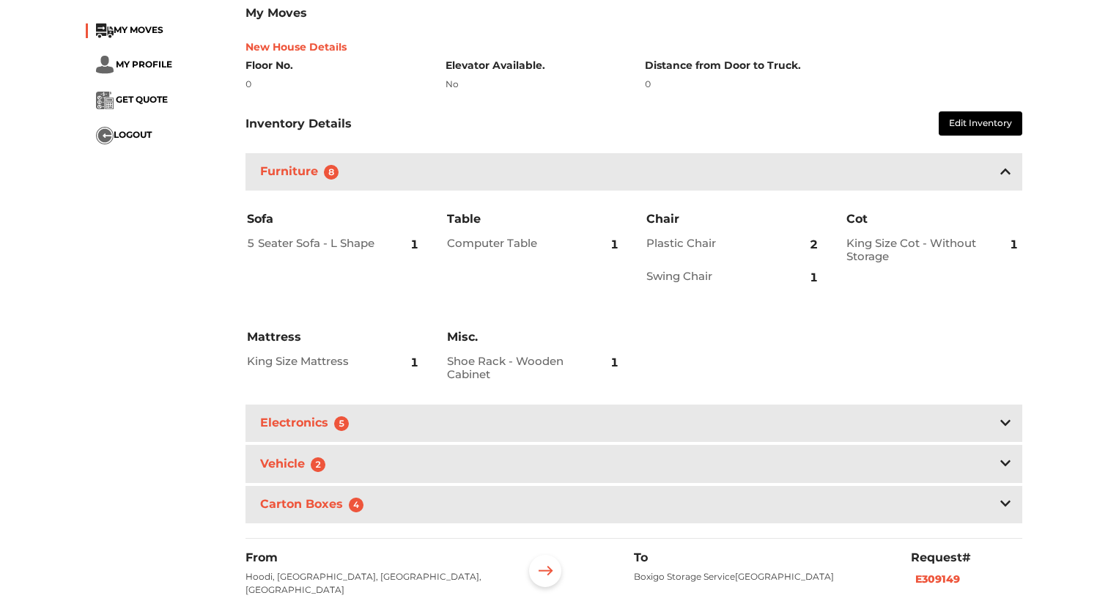
click at [569, 423] on div "Electronics 5" at bounding box center [634, 423] width 777 height 37
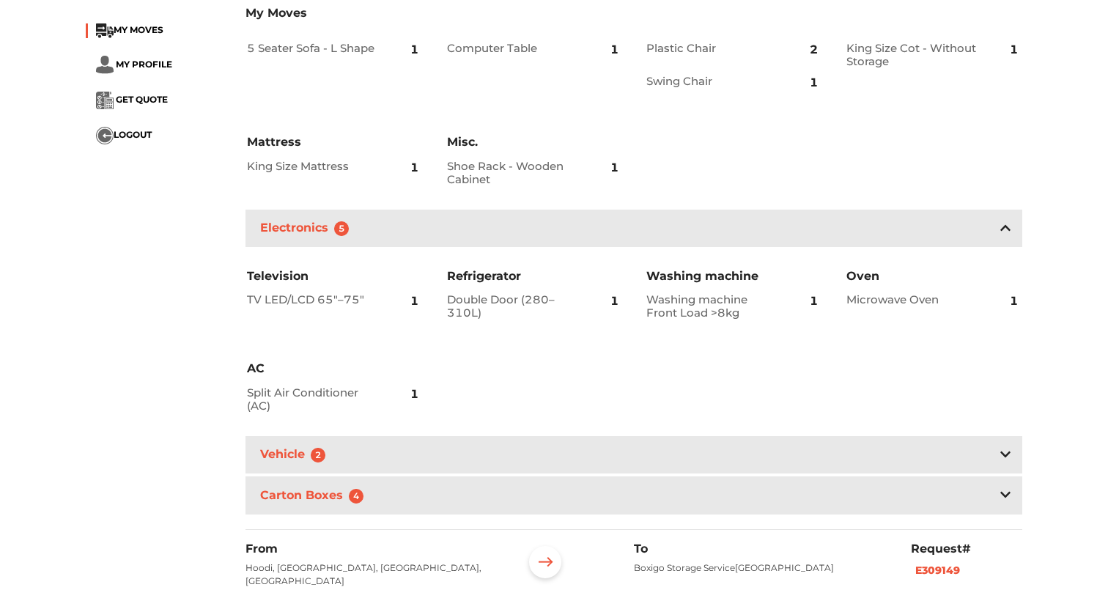
scroll to position [631, 0]
click at [530, 443] on div "Vehicle 2" at bounding box center [634, 453] width 777 height 37
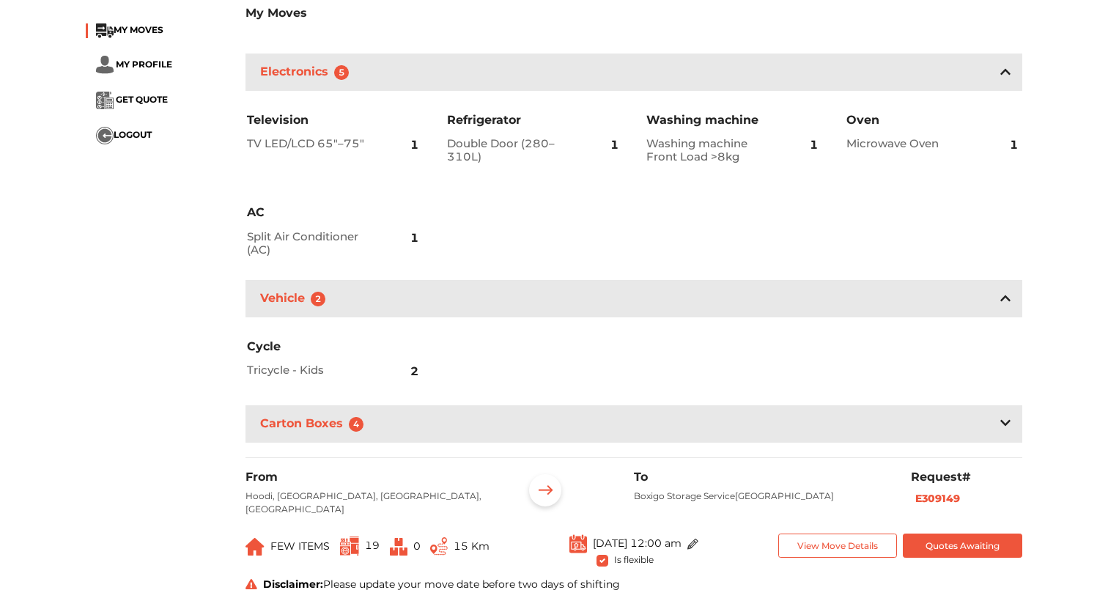
scroll to position [790, 0]
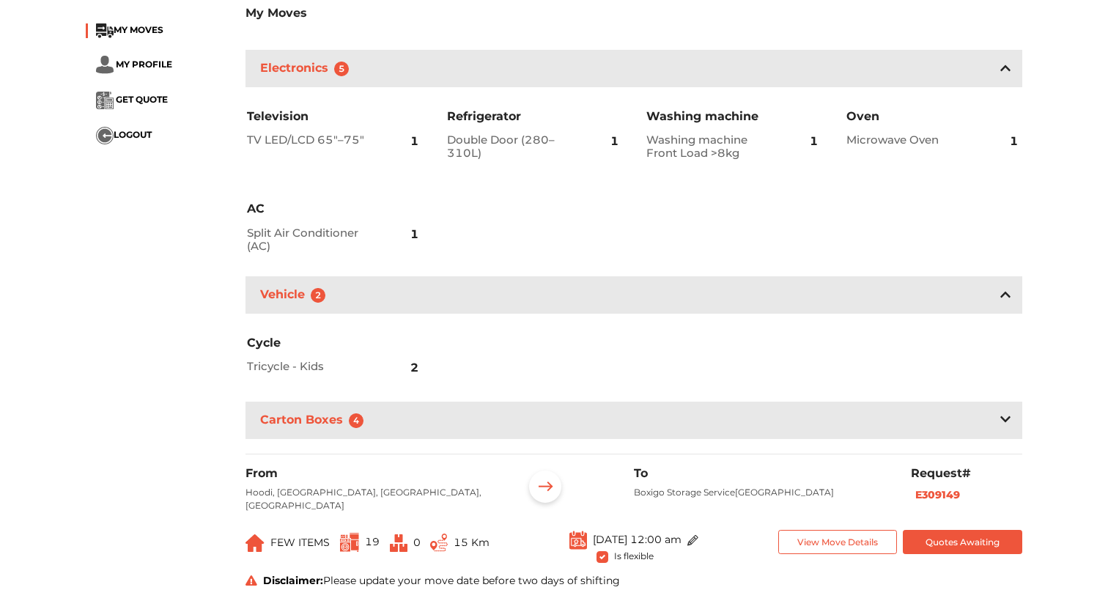
click at [496, 421] on div "Carton Boxes 4" at bounding box center [634, 420] width 777 height 37
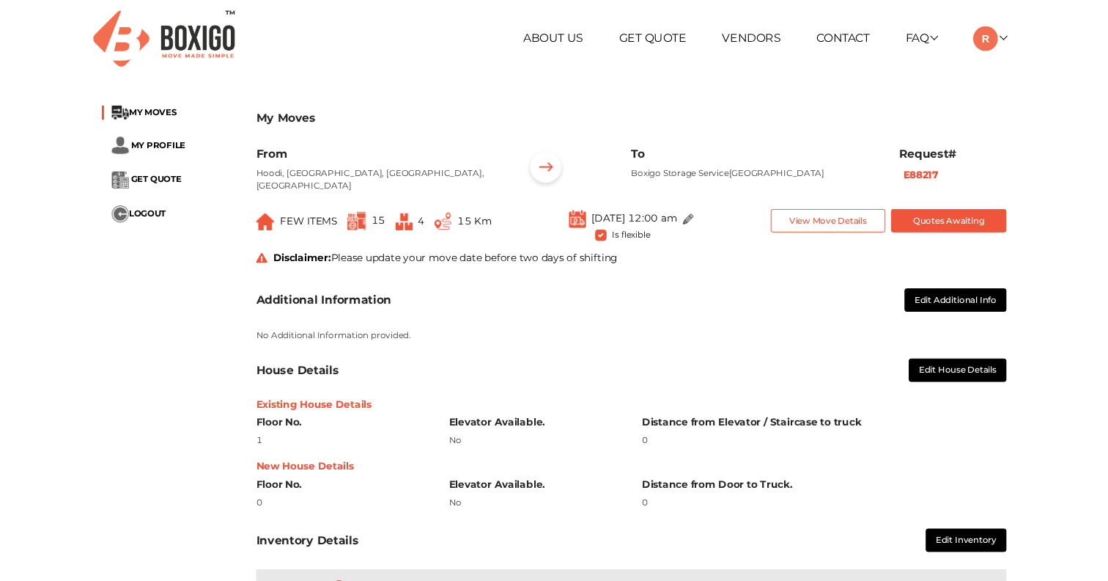
scroll to position [0, 0]
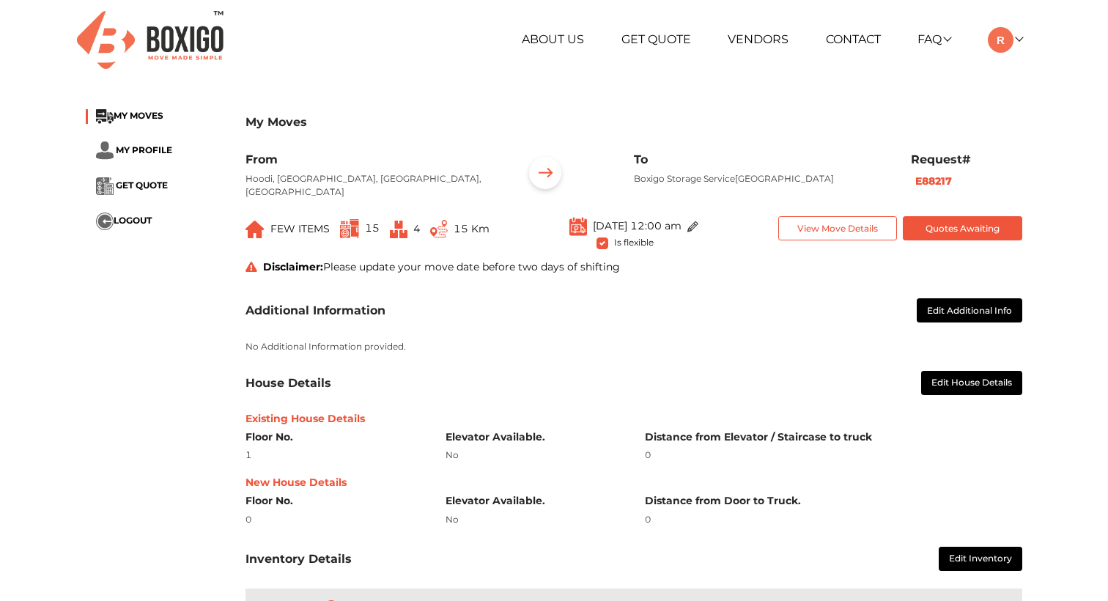
click at [950, 229] on button "Quotes Awaiting" at bounding box center [963, 228] width 120 height 24
click at [842, 218] on button "View Move Details" at bounding box center [839, 228] width 120 height 24
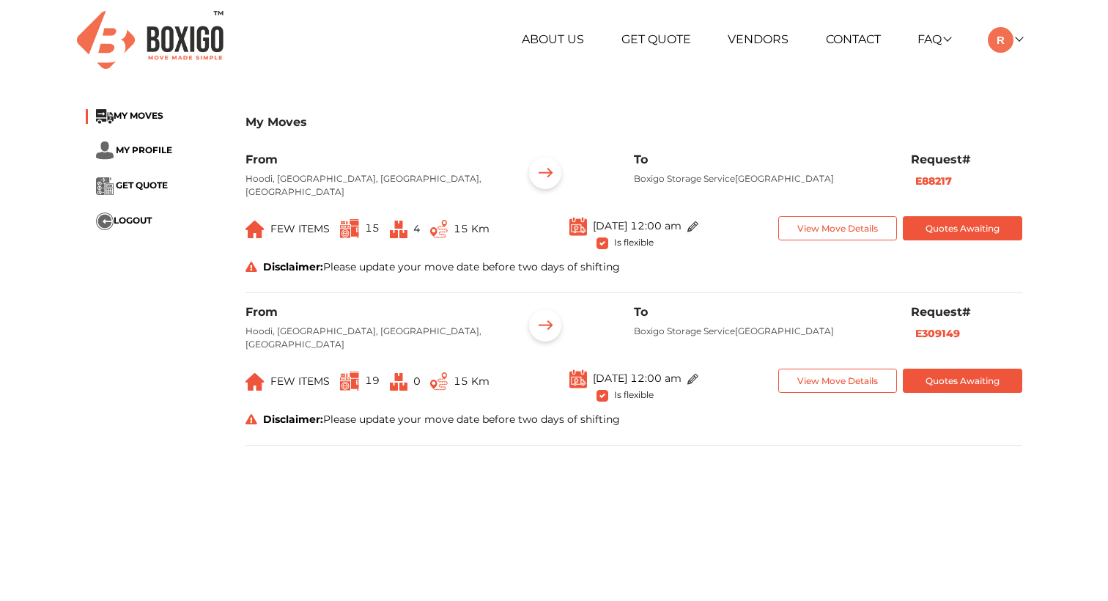
click at [933, 232] on button "Quotes Awaiting" at bounding box center [963, 228] width 120 height 24
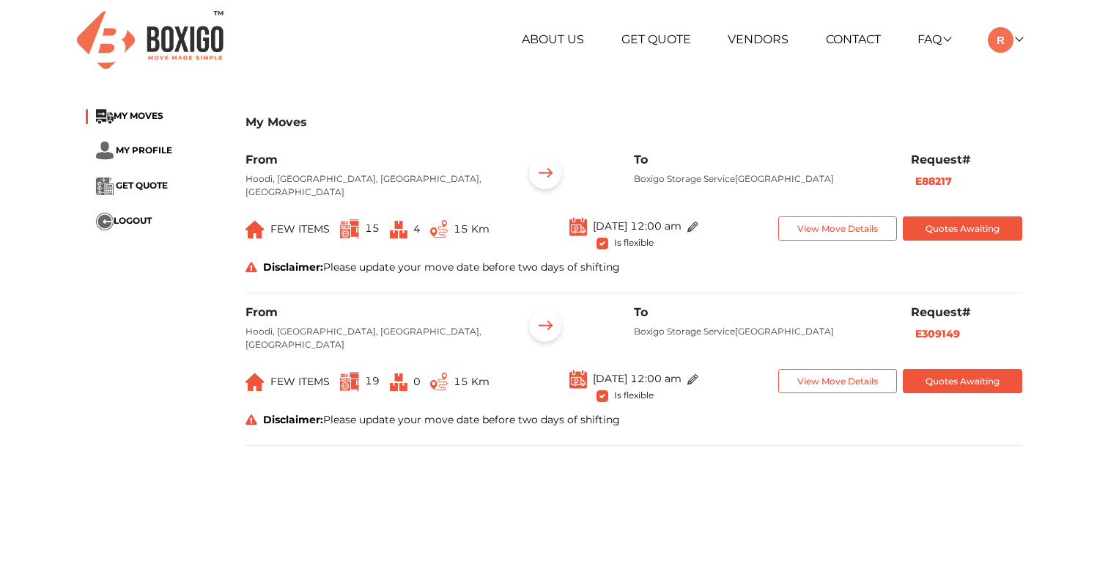
click at [953, 230] on button "Quotes Awaiting" at bounding box center [963, 228] width 120 height 24
click at [1005, 48] on img at bounding box center [1001, 40] width 26 height 26
click at [1048, 62] on link "My Moves" at bounding box center [1046, 60] width 117 height 27
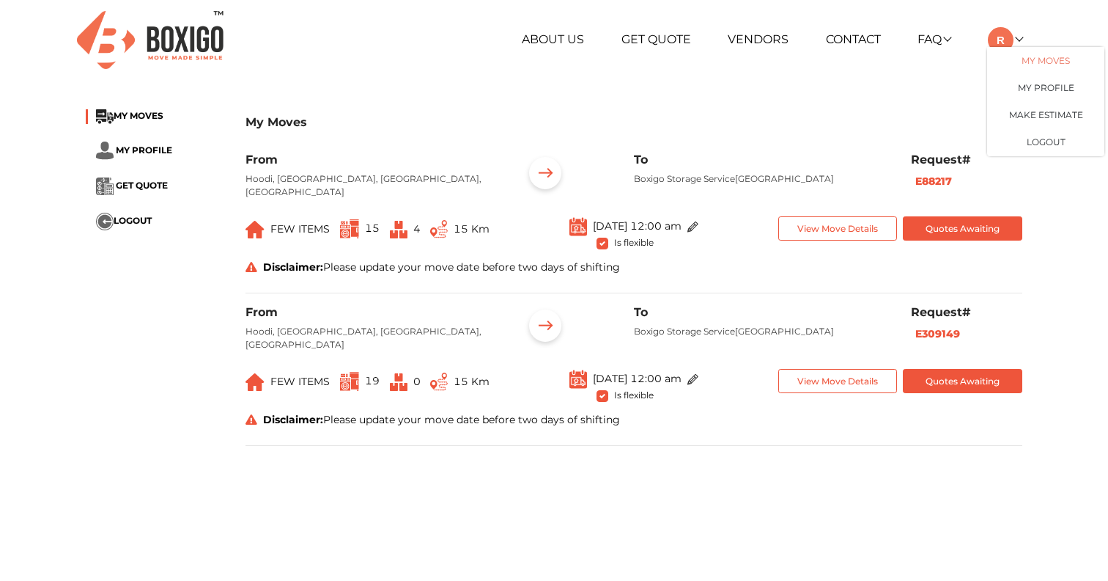
click at [1048, 62] on link "My Moves" at bounding box center [1046, 60] width 117 height 27
click at [1056, 87] on link "My Profile" at bounding box center [1046, 87] width 117 height 27
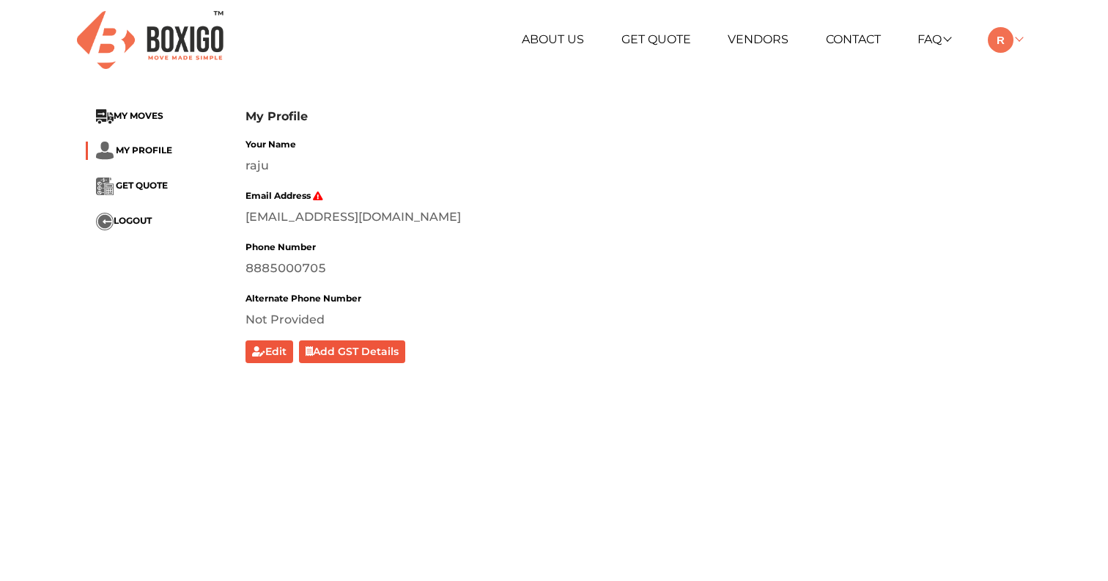
click at [1004, 44] on img at bounding box center [1001, 40] width 26 height 26
click at [1045, 61] on link "My Moves" at bounding box center [1046, 60] width 117 height 27
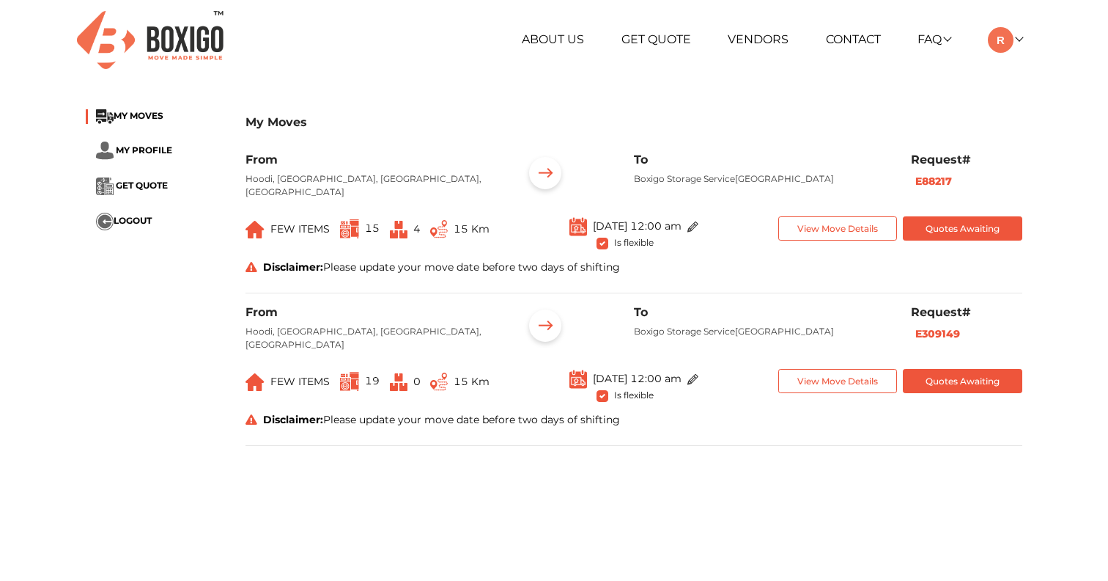
click at [958, 229] on button "Quotes Awaiting" at bounding box center [963, 228] width 120 height 24
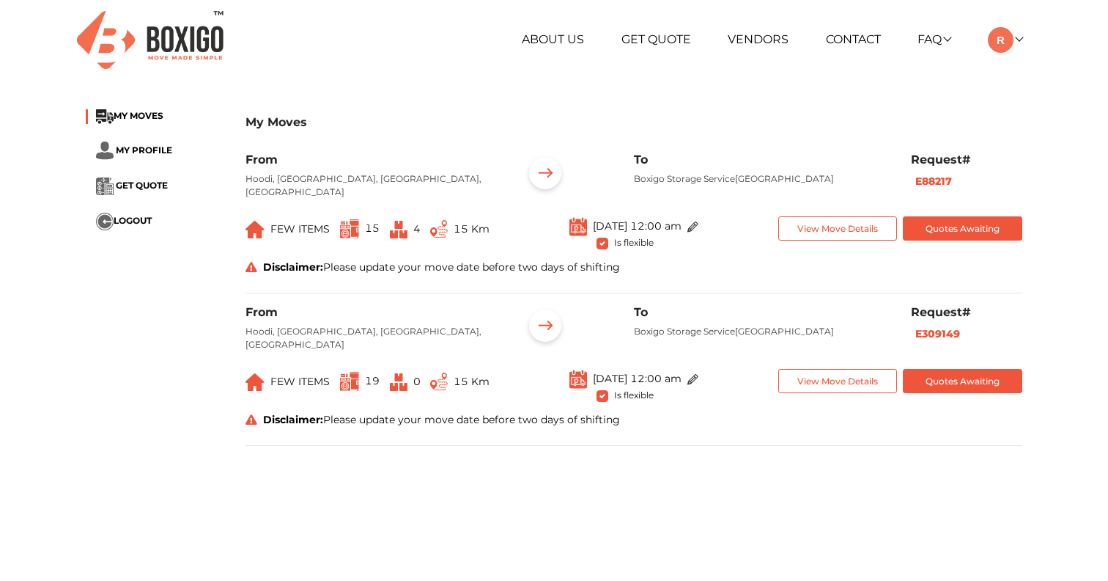
click at [960, 236] on button "Quotes Awaiting" at bounding box center [963, 228] width 120 height 24
click at [1017, 42] on link at bounding box center [1005, 39] width 34 height 14
click at [1032, 59] on link "My Moves" at bounding box center [1046, 60] width 117 height 27
click at [1052, 89] on link "My Profile" at bounding box center [1046, 87] width 117 height 27
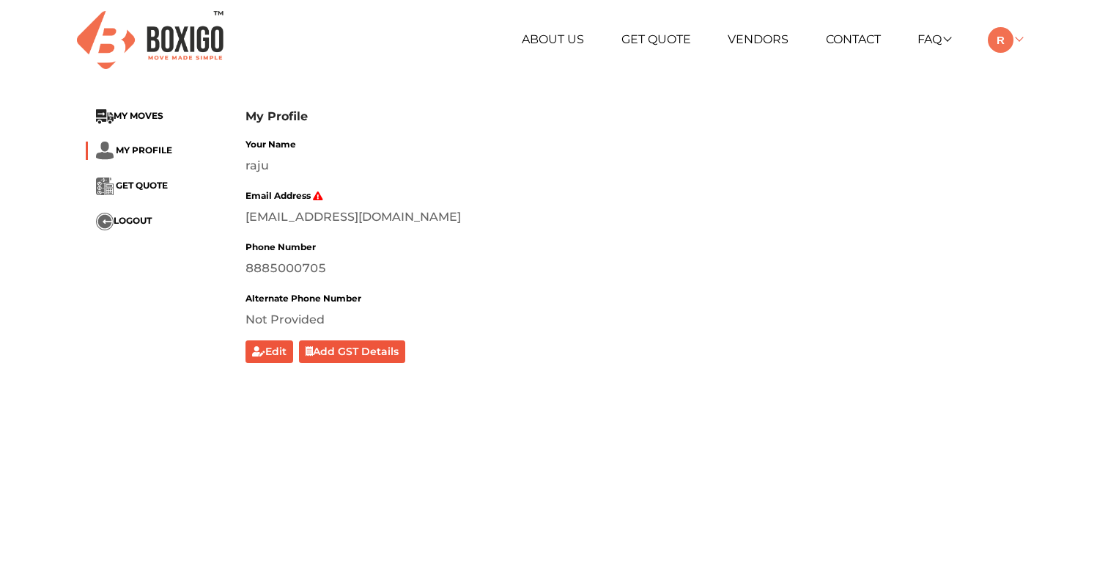
click at [1015, 43] on link at bounding box center [1005, 39] width 34 height 14
click at [1026, 72] on link "My Moves" at bounding box center [1046, 60] width 117 height 27
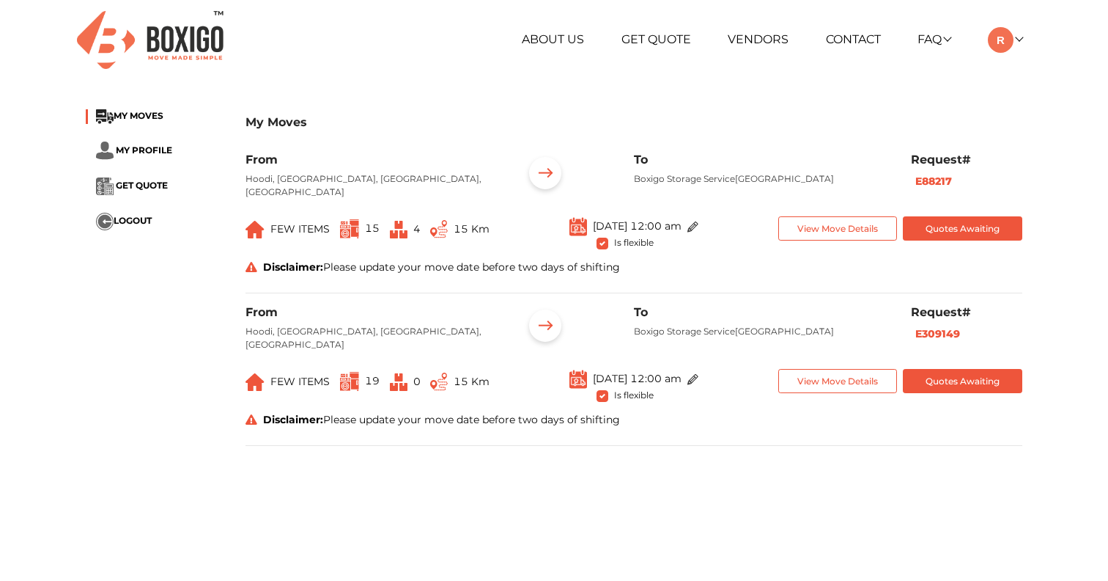
click at [957, 228] on button "Quotes Awaiting" at bounding box center [963, 228] width 120 height 24
click at [864, 227] on button "View Move Details" at bounding box center [839, 228] width 120 height 24
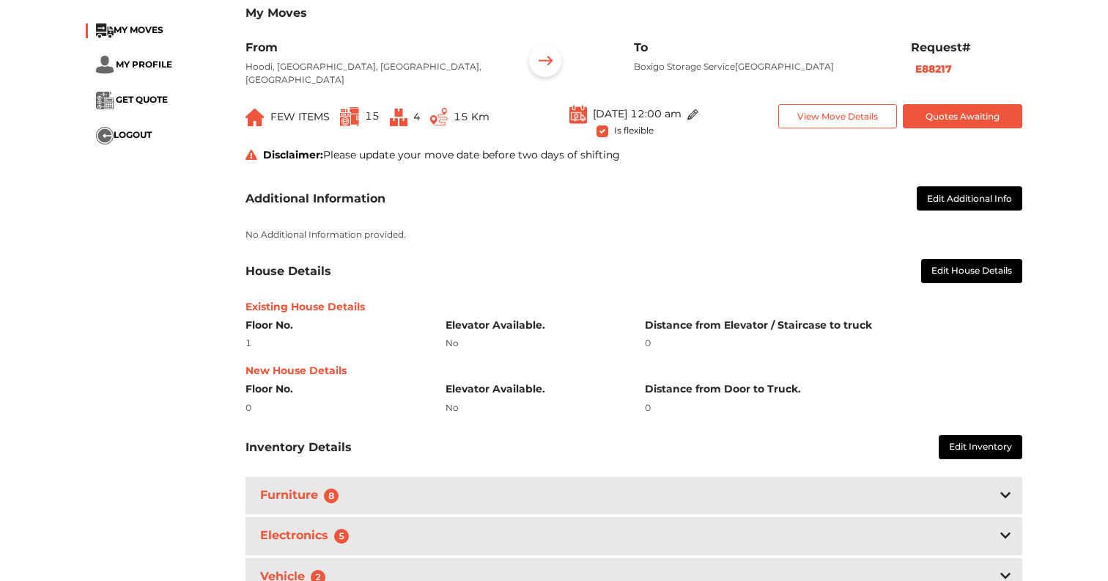
scroll to position [111, 0]
click at [968, 122] on button "Quotes Awaiting" at bounding box center [963, 117] width 120 height 24
click at [946, 114] on button "Quotes Awaiting" at bounding box center [963, 117] width 120 height 24
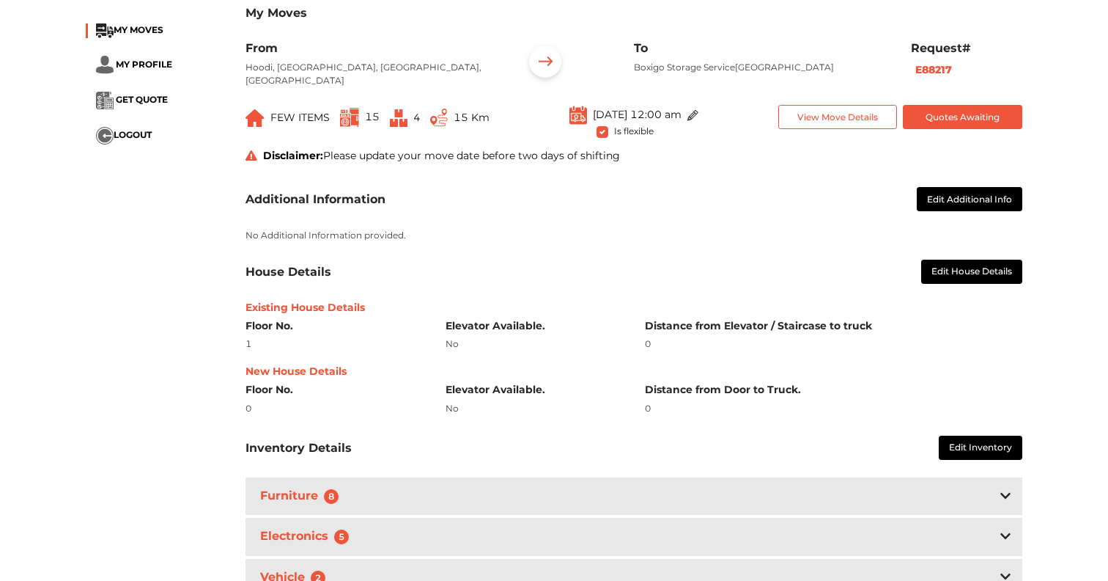
click at [946, 114] on button "Quotes Awaiting" at bounding box center [963, 117] width 120 height 24
click at [947, 118] on button "Quotes Awaiting" at bounding box center [963, 117] width 120 height 24
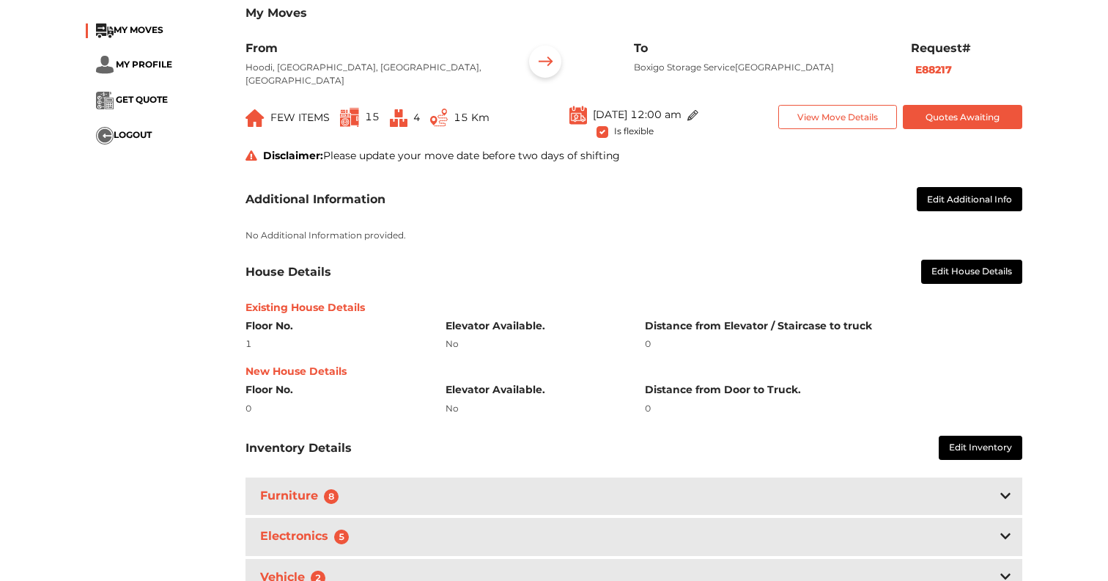
click at [970, 148] on div "Disclaimer: Please update your move date before two days of shifting" at bounding box center [634, 155] width 799 height 15
click at [980, 117] on button "Quotes Awaiting" at bounding box center [963, 117] width 120 height 24
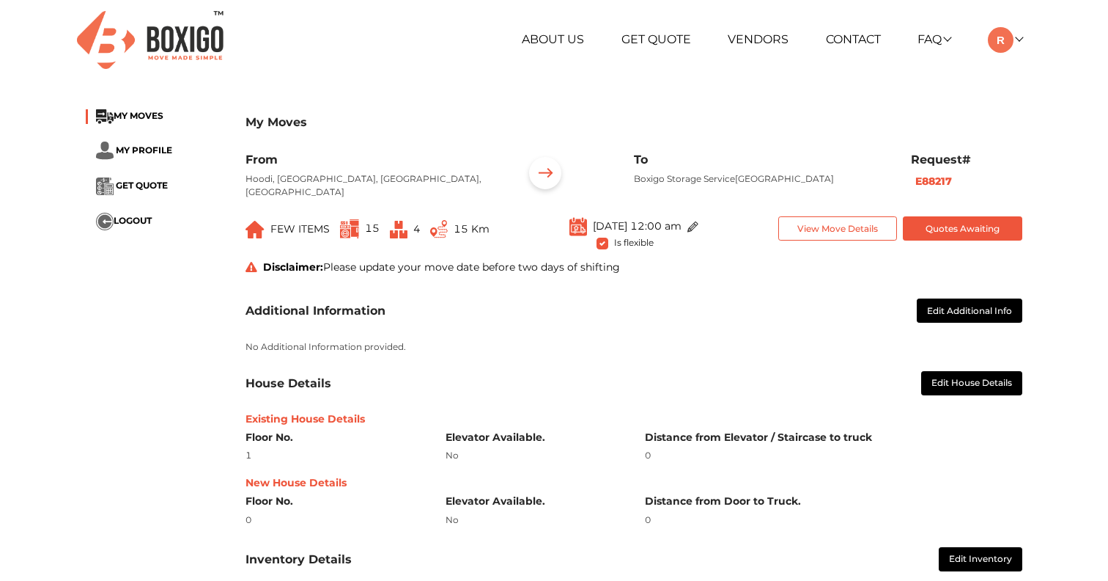
scroll to position [0, 0]
click at [941, 229] on button "Quotes Awaiting" at bounding box center [963, 228] width 120 height 24
click at [1012, 38] on img at bounding box center [1001, 40] width 26 height 26
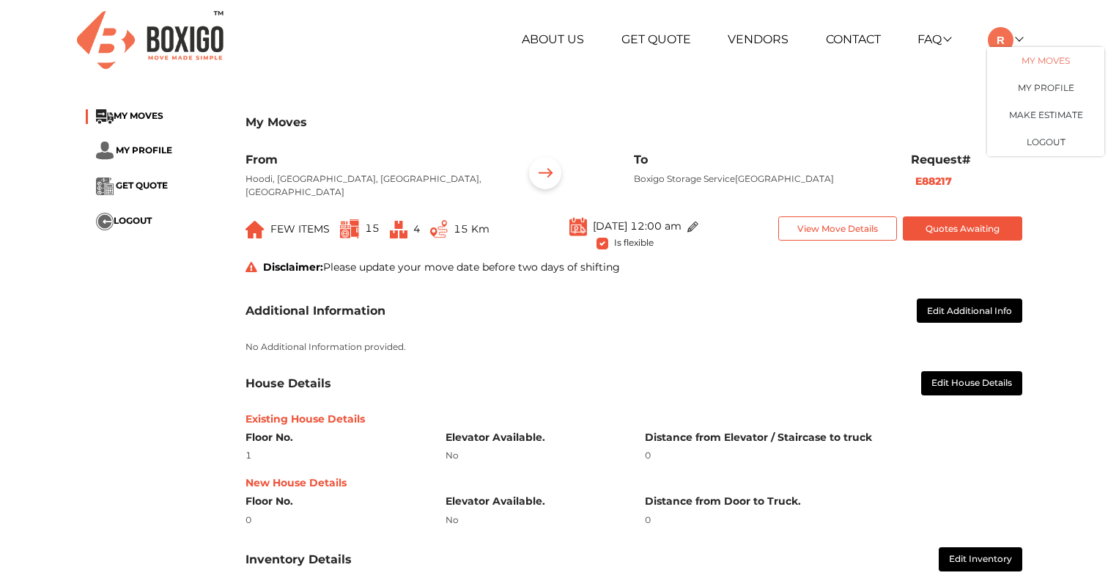
click at [1016, 55] on link "My Moves" at bounding box center [1046, 60] width 117 height 27
click at [140, 122] on li "MY MOVES" at bounding box center [155, 116] width 138 height 15
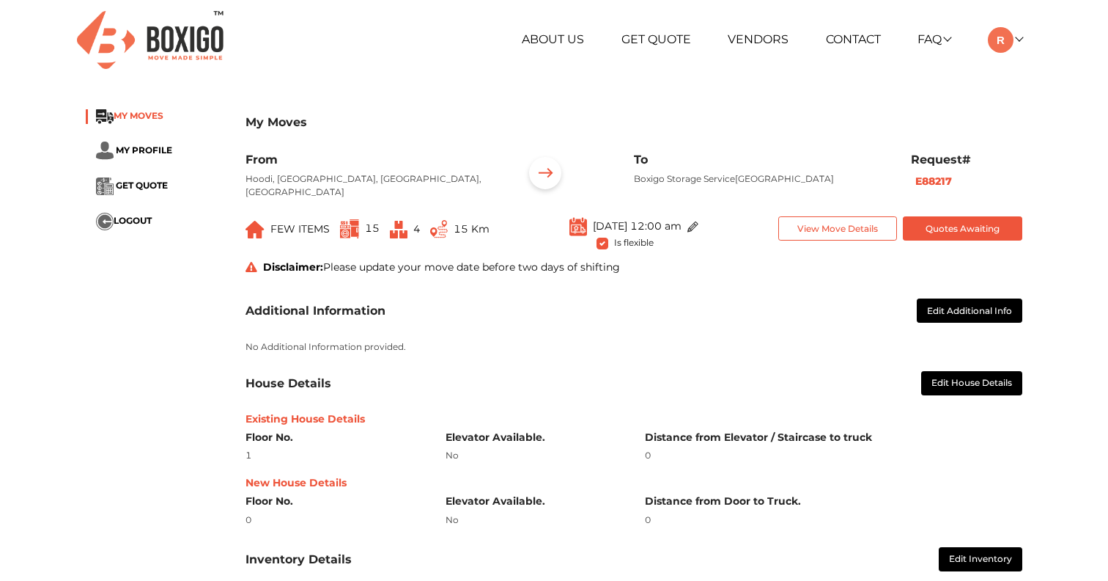
click at [148, 117] on span "MY MOVES" at bounding box center [139, 115] width 50 height 11
click at [184, 44] on img at bounding box center [150, 40] width 147 height 58
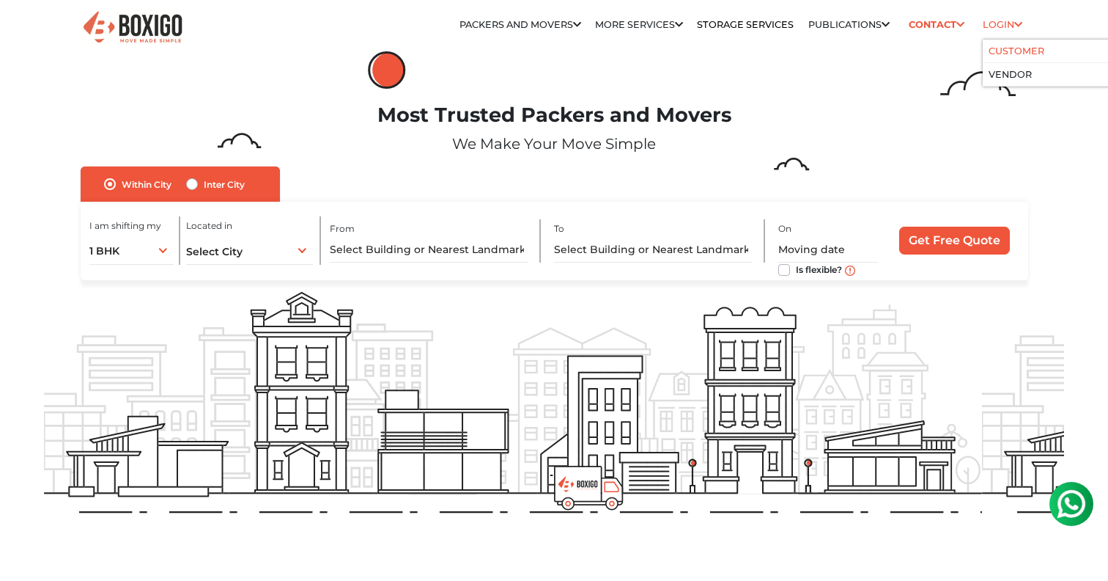
click at [1012, 54] on link "Customer" at bounding box center [1017, 50] width 56 height 11
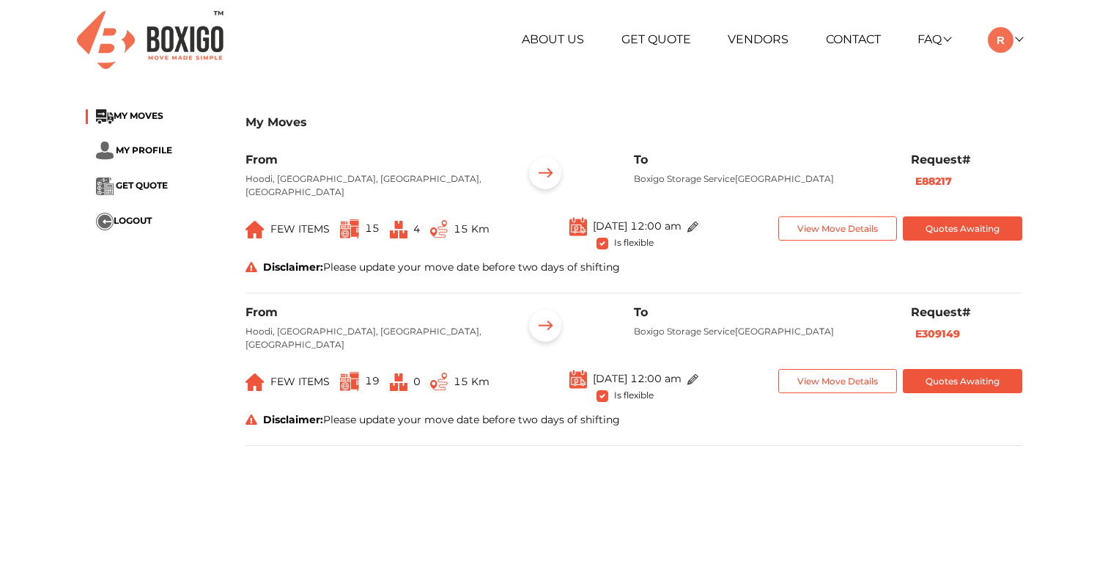
click at [974, 232] on button "Quotes Awaiting" at bounding box center [963, 228] width 120 height 24
click at [960, 221] on button "Quotes Awaiting" at bounding box center [963, 228] width 120 height 24
click at [966, 233] on button "Quotes Awaiting" at bounding box center [963, 228] width 120 height 24
click at [1006, 45] on img at bounding box center [1001, 40] width 26 height 26
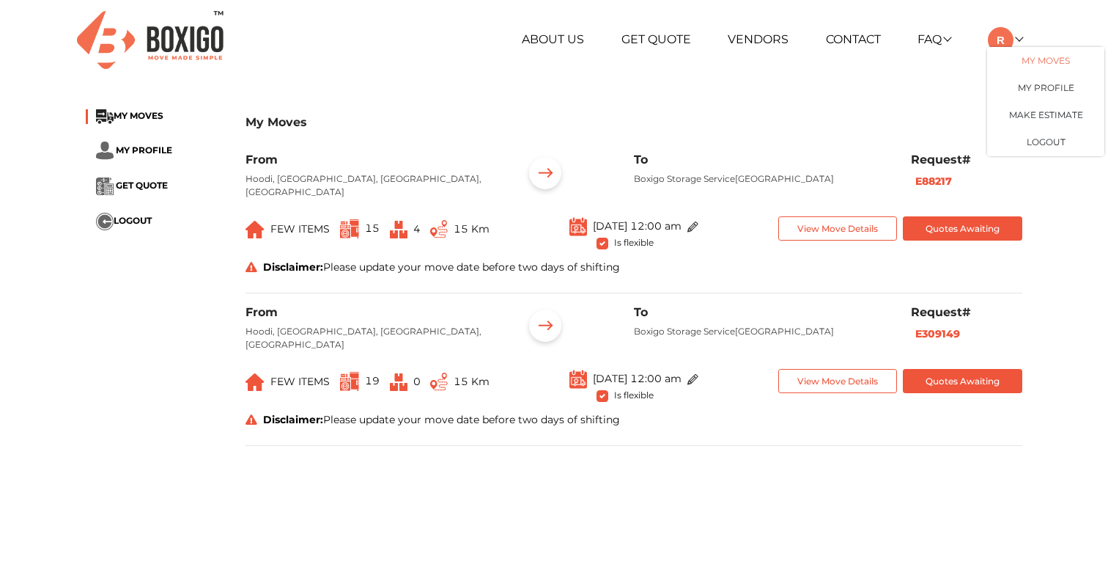
click at [1019, 58] on link "My Moves" at bounding box center [1046, 60] width 117 height 27
click at [147, 114] on span "MY MOVES" at bounding box center [139, 115] width 50 height 11
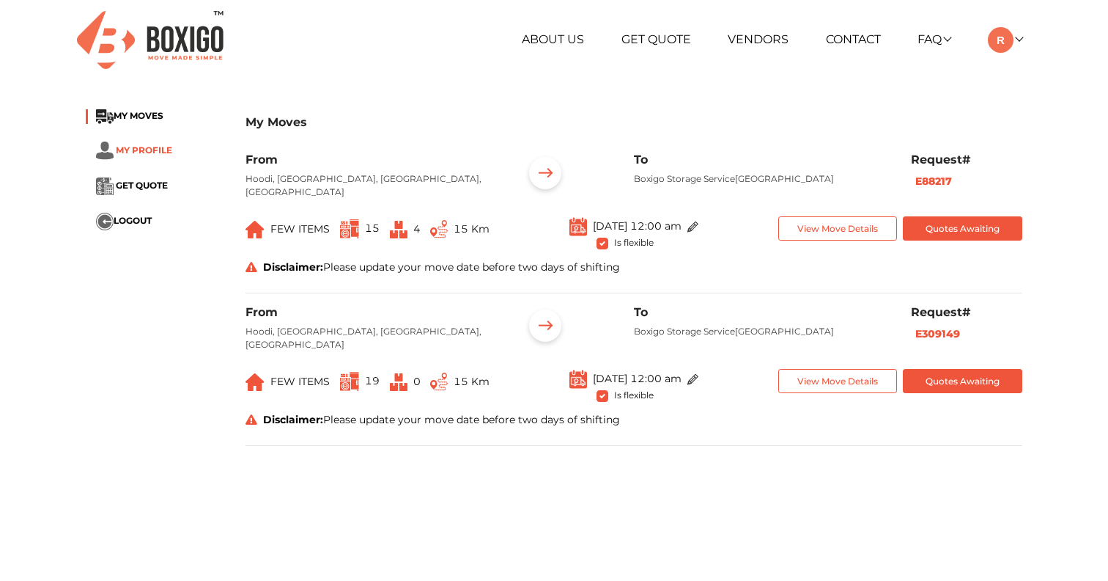
click at [149, 148] on span "MY PROFILE" at bounding box center [144, 149] width 56 height 11
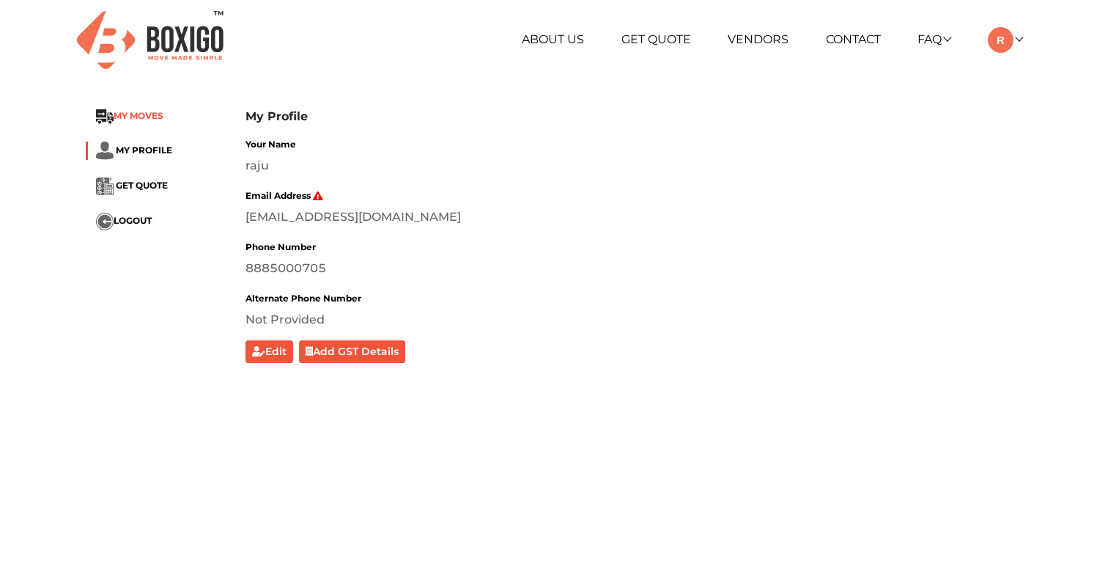
click at [142, 115] on span "MY MOVES" at bounding box center [139, 115] width 50 height 11
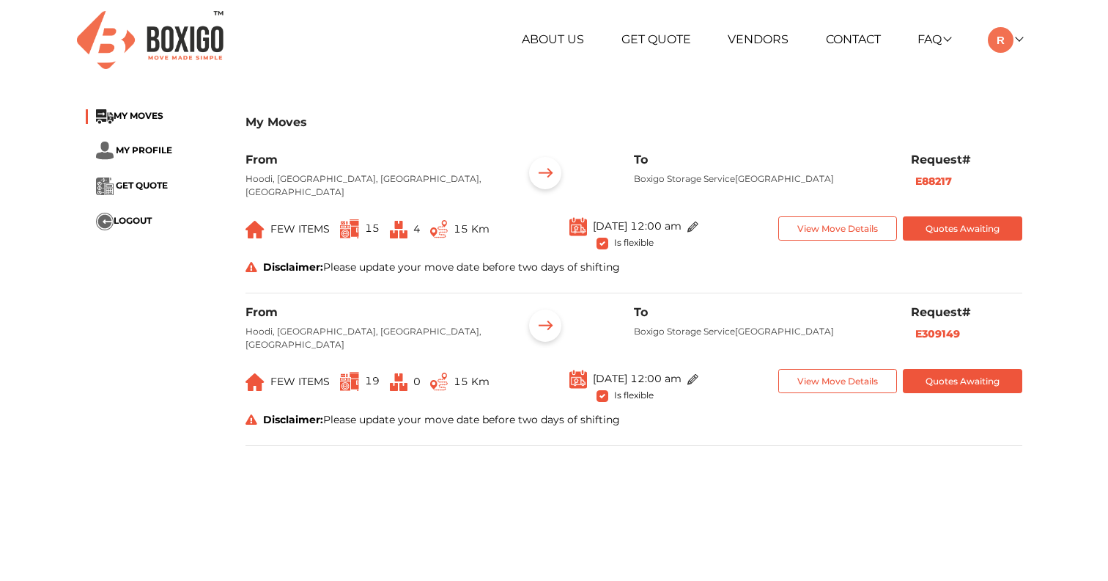
click at [953, 230] on button "Quotes Awaiting" at bounding box center [963, 228] width 120 height 24
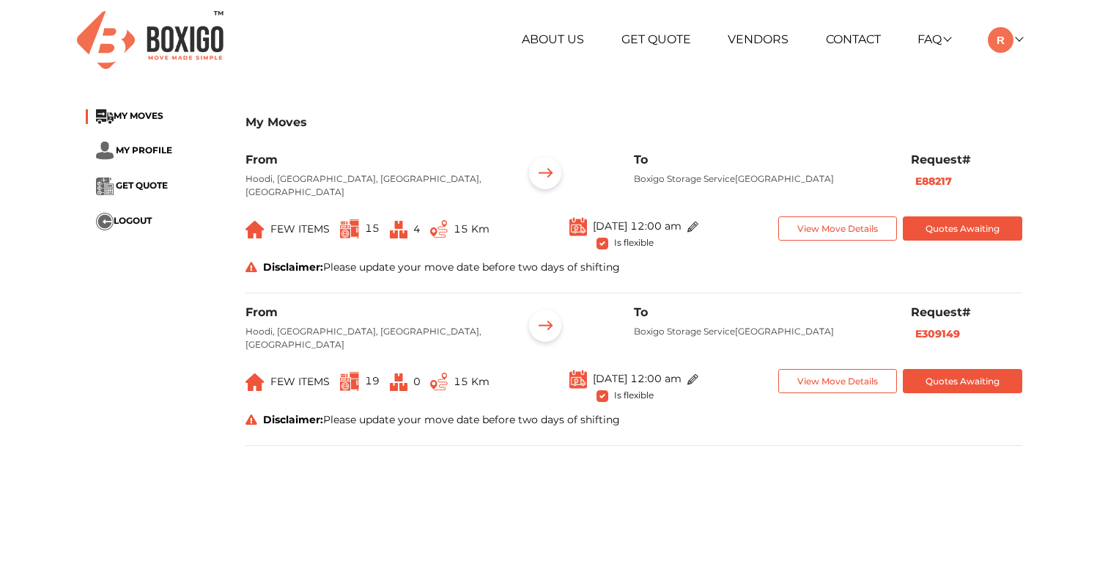
click at [953, 230] on button "Quotes Awaiting" at bounding box center [963, 228] width 120 height 24
